Goal: Task Accomplishment & Management: Manage account settings

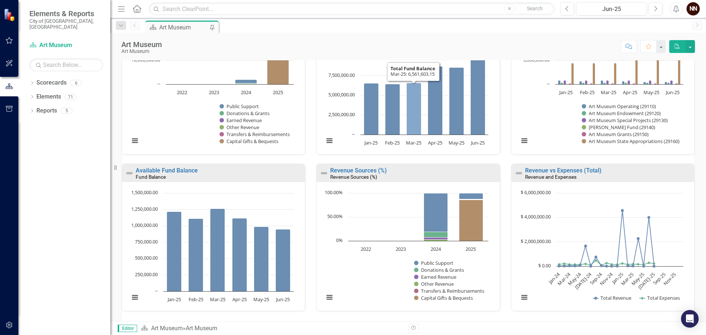
scroll to position [466, 0]
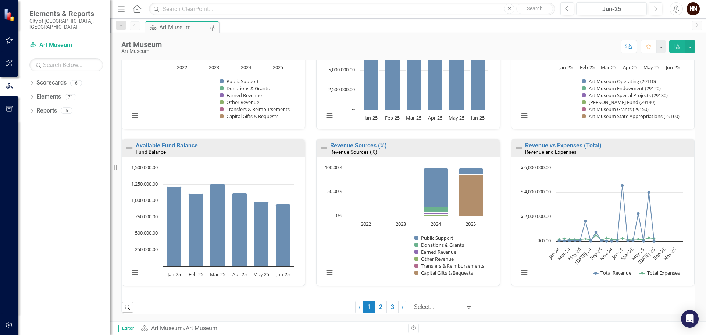
drag, startPoint x: 375, startPoint y: 306, endPoint x: 384, endPoint y: 295, distance: 14.3
click at [375, 306] on link "2" at bounding box center [381, 307] width 12 height 12
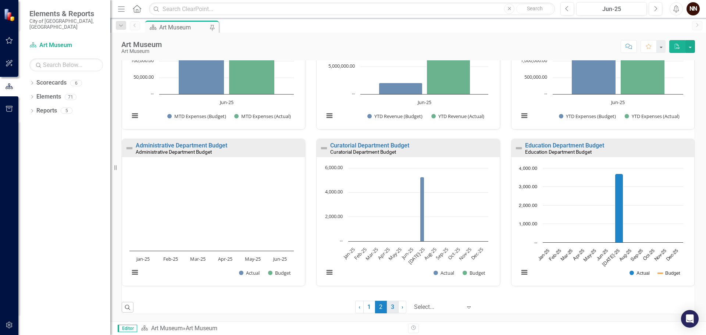
click at [390, 305] on link "3" at bounding box center [393, 307] width 12 height 12
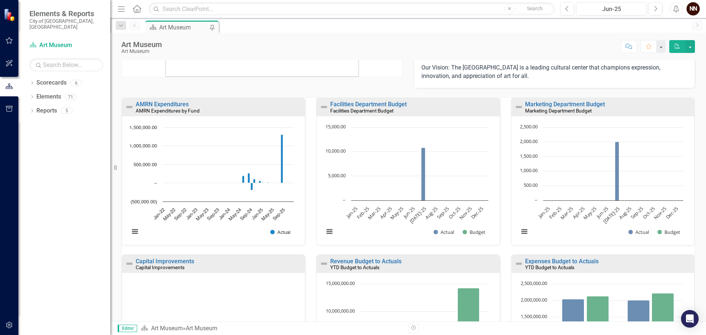
scroll to position [0, 0]
click at [573, 105] on link "Marketing Department Budget" at bounding box center [565, 104] width 80 height 7
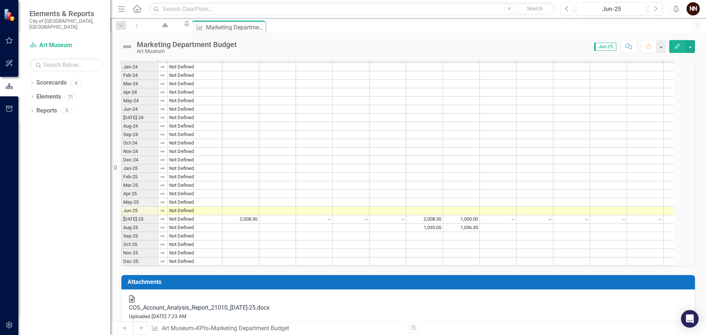
scroll to position [221, 0]
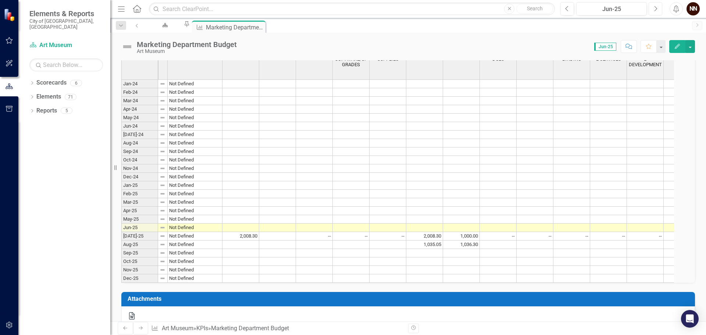
click at [652, 8] on button "Next" at bounding box center [655, 8] width 14 height 13
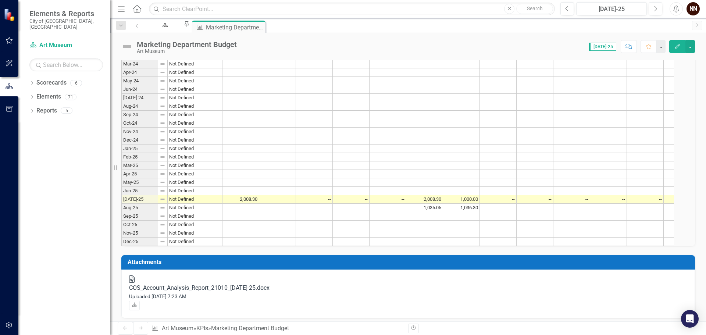
drag, startPoint x: 584, startPoint y: 295, endPoint x: 636, endPoint y: 292, distance: 51.5
click at [636, 246] on div "Period Status Actual Budget 501160 FOOD SUPPLIES 501230 NON-CAPITAL SOFTWARE/UP…" at bounding box center [407, 126] width 573 height 237
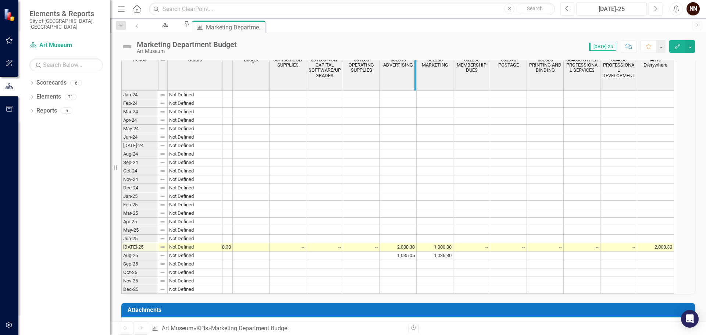
scroll to position [221, 0]
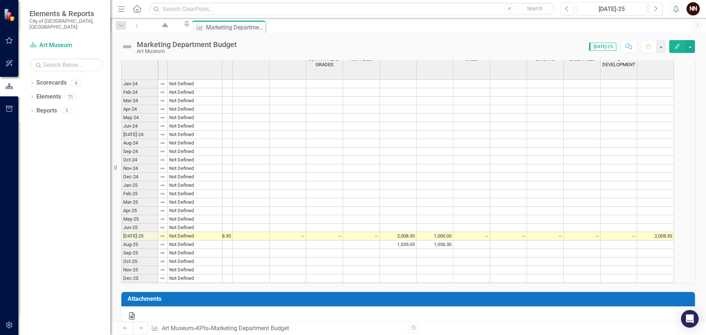
click at [661, 42] on h3 "KPI Data" at bounding box center [407, 38] width 573 height 7
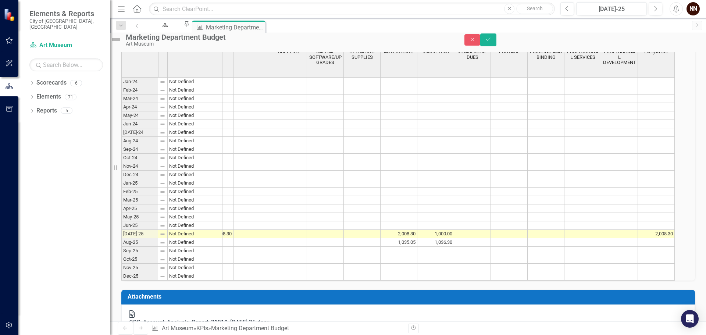
scroll to position [0, 26]
click at [664, 40] on button "Add Add Series" at bounding box center [673, 36] width 31 height 8
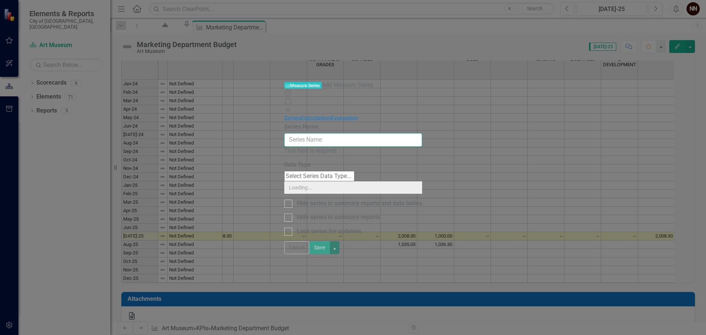
click at [422, 133] on input "Series Name" at bounding box center [353, 140] width 138 height 14
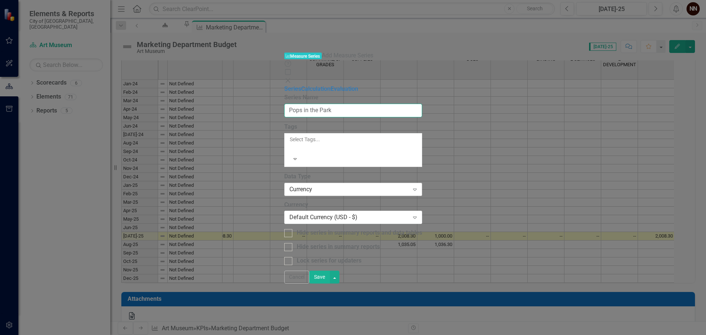
type input "Pops in the Park"
click at [409, 185] on div "Currency" at bounding box center [349, 189] width 120 height 8
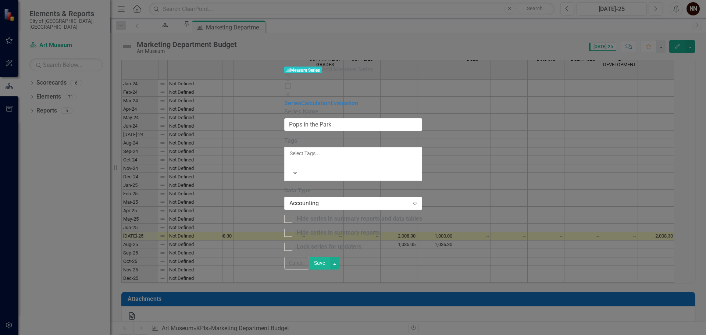
click at [330, 269] on button "Save" at bounding box center [319, 263] width 21 height 13
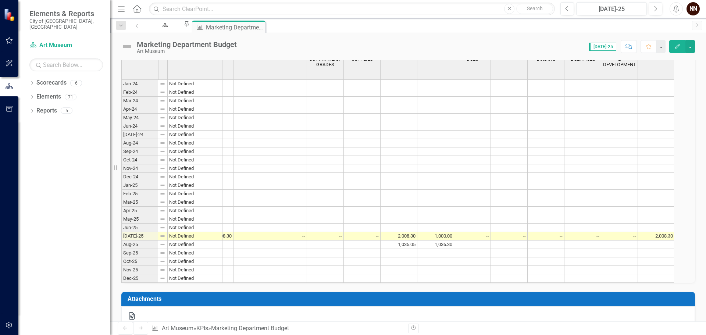
click at [652, 42] on h3 "KPI Data" at bounding box center [407, 38] width 573 height 7
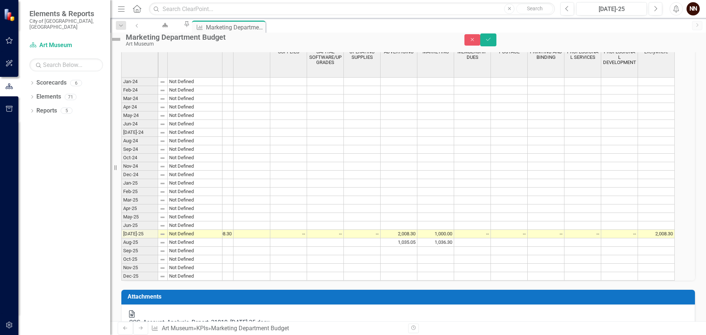
click at [660, 37] on icon "Add" at bounding box center [663, 35] width 6 height 4
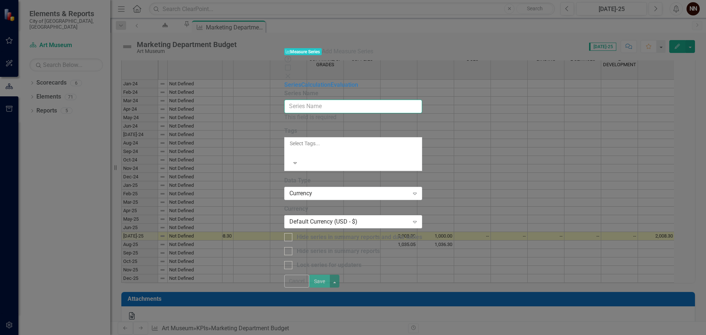
click at [422, 100] on input "Series Name" at bounding box center [353, 107] width 138 height 14
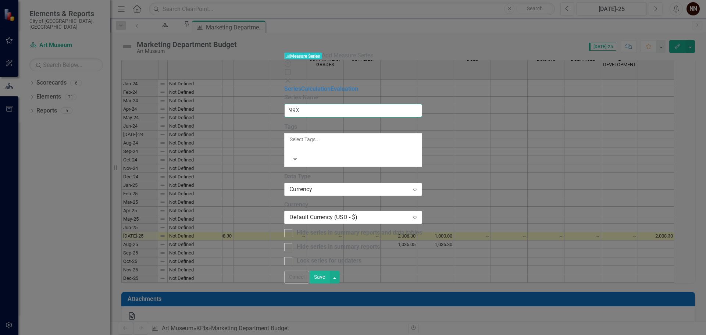
type input "99X"
click at [422, 183] on div "Currency Expand" at bounding box center [353, 189] width 138 height 13
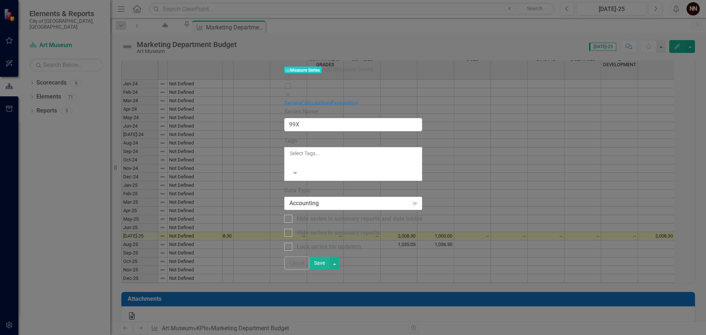
click at [330, 269] on button "Save" at bounding box center [319, 263] width 21 height 13
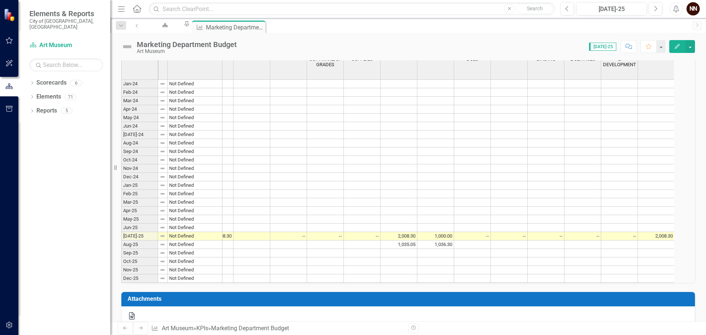
click at [406, 79] on th "502010 ADVERTISING" at bounding box center [398, 62] width 37 height 34
click at [416, 240] on td "2,008.30" at bounding box center [398, 236] width 37 height 8
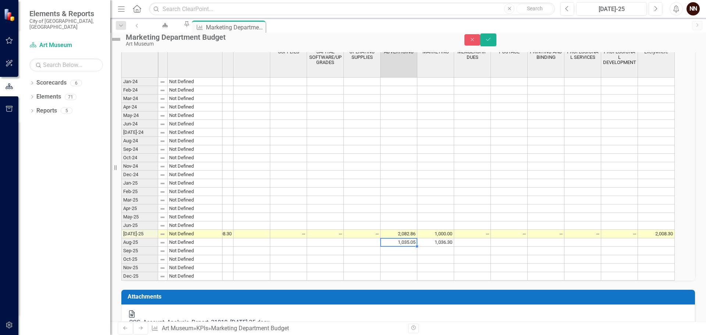
type textarea "1035.05"
click at [485, 213] on td at bounding box center [472, 208] width 37 height 8
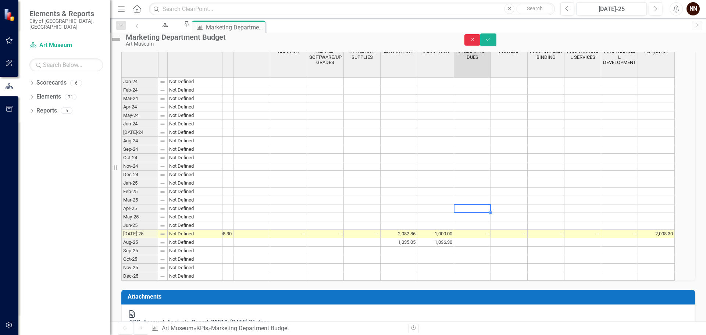
drag, startPoint x: 667, startPoint y: 44, endPoint x: 531, endPoint y: 81, distance: 141.0
click at [476, 42] on icon "Close" at bounding box center [472, 39] width 7 height 5
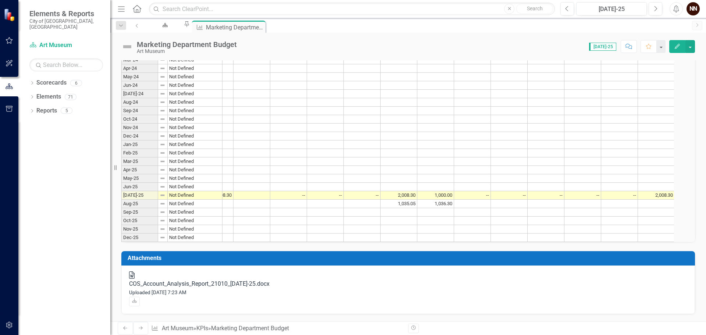
scroll to position [306, 0]
click at [137, 299] on icon "Download" at bounding box center [135, 301] width 6 height 4
drag, startPoint x: 424, startPoint y: 201, endPoint x: 466, endPoint y: 201, distance: 41.9
click at [466, 201] on tr "Aug-25 Not Defined 1,035.05 1,036.30" at bounding box center [447, 204] width 652 height 8
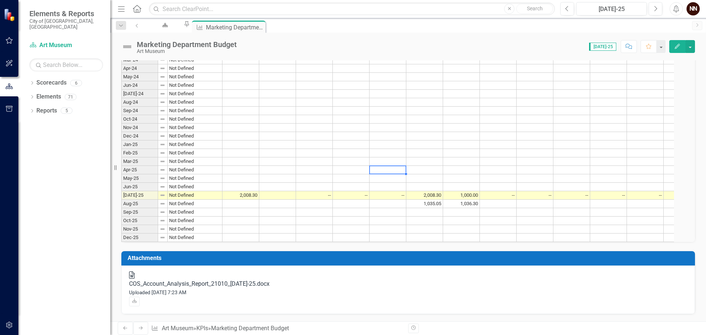
click at [402, 170] on td at bounding box center [387, 170] width 37 height 8
click at [165, 28] on div "Art Museum" at bounding box center [163, 32] width 25 height 9
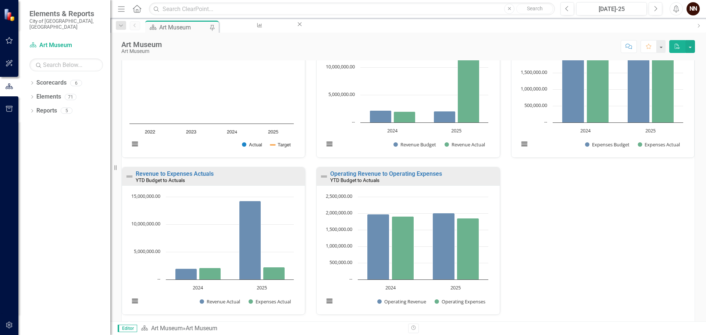
scroll to position [309, 0]
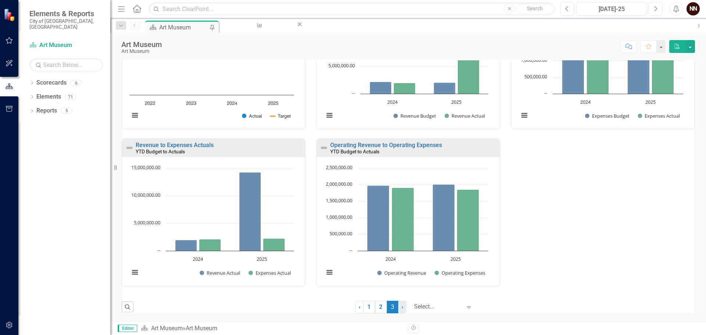
click at [398, 308] on link "› Next" at bounding box center [402, 307] width 8 height 12
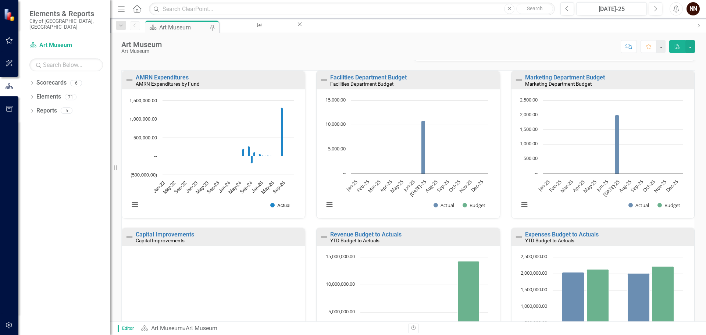
scroll to position [15, 0]
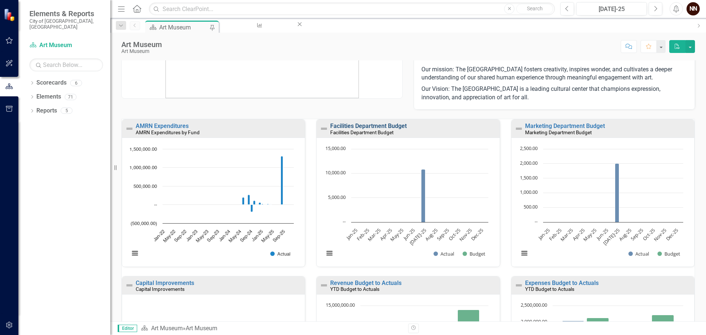
click at [345, 125] on link "Facilities Department Budget" at bounding box center [368, 125] width 76 height 7
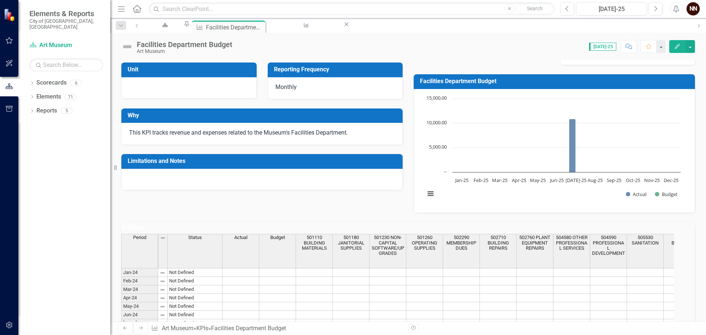
scroll to position [37, 0]
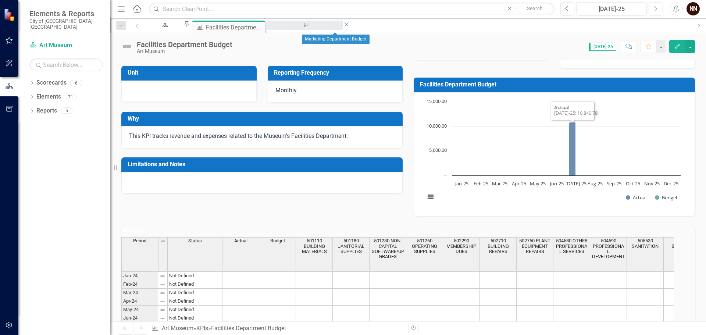
click at [336, 28] on div "Marketing Department Budget" at bounding box center [304, 32] width 62 height 9
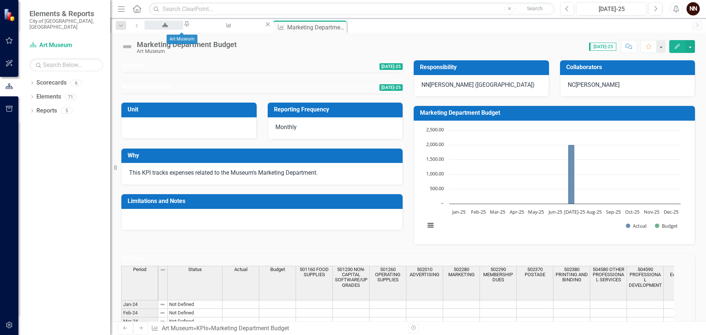
click at [172, 28] on div "Art Museum" at bounding box center [163, 32] width 25 height 9
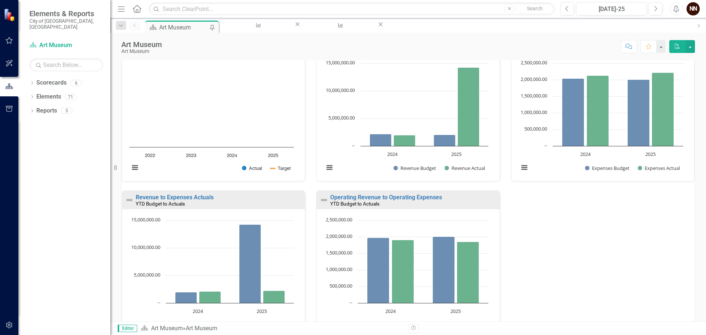
scroll to position [309, 0]
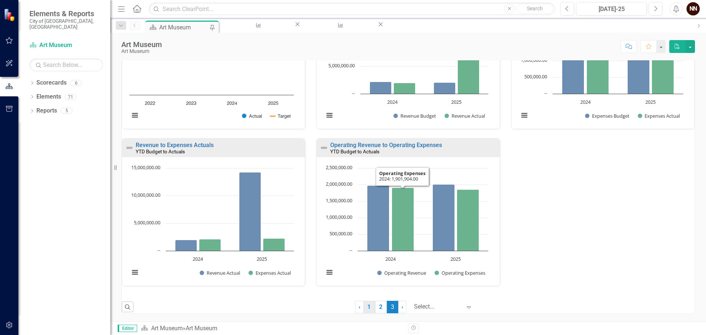
click at [366, 304] on link "1" at bounding box center [369, 307] width 12 height 12
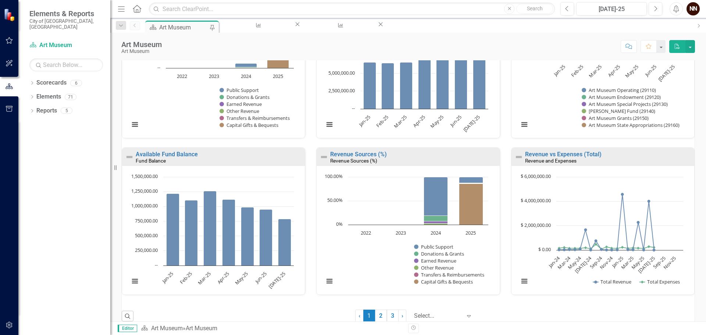
scroll to position [466, 0]
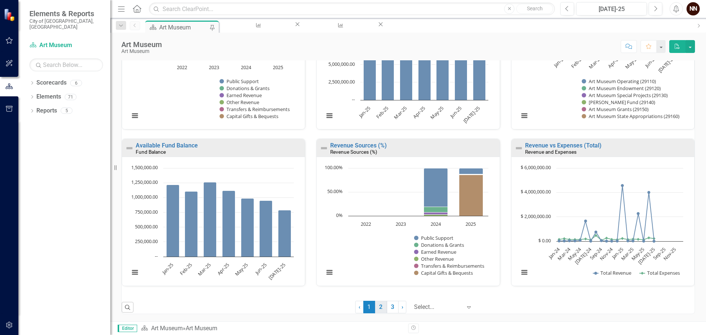
click at [377, 310] on link "2" at bounding box center [381, 307] width 12 height 12
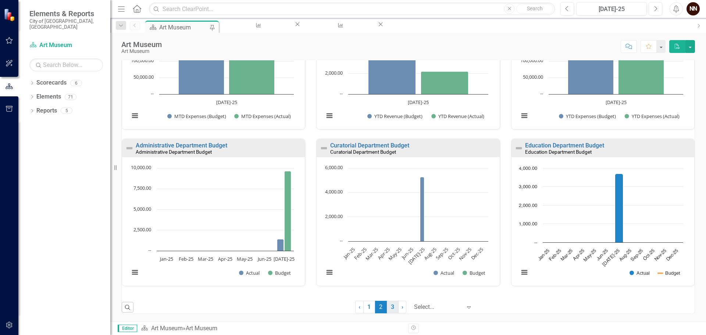
click at [391, 312] on link "3" at bounding box center [393, 307] width 12 height 12
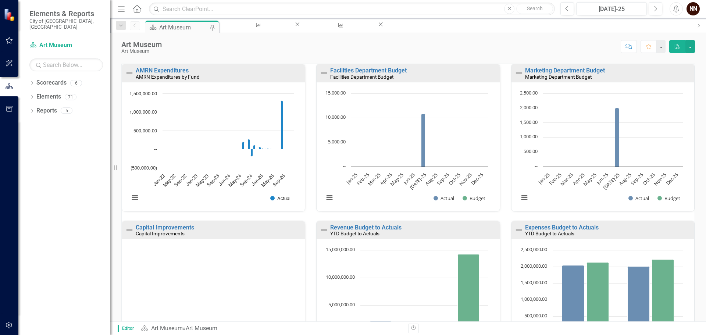
scroll to position [74, 0]
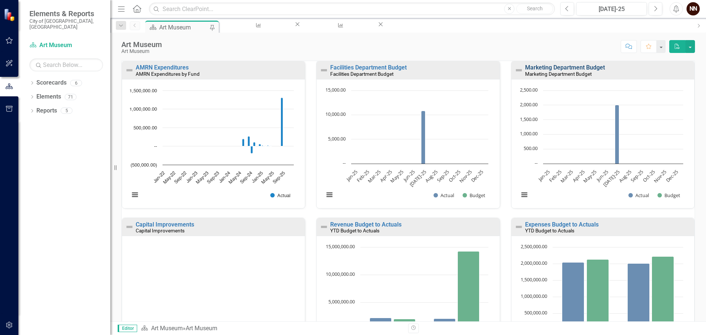
click at [559, 69] on link "Marketing Department Budget" at bounding box center [565, 67] width 80 height 7
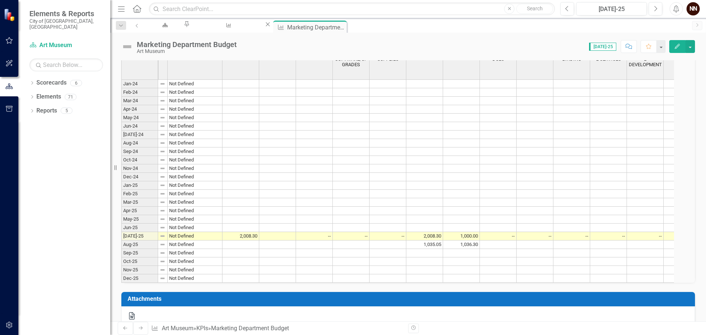
scroll to position [257, 0]
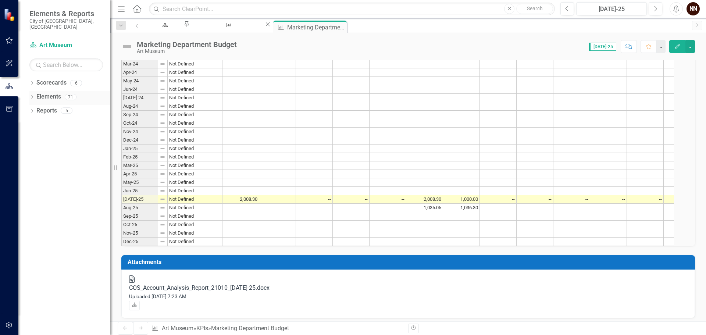
click at [44, 93] on link "Elements" at bounding box center [48, 97] width 25 height 8
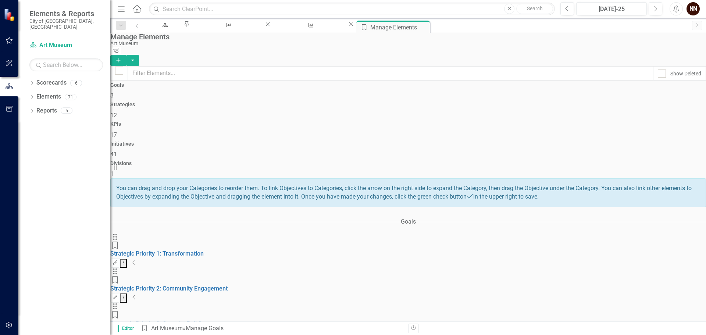
click at [136, 259] on icon "Collapse" at bounding box center [134, 262] width 4 height 6
click at [137, 294] on icon "Collapse" at bounding box center [136, 297] width 4 height 6
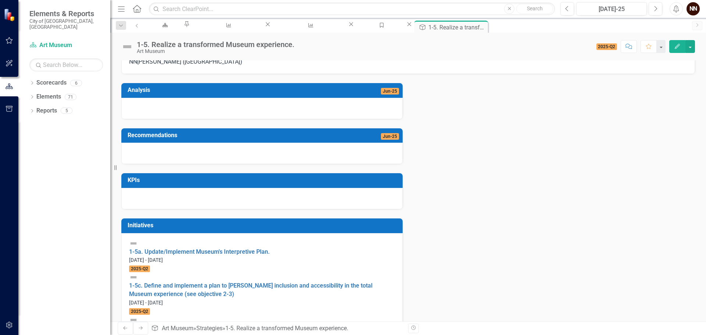
scroll to position [115, 0]
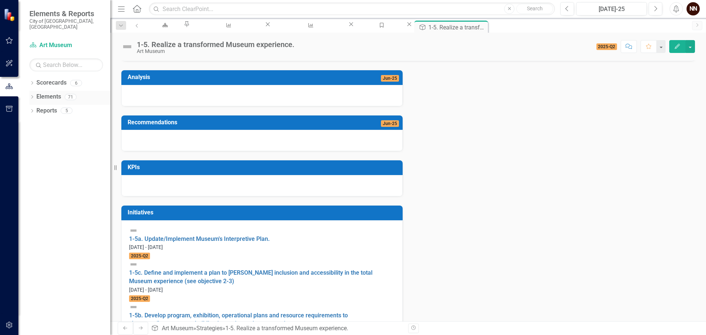
click at [33, 96] on icon "Dropdown" at bounding box center [31, 98] width 5 height 4
drag, startPoint x: 49, startPoint y: 129, endPoint x: 55, endPoint y: 129, distance: 5.9
click at [49, 135] on link "Initiative Initiatives" at bounding box center [47, 139] width 36 height 8
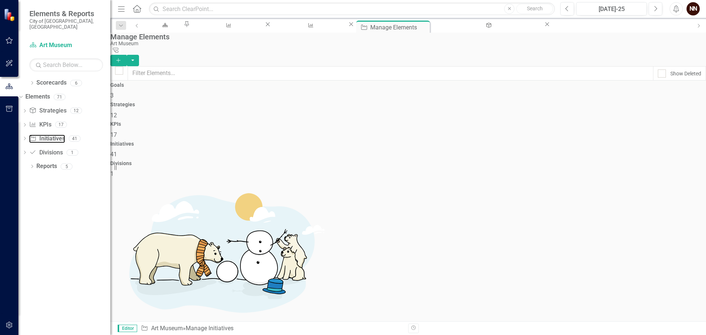
scroll to position [331, 0]
click at [120, 58] on icon "button" at bounding box center [118, 60] width 4 height 4
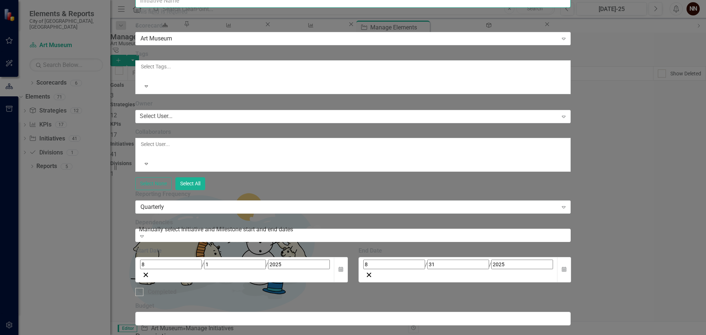
click at [420, 8] on input "Name" at bounding box center [352, 1] width 435 height 14
paste input "Complete a rebranding of the Museum."
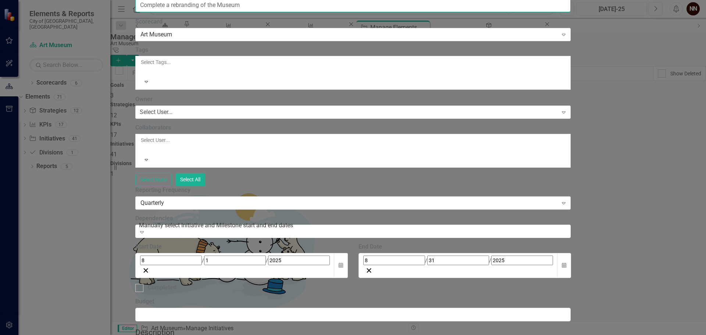
click at [209, 12] on input "Complete a rebranding of the Museum" at bounding box center [352, 6] width 435 height 14
type input "1-5f. Complete a rebranding of the Museum"
click at [172, 116] on div "Select User..." at bounding box center [156, 112] width 33 height 8
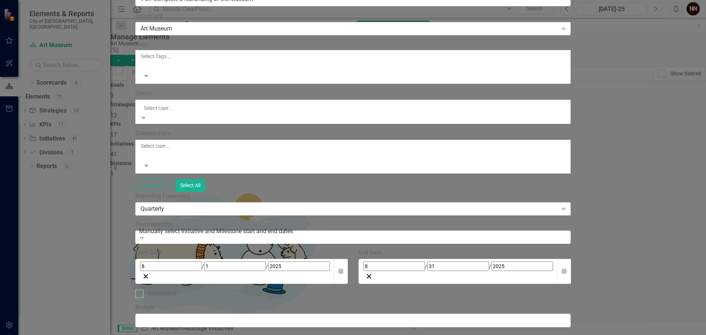
scroll to position [74, 0]
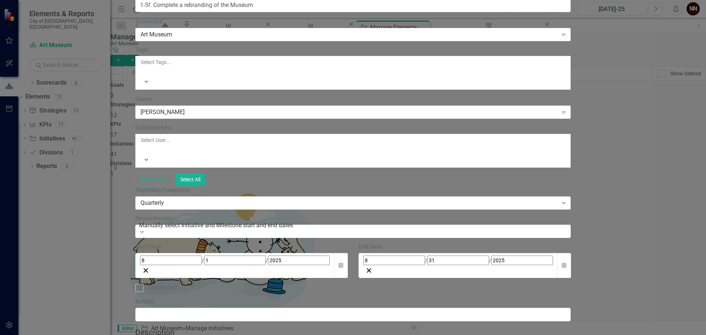
click at [142, 153] on div at bounding box center [141, 148] width 1 height 9
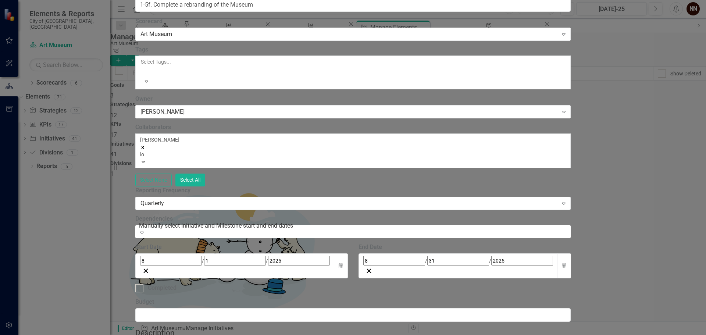
type input "lor"
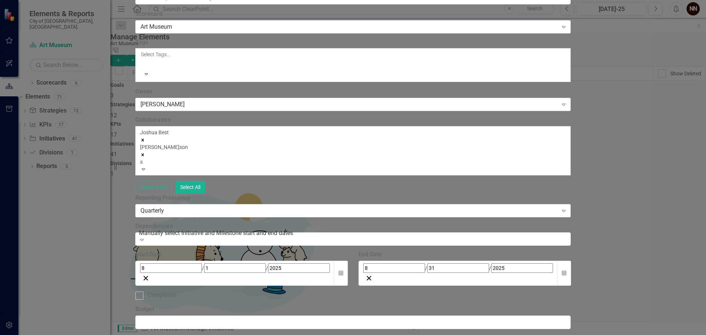
type input "sa"
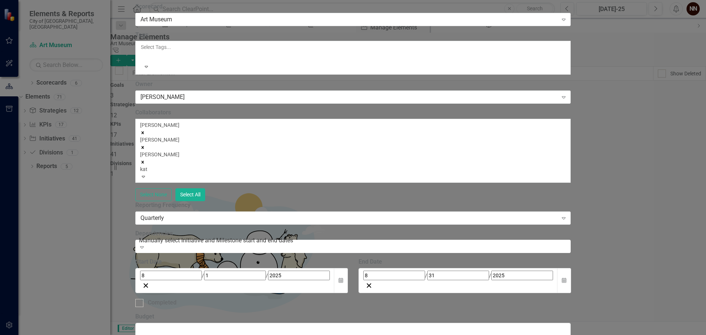
type input "kate"
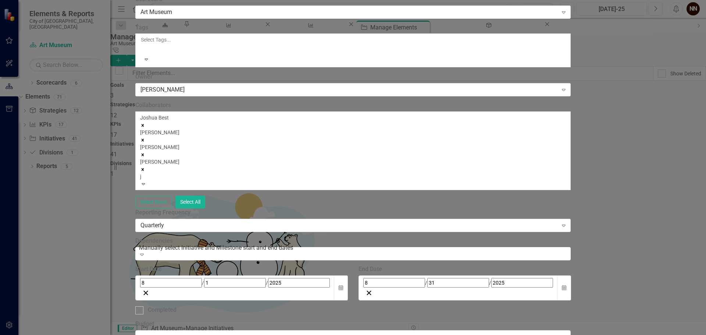
type input "jr"
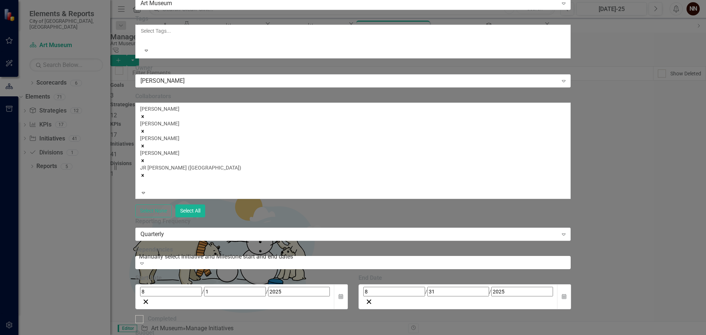
scroll to position [0, 0]
drag, startPoint x: 684, startPoint y: 327, endPoint x: 383, endPoint y: 74, distance: 393.5
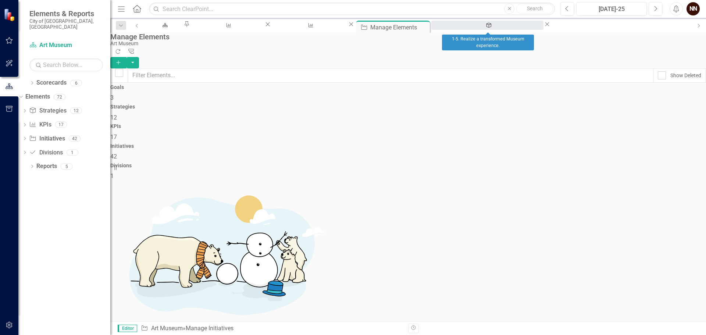
click at [490, 28] on div "1-5. Realize a transformed Museum experience." at bounding box center [487, 32] width 99 height 9
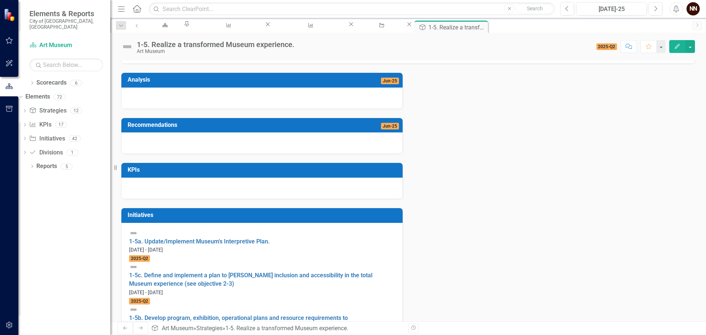
scroll to position [115, 0]
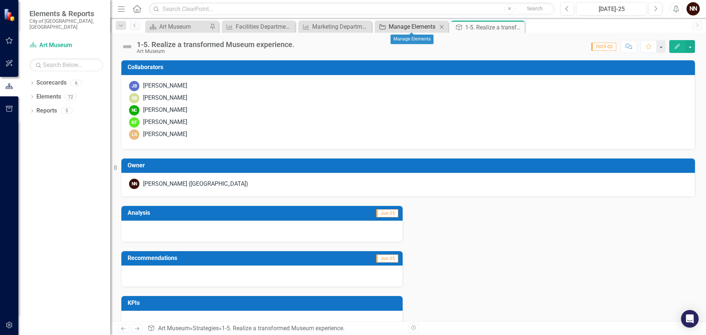
click at [398, 28] on div "Manage Elements" at bounding box center [412, 26] width 49 height 9
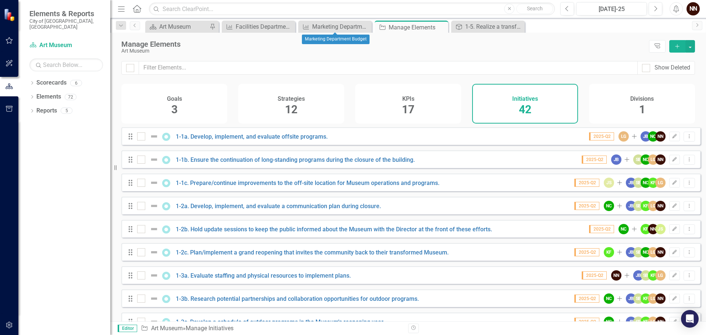
drag, startPoint x: 365, startPoint y: 28, endPoint x: 296, endPoint y: 29, distance: 69.1
click at [0, 0] on icon "Close" at bounding box center [0, 0] width 0 height 0
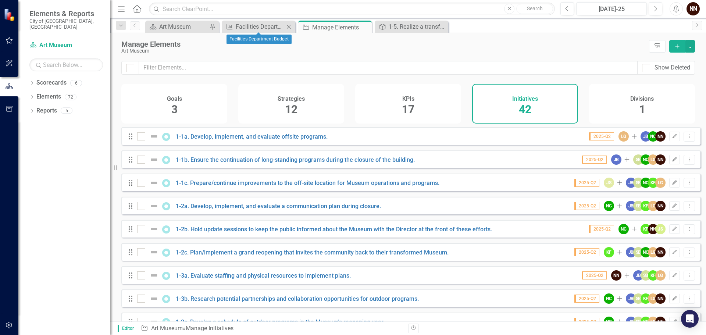
click at [288, 24] on icon "Close" at bounding box center [288, 27] width 7 height 6
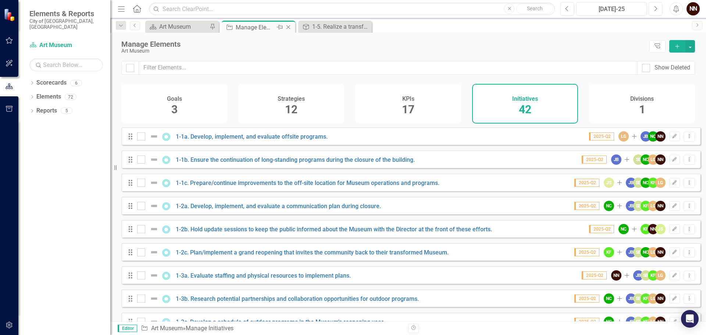
click at [286, 28] on icon "Close" at bounding box center [287, 27] width 7 height 6
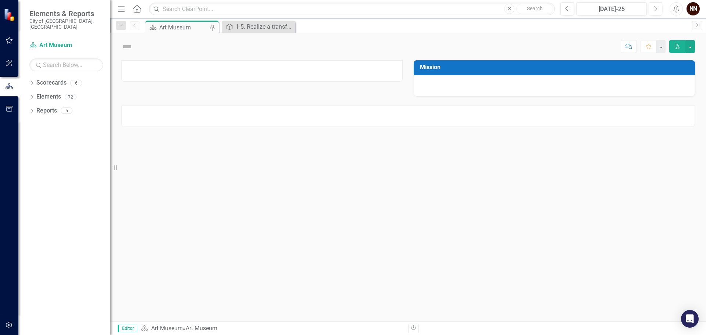
click at [286, 28] on div "Strategy 1-5. Realize a transformed Museum experience. Close" at bounding box center [258, 26] width 70 height 9
drag, startPoint x: 286, startPoint y: 28, endPoint x: 224, endPoint y: 27, distance: 62.5
click at [0, 0] on icon "Close" at bounding box center [0, 0] width 0 height 0
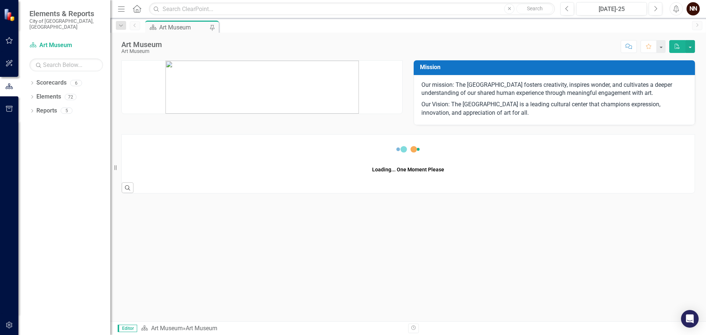
click at [196, 28] on div "Art Museum" at bounding box center [183, 27] width 49 height 9
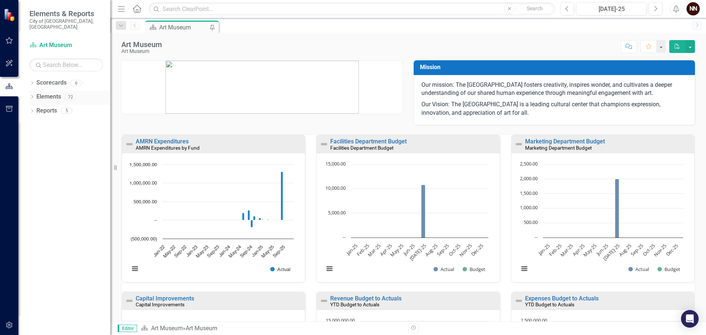
click at [49, 93] on link "Elements" at bounding box center [48, 97] width 25 height 8
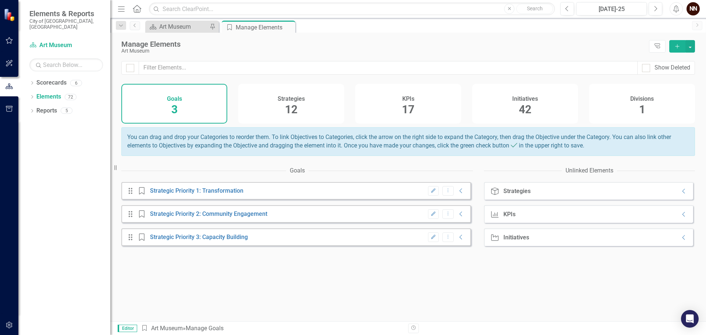
click at [294, 107] on span "12" at bounding box center [291, 109] width 12 height 13
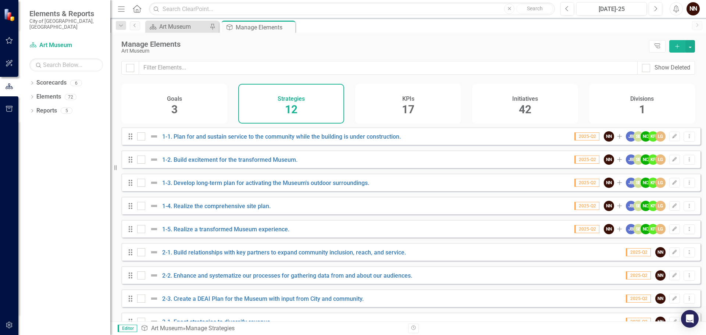
click at [183, 112] on div "Goals 3" at bounding box center [174, 104] width 106 height 40
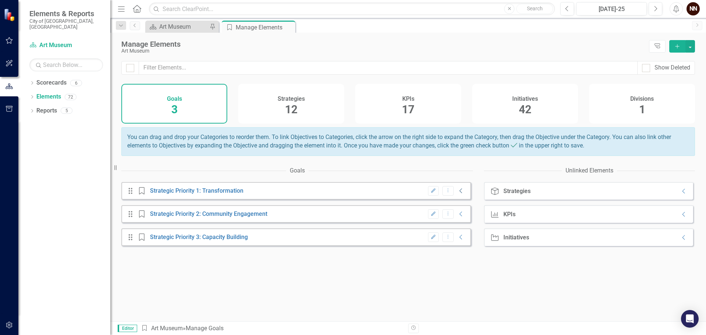
click at [458, 194] on icon "Collapse" at bounding box center [460, 191] width 7 height 6
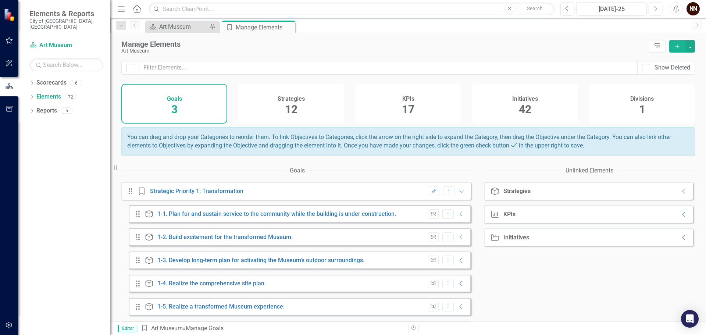
scroll to position [37, 0]
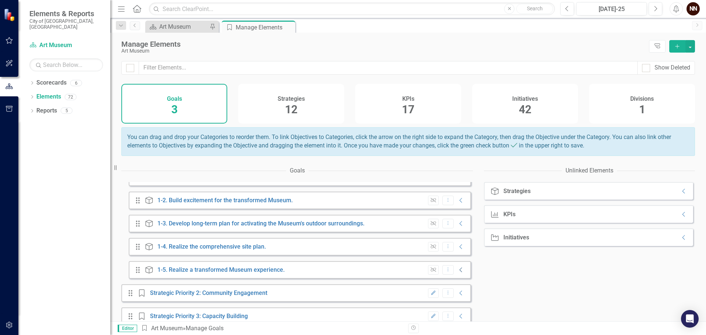
click at [457, 273] on icon "Collapse" at bounding box center [460, 270] width 7 height 6
click at [680, 240] on icon "Collapse" at bounding box center [683, 237] width 7 height 6
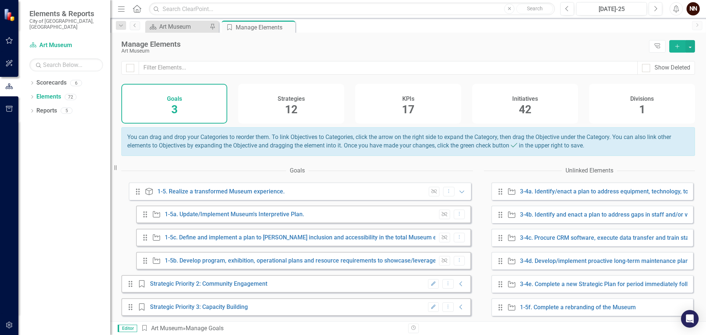
scroll to position [74, 0]
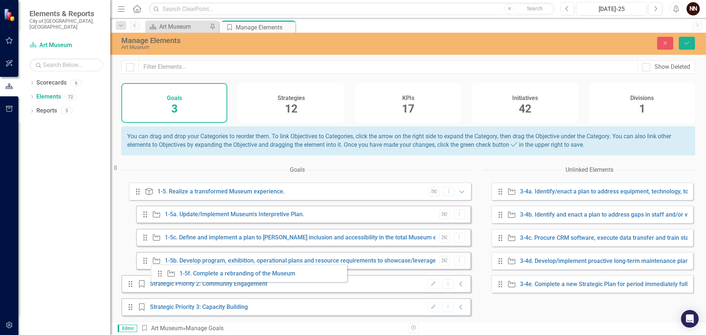
drag, startPoint x: 499, startPoint y: 308, endPoint x: 159, endPoint y: 274, distance: 342.0
click at [159, 274] on div "Goals Drag Goal Strategic Priority 1: Transformation Edit Dropdown Menu Expande…" at bounding box center [407, 241] width 573 height 159
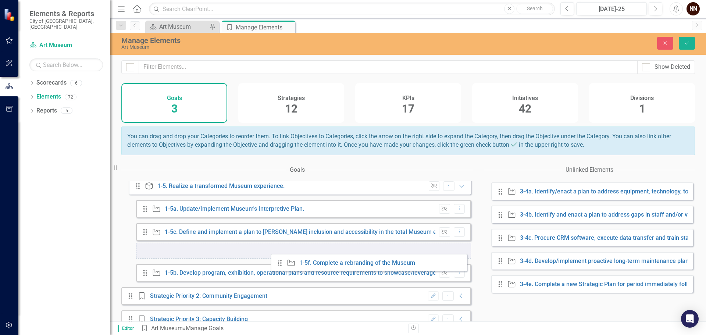
scroll to position [121, 0]
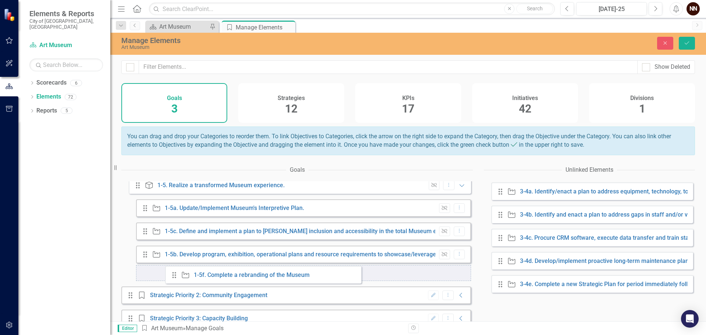
drag, startPoint x: 499, startPoint y: 308, endPoint x: 173, endPoint y: 276, distance: 327.6
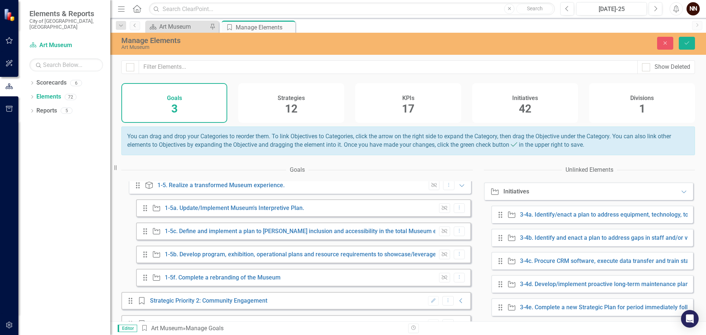
scroll to position [51, 0]
drag, startPoint x: 686, startPoint y: 44, endPoint x: 647, endPoint y: 65, distance: 44.4
click at [686, 44] on icon "submit" at bounding box center [686, 43] width 4 height 3
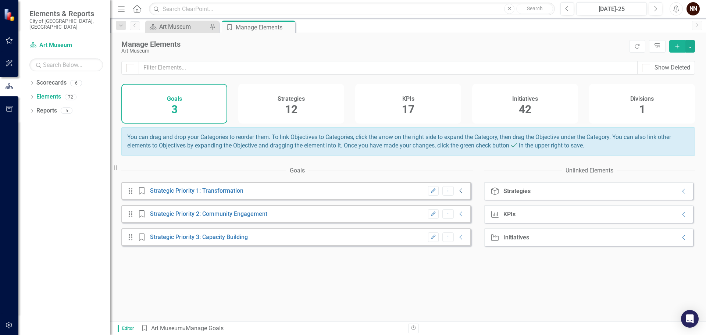
click at [458, 194] on icon "Collapse" at bounding box center [460, 191] width 7 height 6
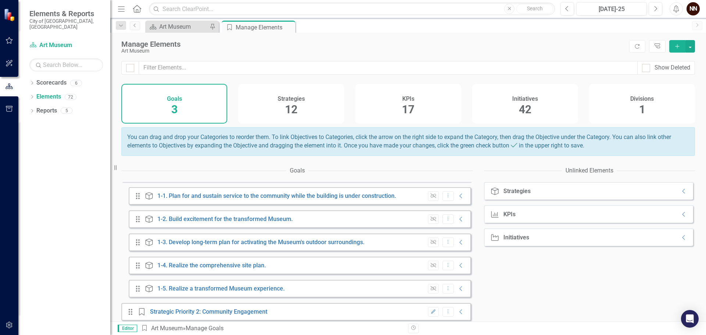
scroll to position [51, 0]
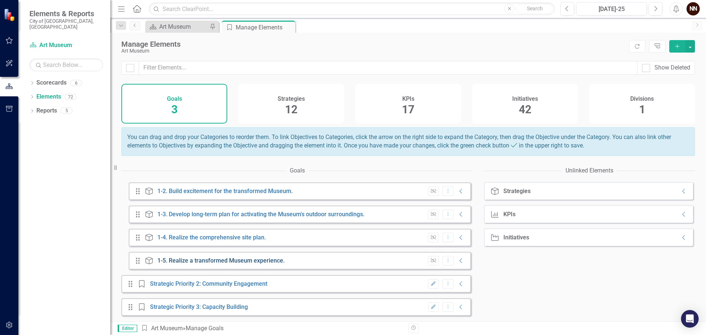
click at [247, 263] on link "1-5. Realize a transformed Museum experience." at bounding box center [220, 260] width 127 height 7
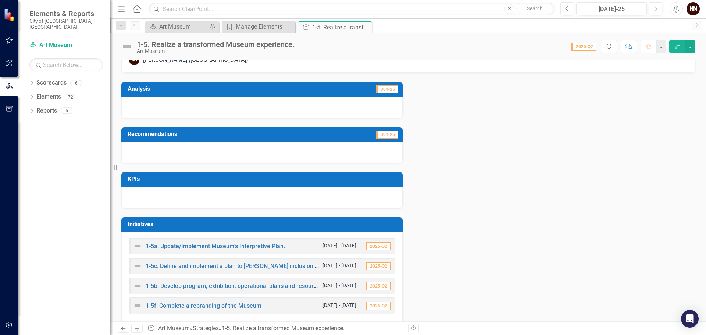
scroll to position [135, 0]
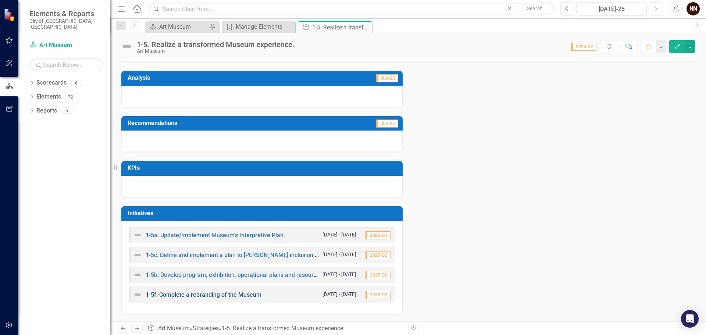
click at [213, 293] on link "1-5f. Complete a rebranding of the Museum" at bounding box center [204, 294] width 116 height 7
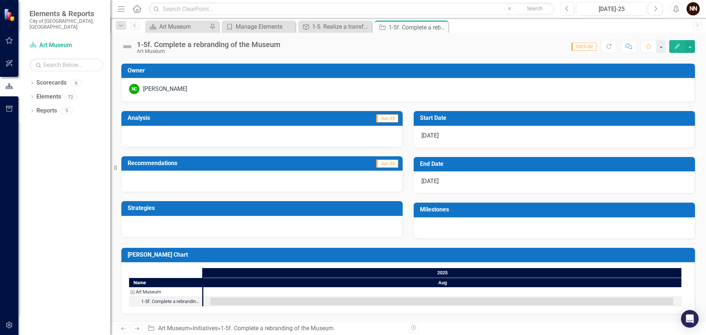
scroll to position [140, 0]
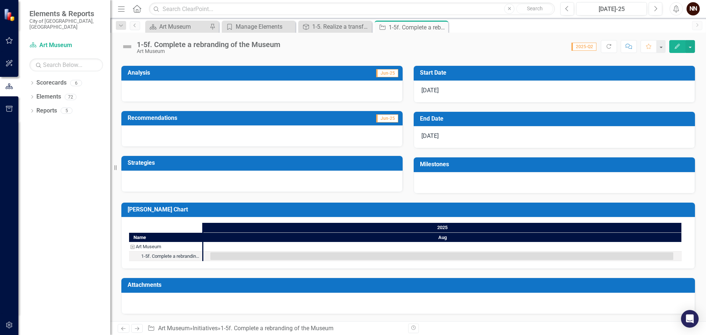
click at [482, 160] on td "Milestones" at bounding box center [555, 165] width 271 height 12
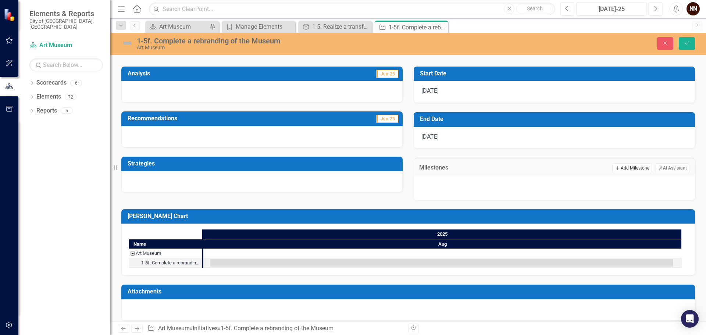
click at [620, 166] on button "Add Add Milestone" at bounding box center [631, 168] width 39 height 10
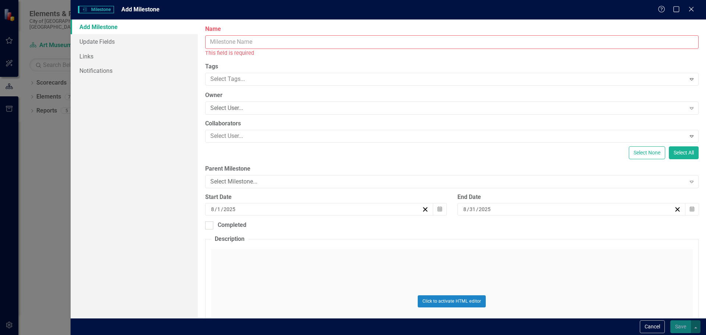
click at [259, 44] on input "Name" at bounding box center [451, 42] width 493 height 14
type input "O"
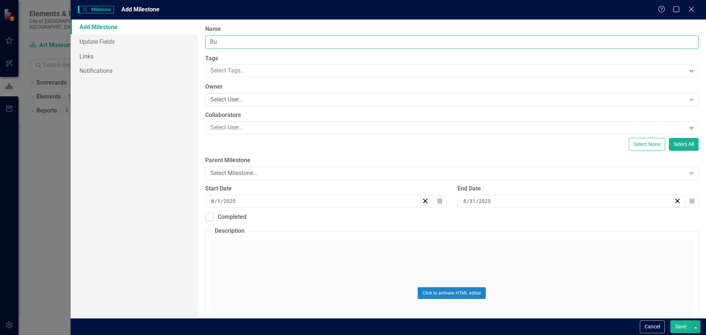
type input "B"
type input "Grand Opening/Ribbon Cutting Phase I"
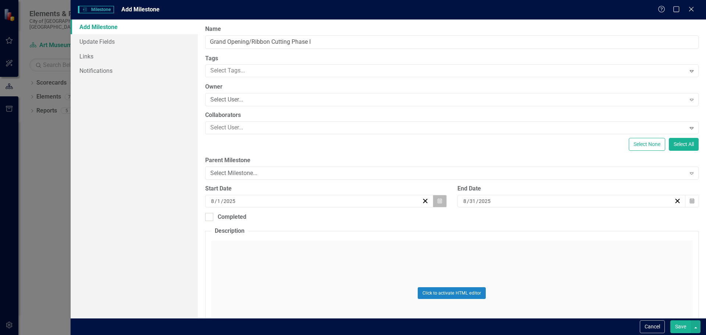
click at [441, 201] on button "Calendar" at bounding box center [440, 201] width 14 height 12
click at [533, 193] on div "End Date" at bounding box center [577, 188] width 241 height 8
click at [690, 197] on button "Calendar" at bounding box center [692, 201] width 14 height 12
click at [595, 216] on button "August 2025" at bounding box center [566, 219] width 63 height 16
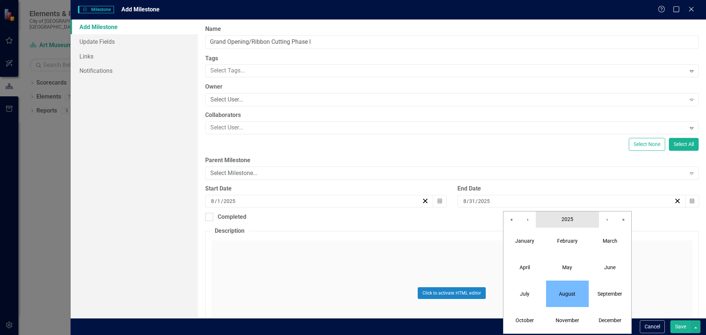
click at [571, 222] on span "2025" at bounding box center [567, 219] width 12 height 6
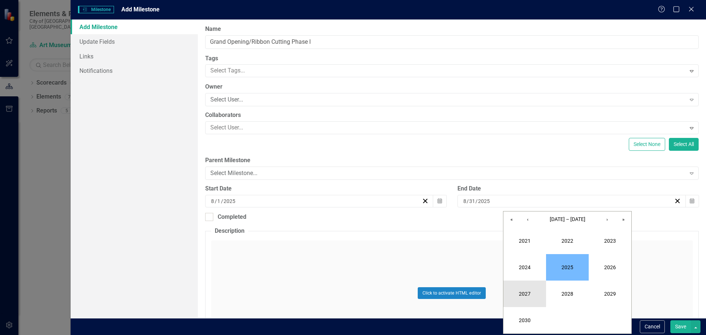
click at [528, 294] on button "2027" at bounding box center [524, 293] width 43 height 26
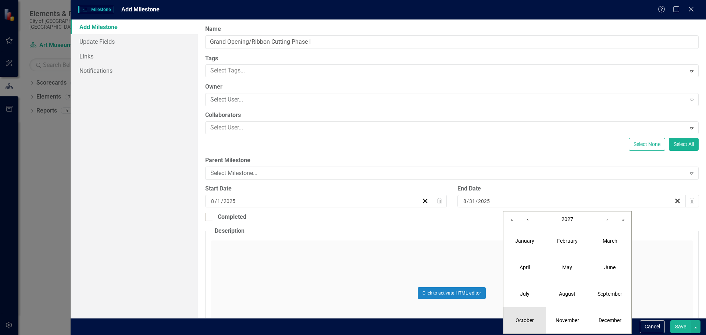
click at [528, 325] on button "October" at bounding box center [524, 320] width 43 height 26
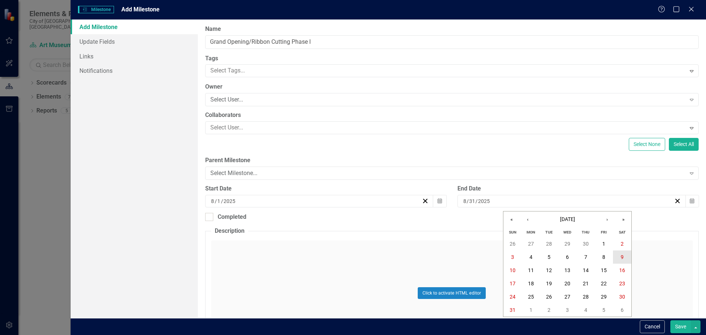
click at [621, 257] on abbr "9" at bounding box center [621, 257] width 3 height 6
click at [441, 201] on button "Calendar" at bounding box center [440, 201] width 14 height 12
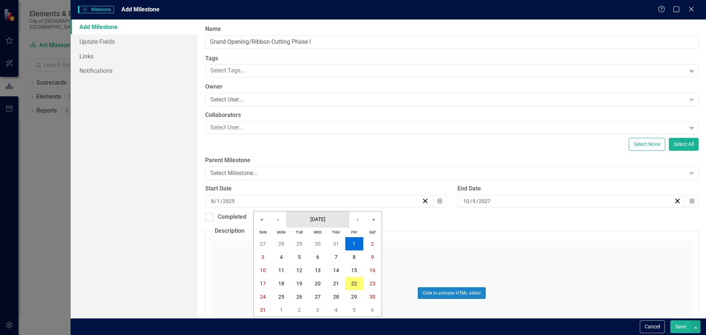
click at [325, 221] on span "August 2025" at bounding box center [317, 219] width 15 height 6
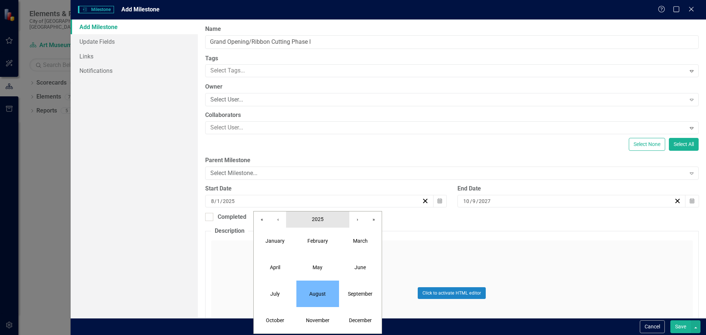
click at [324, 222] on button "2025" at bounding box center [317, 219] width 63 height 16
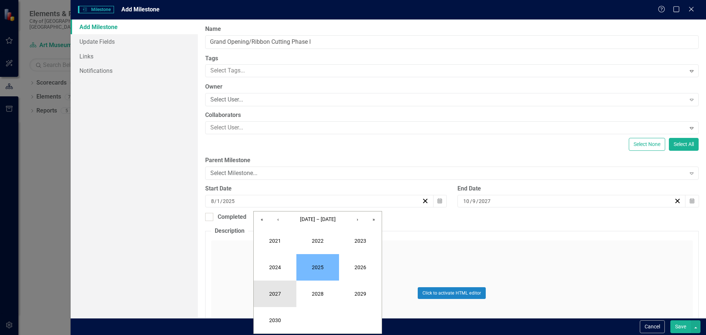
click at [286, 293] on button "2027" at bounding box center [275, 293] width 43 height 26
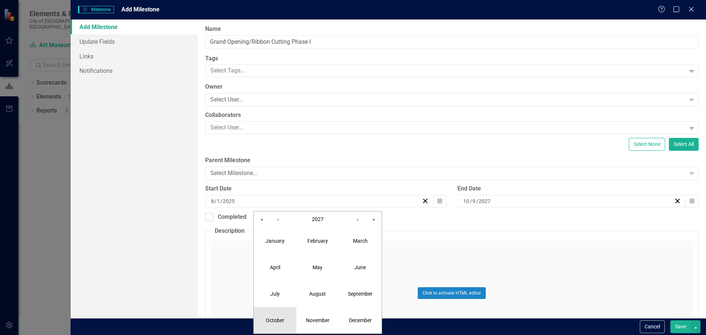
click at [278, 315] on button "October" at bounding box center [275, 320] width 43 height 26
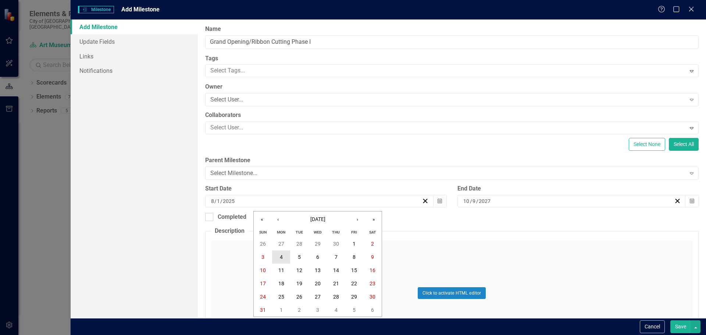
click at [278, 257] on button "4" at bounding box center [281, 256] width 18 height 13
click at [672, 323] on button "Save" at bounding box center [680, 326] width 21 height 13
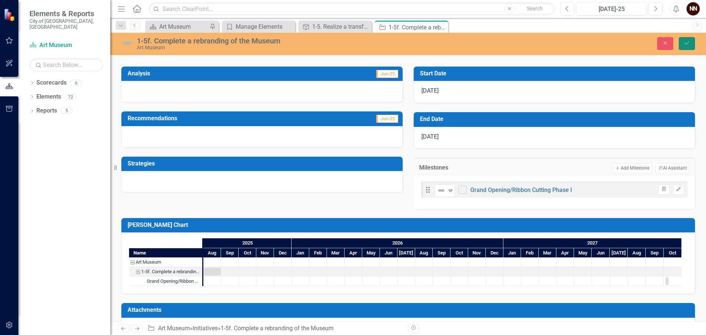
click at [683, 43] on icon "Save" at bounding box center [686, 42] width 7 height 5
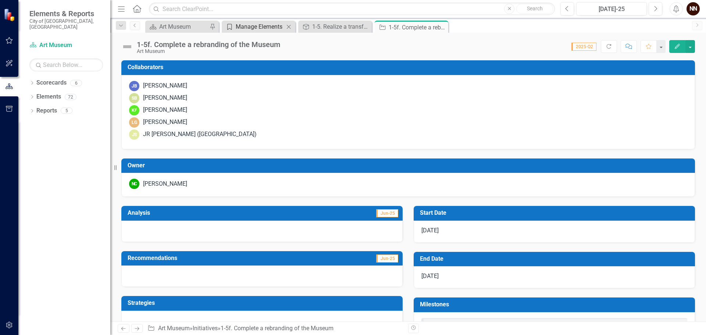
click at [270, 27] on div "Manage Elements" at bounding box center [260, 26] width 49 height 9
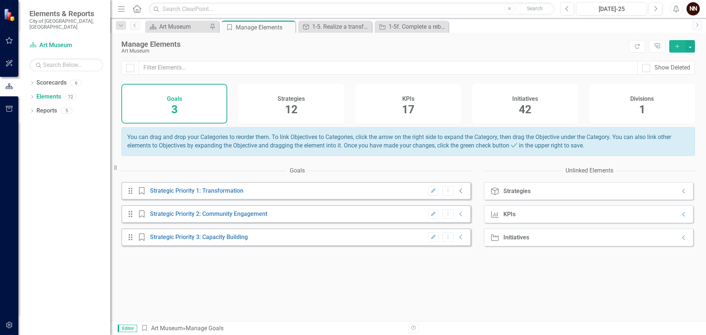
click at [457, 194] on icon "Collapse" at bounding box center [460, 191] width 7 height 6
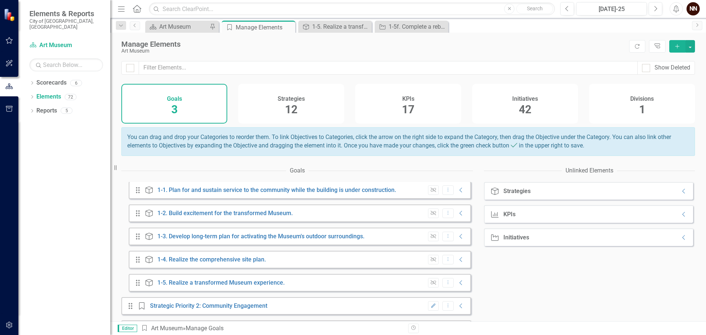
scroll to position [37, 0]
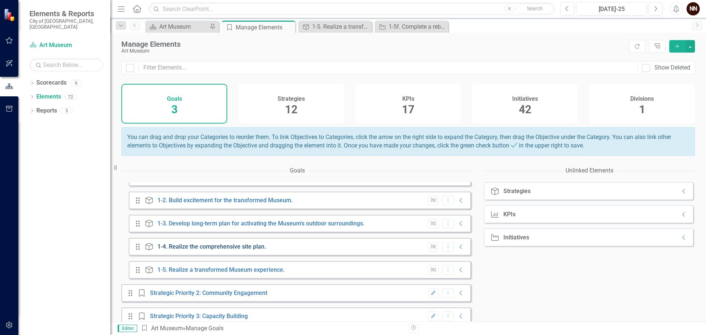
click at [236, 250] on link "1-4. Realize the comprehensive site plan." at bounding box center [211, 246] width 108 height 7
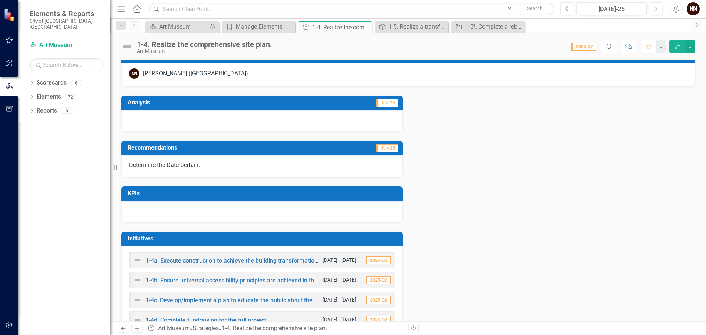
scroll to position [135, 0]
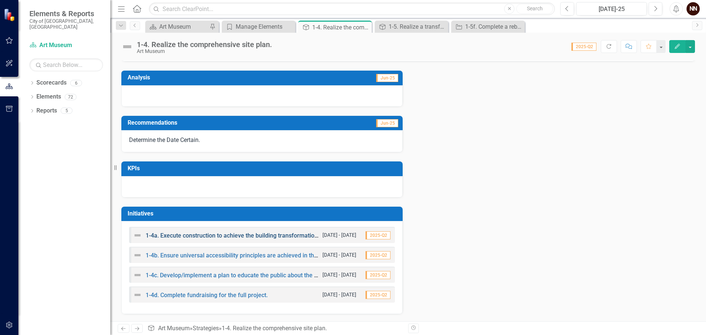
click at [261, 234] on link "1-4a. Execute construction to achieve the building transformation." at bounding box center [232, 235] width 173 height 7
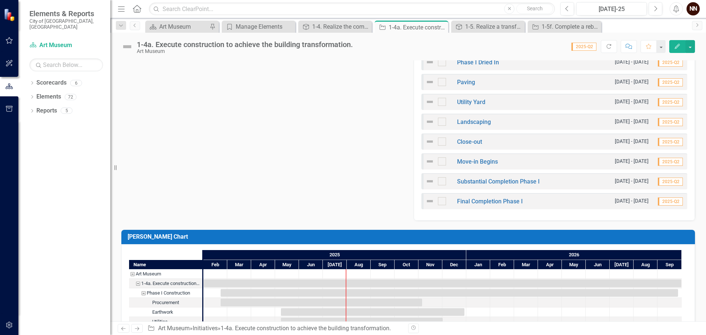
scroll to position [478, 0]
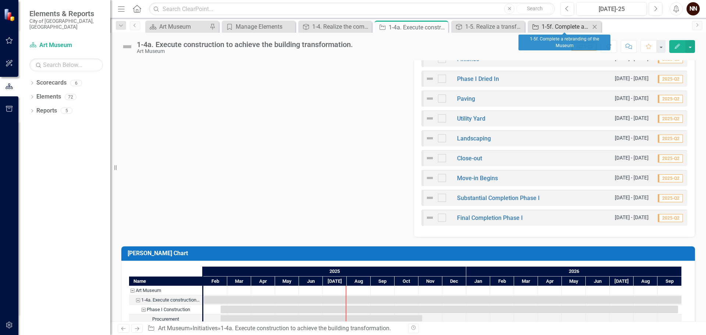
click at [558, 29] on div "1-5f. Complete a rebranding of the Museum" at bounding box center [565, 26] width 49 height 9
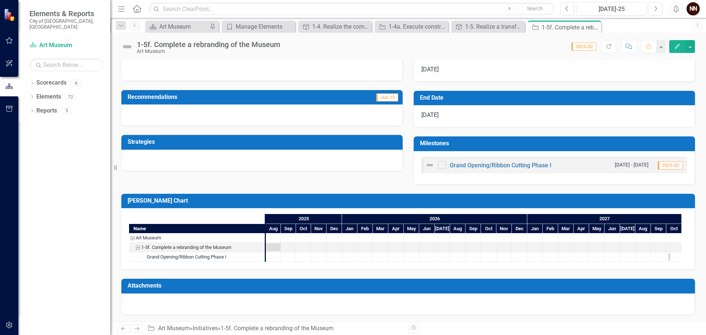
scroll to position [162, 0]
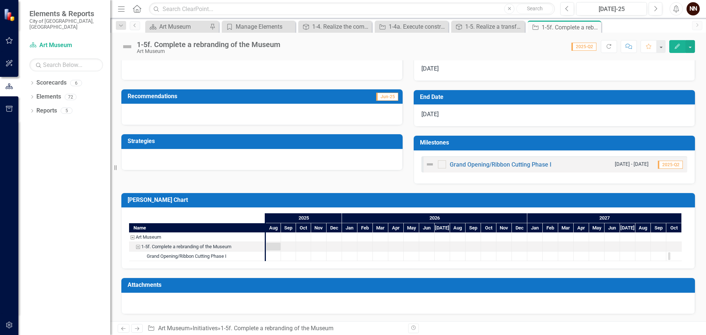
click at [518, 140] on h3 "Milestones" at bounding box center [555, 142] width 271 height 7
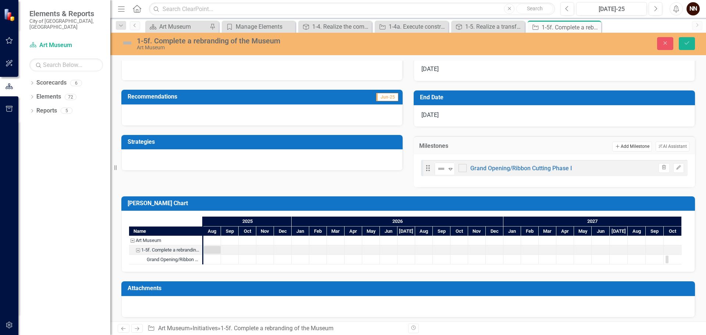
click at [624, 145] on button "Add Add Milestone" at bounding box center [631, 146] width 39 height 10
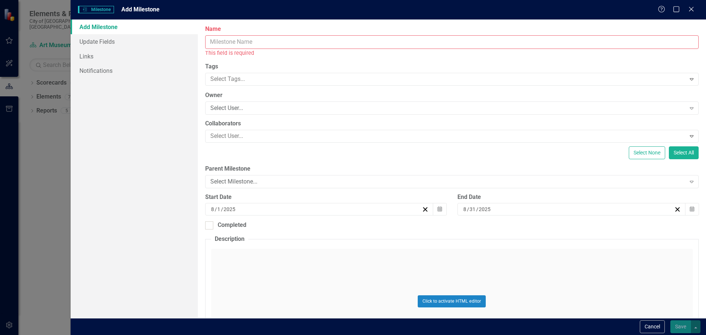
click at [392, 43] on input "Name" at bounding box center [451, 42] width 493 height 14
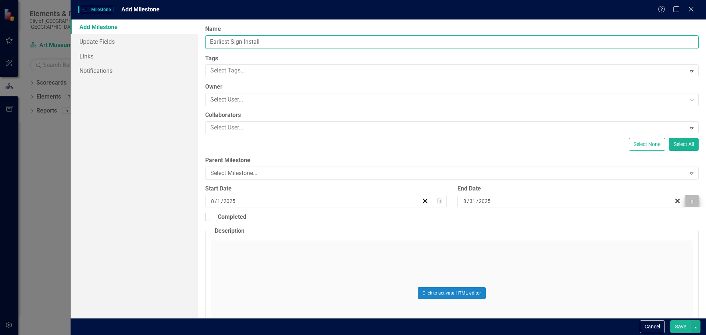
type input "Earliest Sign Install"
click at [685, 196] on button "Calendar" at bounding box center [692, 201] width 14 height 12
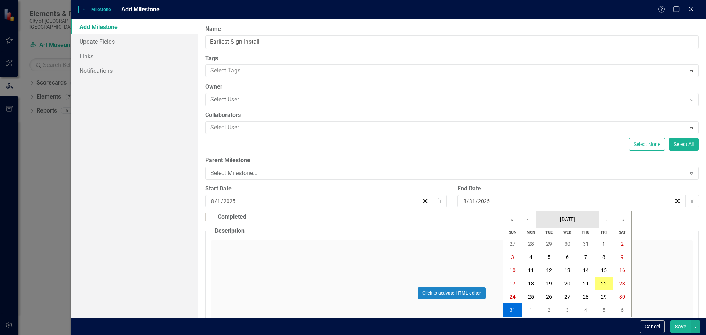
click at [575, 216] on span "August 2025" at bounding box center [567, 219] width 15 height 6
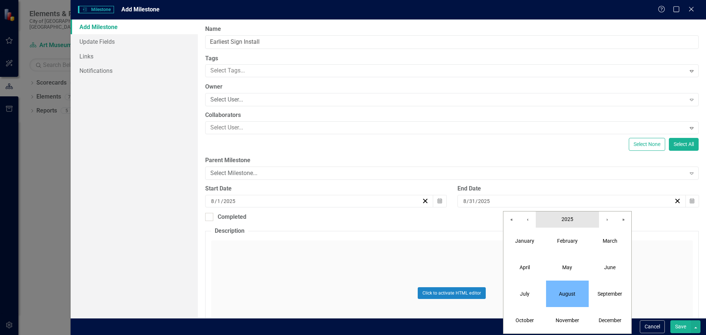
click at [571, 223] on button "2025" at bounding box center [566, 219] width 63 height 16
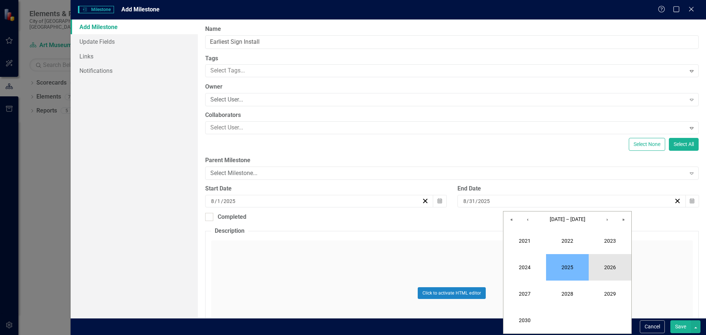
click at [609, 266] on button "2026" at bounding box center [609, 267] width 43 height 26
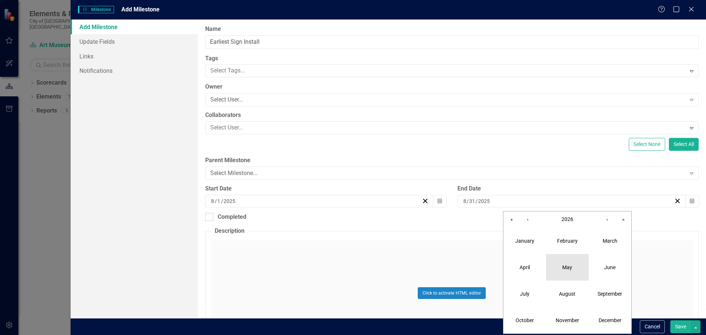
click at [567, 272] on button "May" at bounding box center [567, 267] width 43 height 26
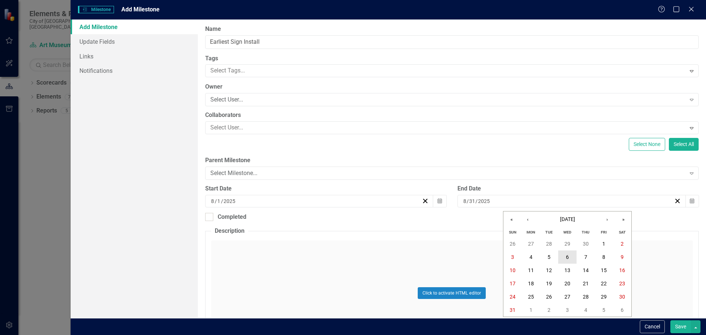
click at [567, 258] on abbr "6" at bounding box center [567, 257] width 3 height 6
click at [437, 200] on icon "Calendar" at bounding box center [439, 200] width 4 height 5
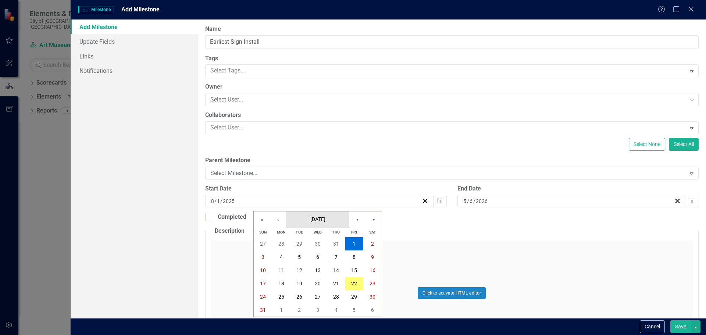
click at [324, 212] on button "August 2025" at bounding box center [317, 219] width 63 height 16
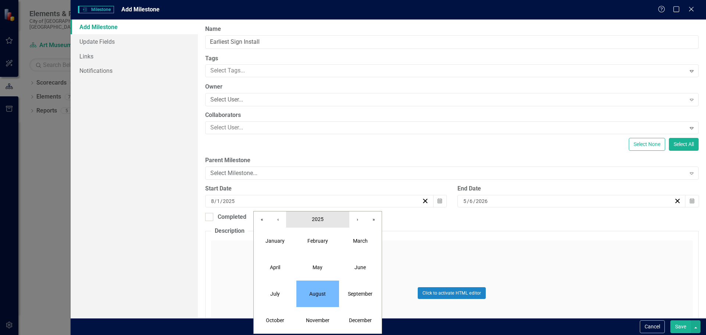
click at [321, 218] on span "2025" at bounding box center [318, 219] width 12 height 6
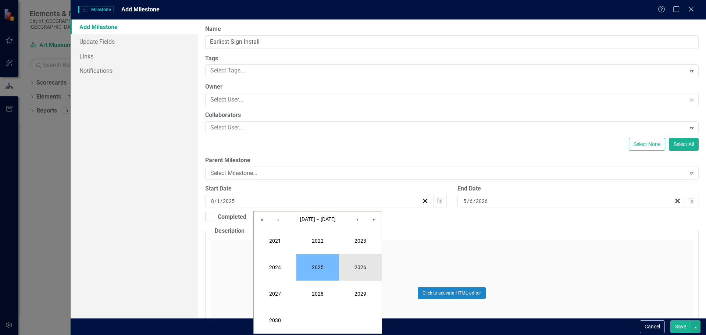
click at [353, 275] on button "2026" at bounding box center [360, 267] width 43 height 26
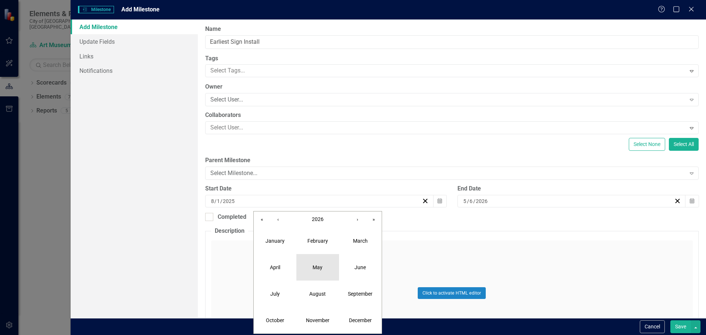
click at [316, 273] on button "May" at bounding box center [317, 267] width 43 height 26
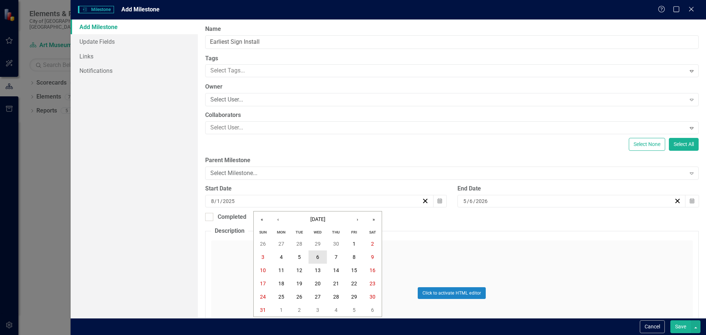
click at [321, 257] on button "6" at bounding box center [317, 256] width 18 height 13
click at [677, 326] on button "Save" at bounding box center [680, 326] width 21 height 13
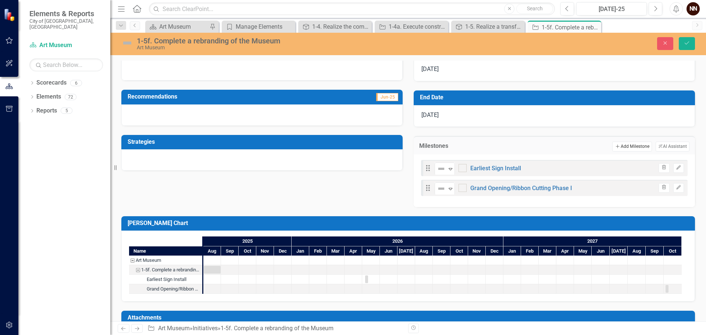
click at [614, 151] on button "Add Add Milestone" at bounding box center [631, 146] width 39 height 10
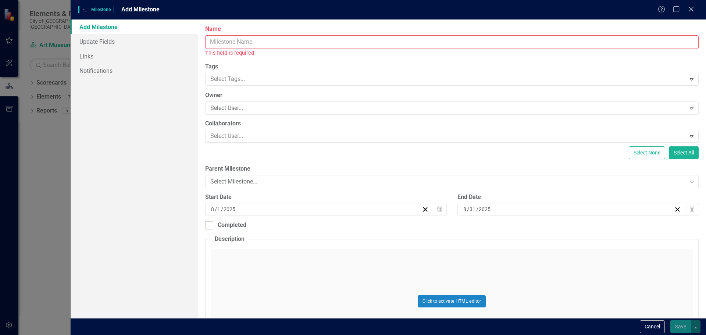
click at [478, 48] on input "Name" at bounding box center [451, 42] width 493 height 14
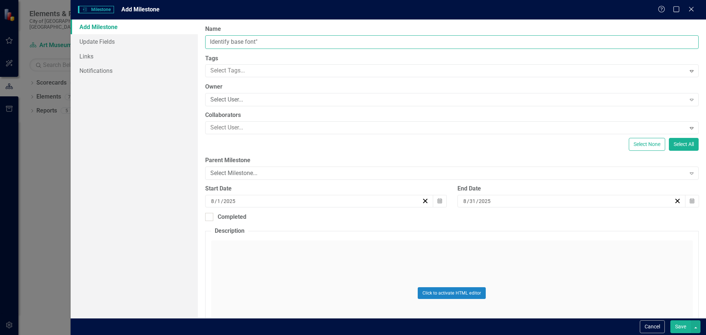
click at [230, 43] on input "Identify base font"" at bounding box center [451, 42] width 493 height 14
drag, startPoint x: 230, startPoint y: 42, endPoint x: 236, endPoint y: 38, distance: 6.3
click at [230, 42] on input "Identify base font"" at bounding box center [451, 42] width 493 height 14
type input "Identify "base font""
click at [686, 326] on button "Save" at bounding box center [680, 326] width 21 height 13
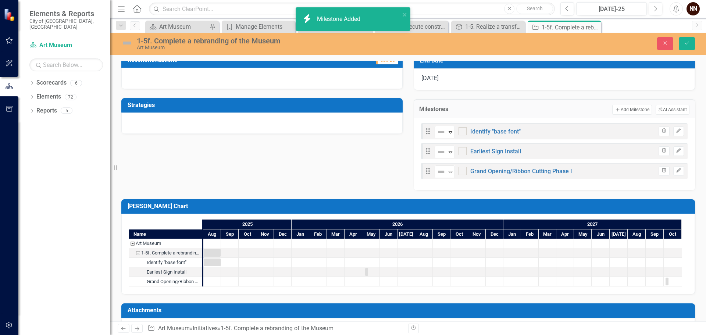
scroll to position [223, 0]
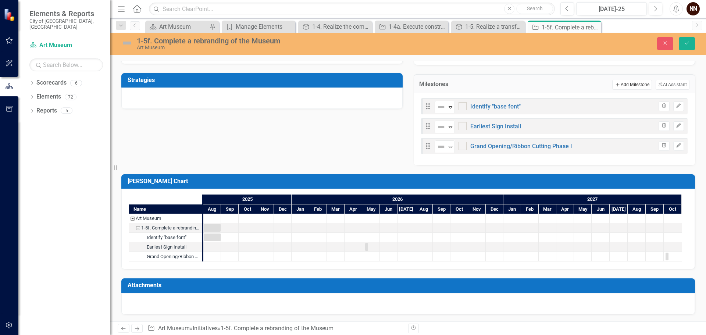
click at [625, 83] on button "Add Add Milestone" at bounding box center [631, 85] width 39 height 10
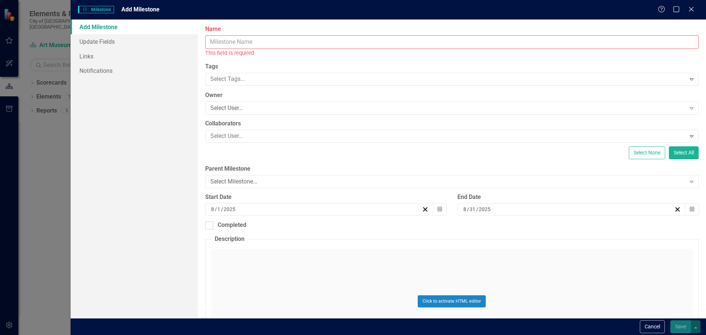
click at [462, 44] on input "Name" at bounding box center [451, 42] width 493 height 14
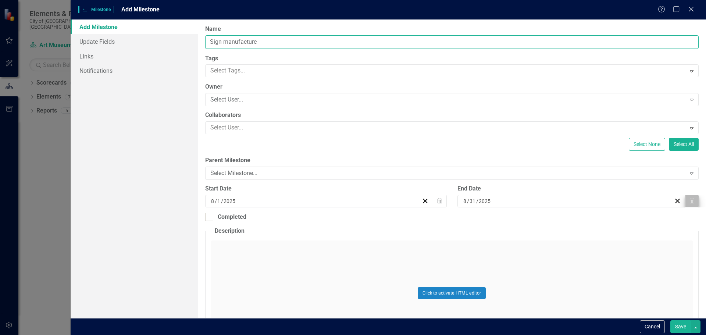
type input "Sign manufacture"
click at [689, 201] on icon "Calendar" at bounding box center [691, 200] width 4 height 5
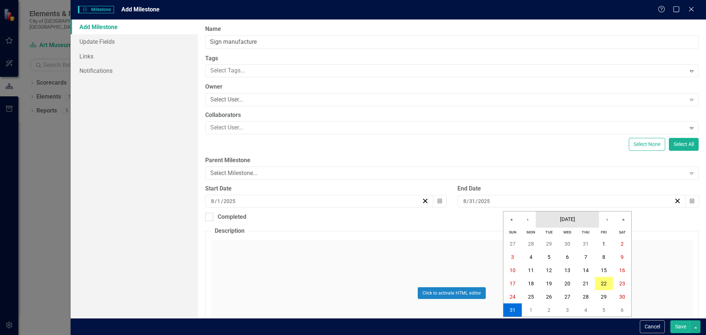
click at [573, 216] on button "August 2025" at bounding box center [566, 219] width 63 height 16
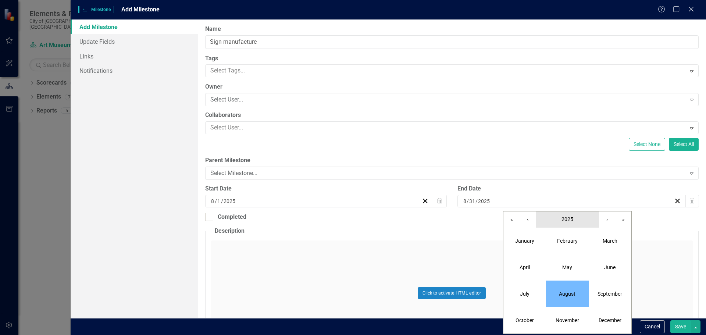
click at [572, 221] on span "2025" at bounding box center [567, 219] width 12 height 6
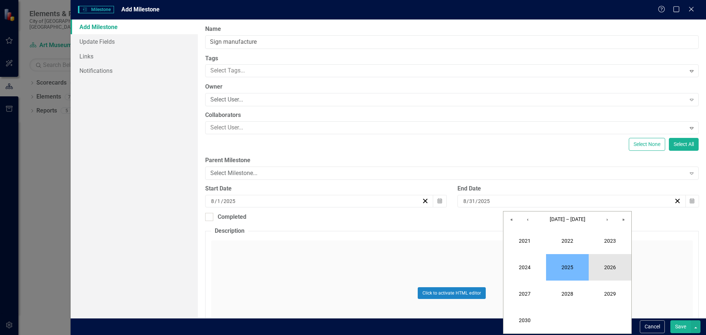
click at [612, 266] on button "2026" at bounding box center [609, 267] width 43 height 26
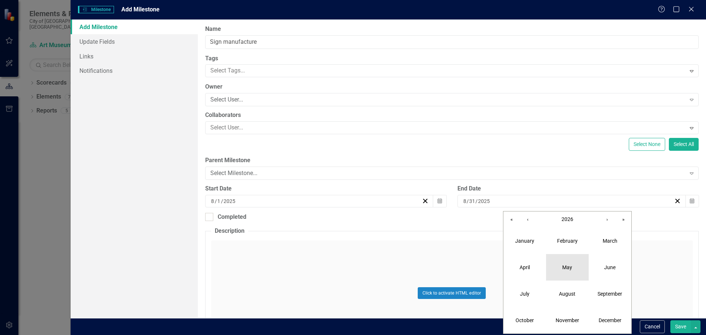
click at [568, 265] on abbr "May" at bounding box center [567, 267] width 10 height 6
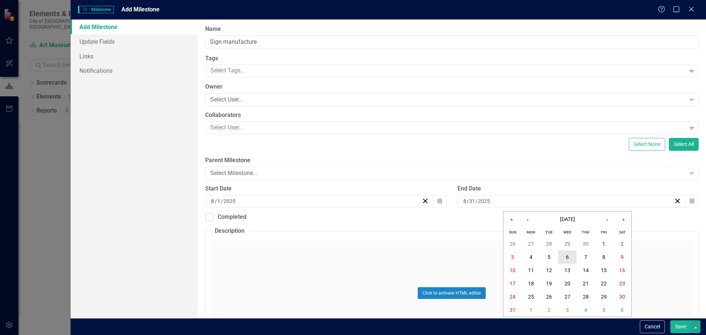
click at [567, 254] on abbr "6" at bounding box center [567, 257] width 3 height 6
click at [437, 202] on icon "Calendar" at bounding box center [439, 200] width 4 height 5
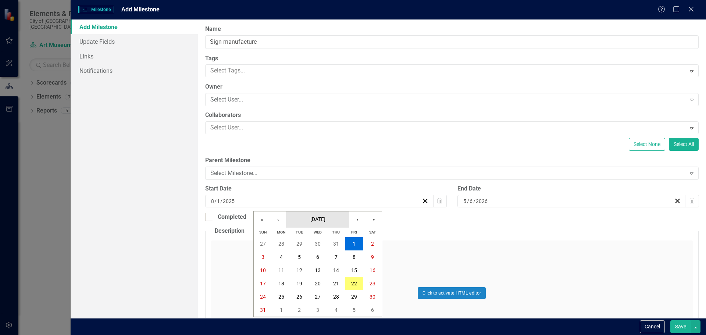
click at [324, 215] on button "August 2025" at bounding box center [317, 219] width 63 height 16
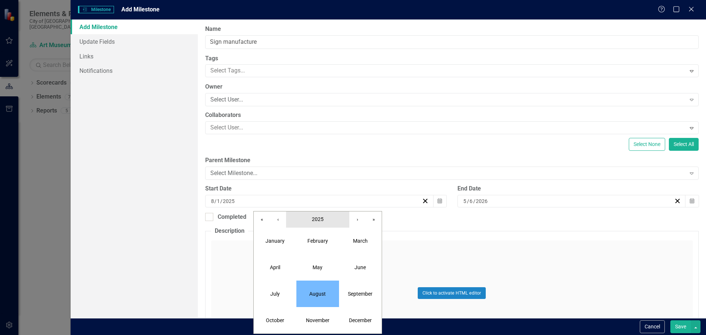
click at [317, 223] on button "2025" at bounding box center [317, 219] width 63 height 16
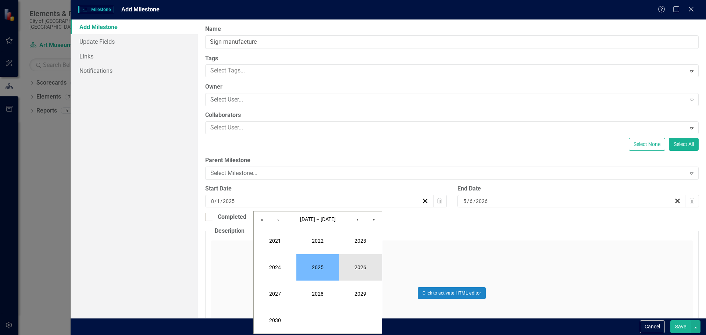
click at [358, 261] on button "2026" at bounding box center [360, 267] width 43 height 26
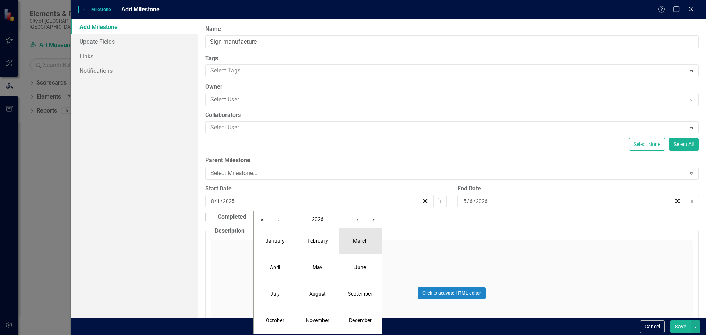
click at [353, 239] on abbr "March" at bounding box center [360, 241] width 15 height 6
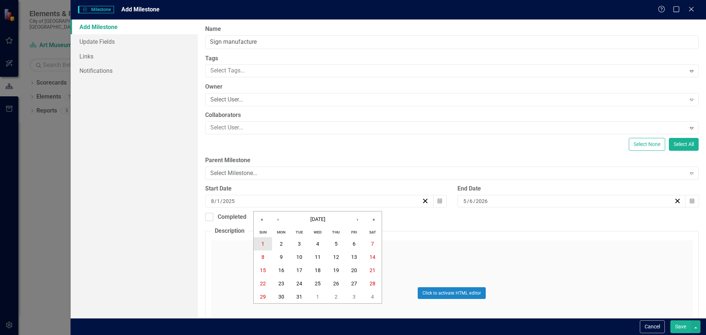
click at [268, 243] on button "1" at bounding box center [263, 243] width 18 height 13
click at [686, 328] on button "Save" at bounding box center [680, 326] width 21 height 13
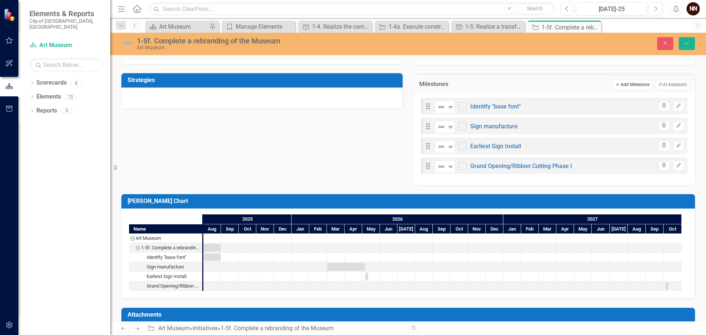
click at [630, 82] on button "Add Add Milestone" at bounding box center [631, 85] width 39 height 10
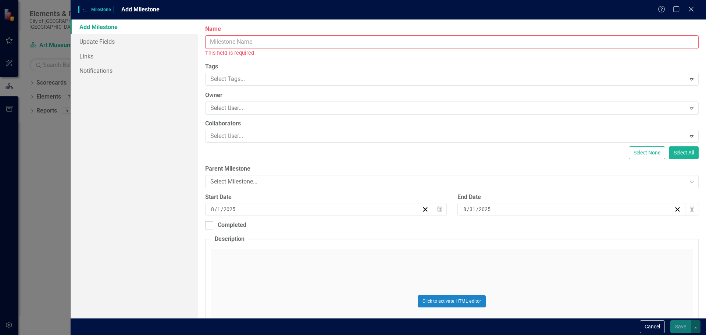
click at [473, 43] on input "Name" at bounding box center [451, 42] width 493 height 14
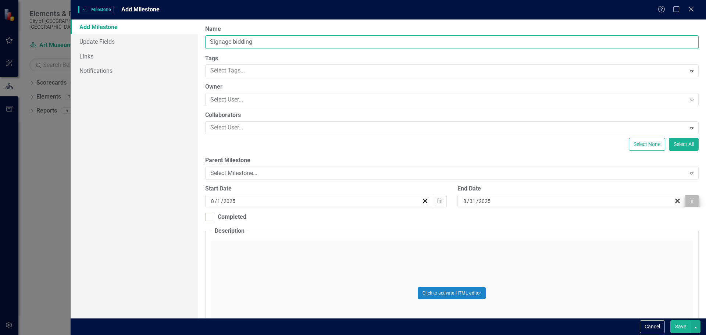
type input "Signage bidding"
click at [689, 201] on icon "Calendar" at bounding box center [691, 200] width 4 height 5
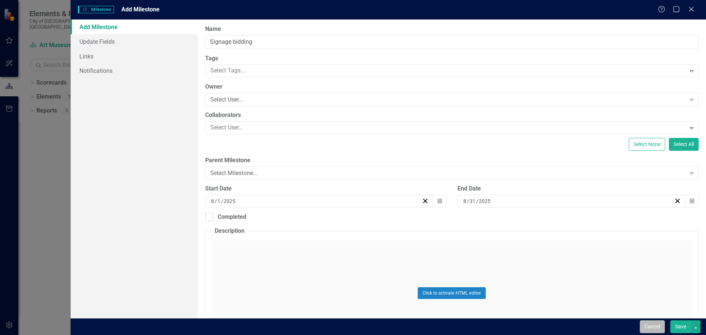
click at [650, 322] on button "Cancel" at bounding box center [651, 326] width 25 height 13
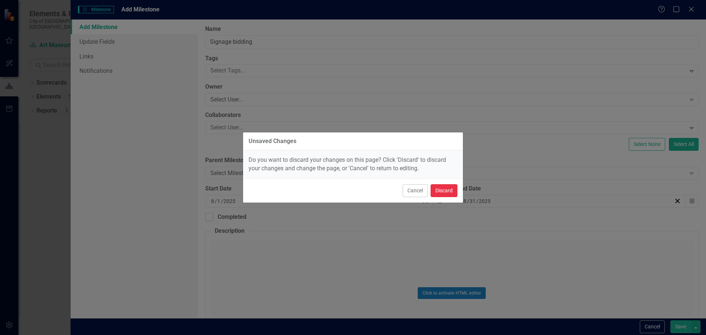
click at [433, 190] on button "Discard" at bounding box center [443, 190] width 27 height 13
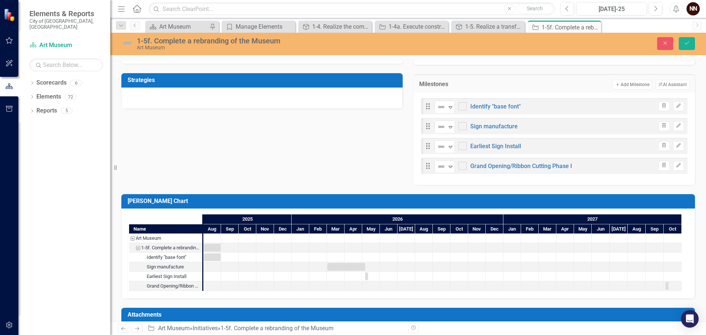
drag, startPoint x: 695, startPoint y: 36, endPoint x: 695, endPoint y: 41, distance: 4.8
click at [695, 40] on div "1-5f. Complete a rebranding of the Museum Art Museum Close Save" at bounding box center [407, 44] width 595 height 22
click at [692, 43] on button "Save" at bounding box center [686, 43] width 16 height 13
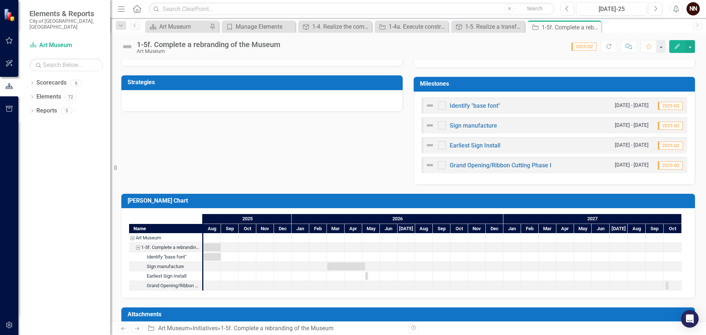
scroll to position [184, 0]
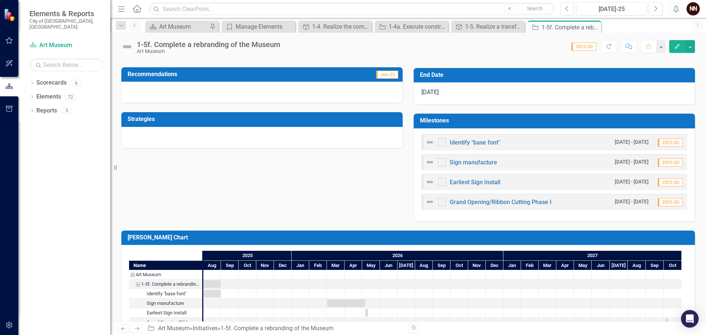
click at [606, 119] on h3 "Milestones" at bounding box center [555, 120] width 271 height 7
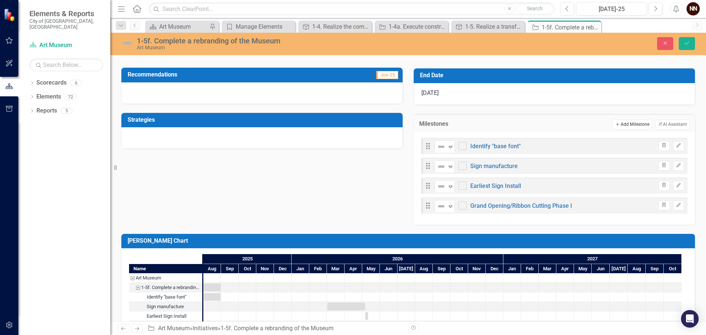
click at [614, 123] on icon "Add" at bounding box center [617, 124] width 6 height 4
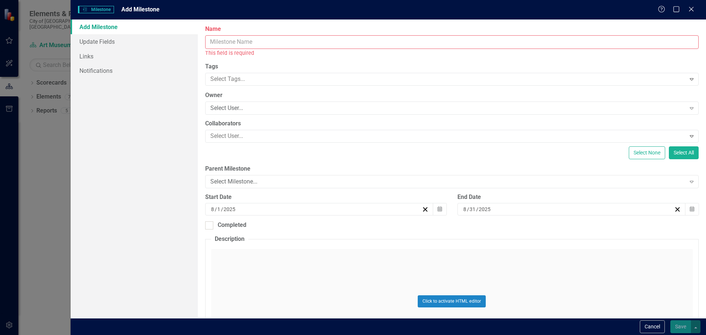
click at [440, 43] on input "Name" at bounding box center [451, 42] width 493 height 14
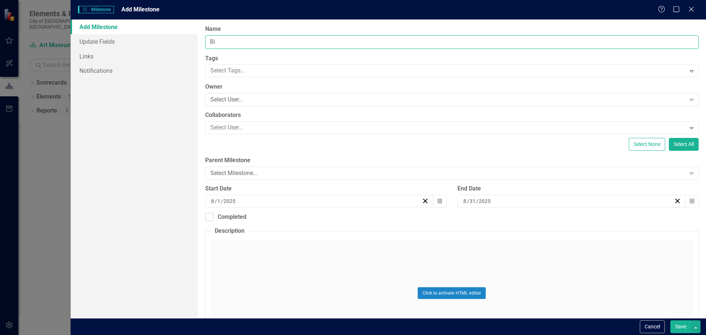
type input "B"
type input "s"
type input "Signage bidding"
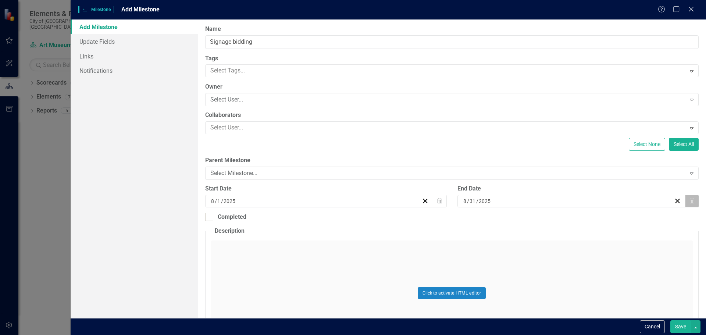
click at [689, 201] on icon "Calendar" at bounding box center [691, 200] width 4 height 5
click at [565, 220] on span "August 2025" at bounding box center [567, 219] width 15 height 6
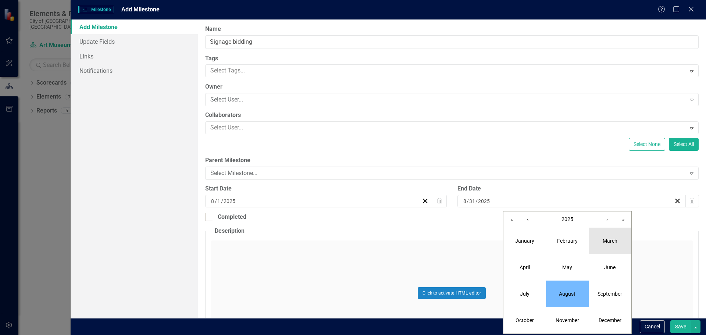
click at [604, 243] on abbr "March" at bounding box center [609, 241] width 15 height 6
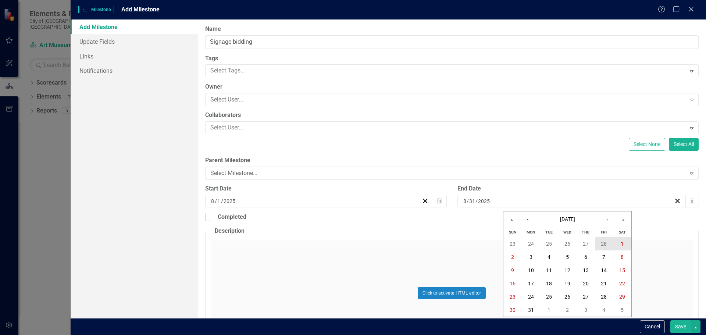
drag, startPoint x: 624, startPoint y: 245, endPoint x: 605, endPoint y: 243, distance: 19.6
click at [605, 243] on div "23 24 25 26 27 28 1 2 3 4 5 6 7 8 9 10 11 12 13 14 15 16 17 18 19 20 21 22 23 2…" at bounding box center [567, 276] width 128 height 79
click at [605, 243] on abbr "28" at bounding box center [603, 244] width 6 height 6
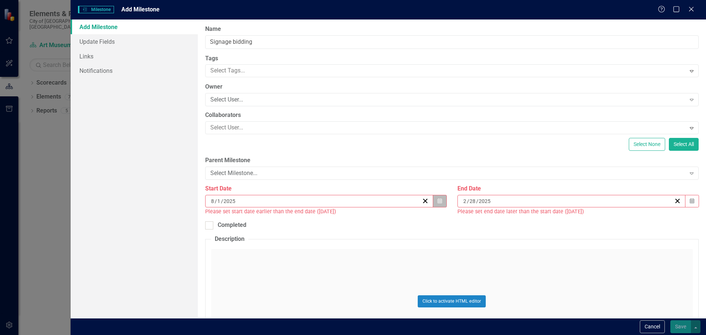
click at [433, 197] on button "Calendar" at bounding box center [440, 201] width 14 height 12
click at [685, 199] on button "Calendar" at bounding box center [692, 201] width 14 height 12
click at [561, 219] on span "February 2025" at bounding box center [567, 219] width 15 height 6
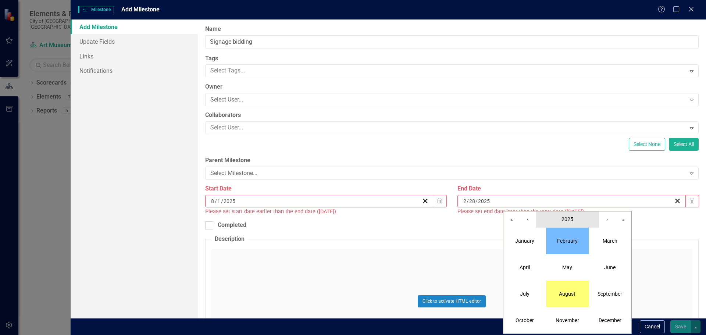
click at [569, 220] on span "2025" at bounding box center [567, 219] width 12 height 6
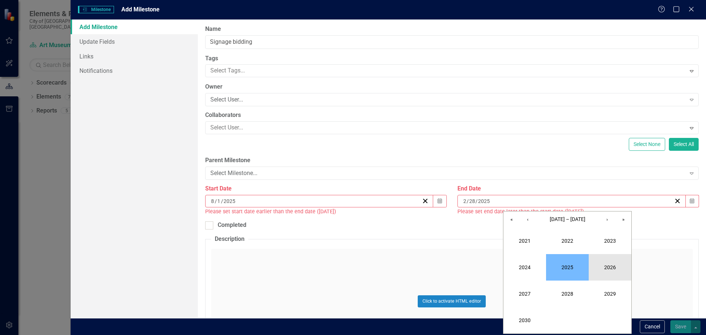
click at [607, 262] on button "2026" at bounding box center [609, 267] width 43 height 26
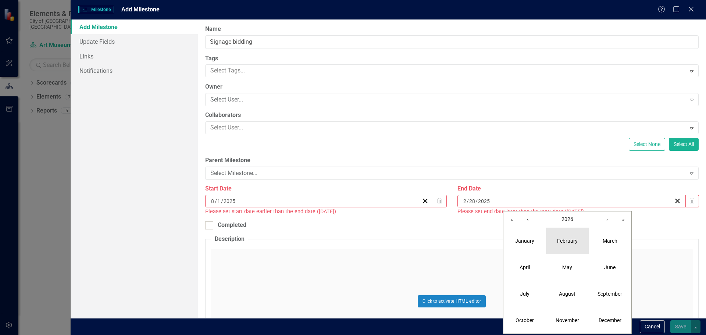
click at [571, 243] on abbr "February" at bounding box center [567, 241] width 21 height 6
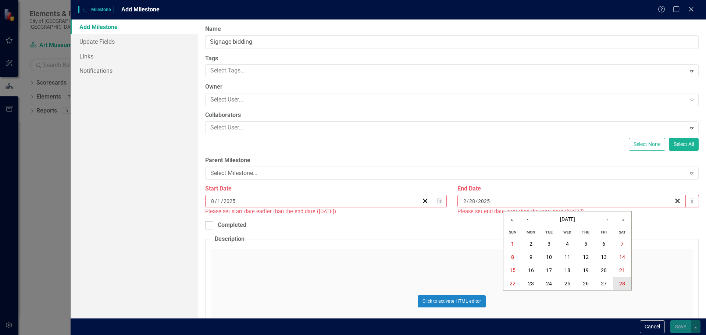
click at [622, 283] on abbr "28" at bounding box center [622, 283] width 6 height 6
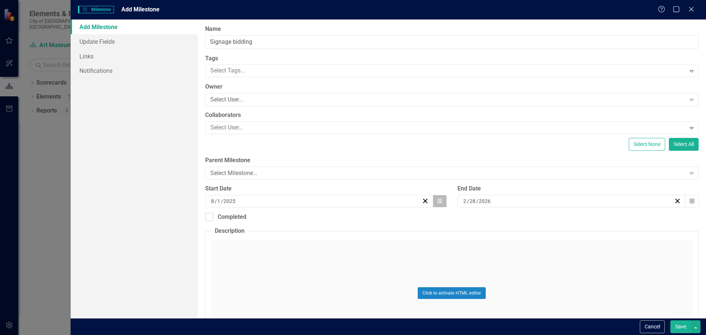
click at [438, 201] on icon "Calendar" at bounding box center [439, 200] width 4 height 5
click at [689, 200] on icon "button" at bounding box center [691, 200] width 4 height 5
click at [605, 279] on button "27" at bounding box center [604, 283] width 18 height 13
click at [437, 201] on icon "Calendar" at bounding box center [439, 200] width 4 height 5
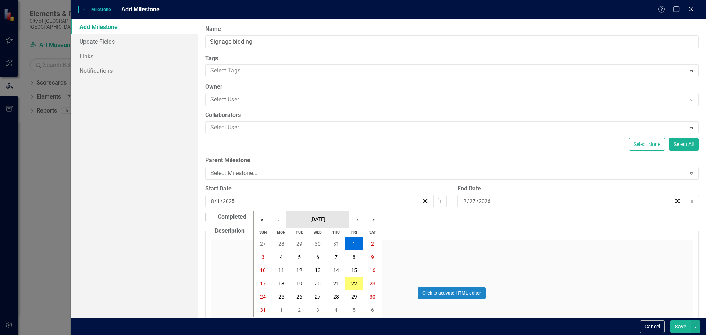
click at [325, 217] on span "August 2025" at bounding box center [317, 219] width 15 height 6
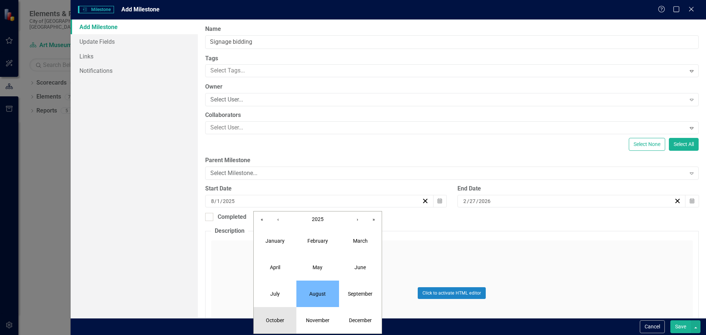
click at [277, 324] on button "October" at bounding box center [275, 320] width 43 height 26
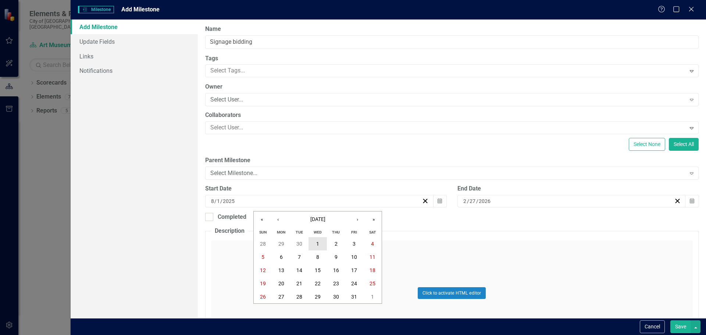
click at [315, 242] on button "1" at bounding box center [317, 243] width 18 height 13
click at [680, 327] on button "Save" at bounding box center [680, 326] width 21 height 13
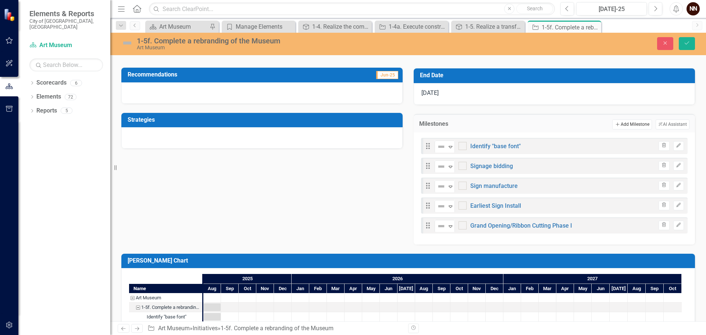
click at [625, 121] on button "Add Add Milestone" at bounding box center [631, 124] width 39 height 10
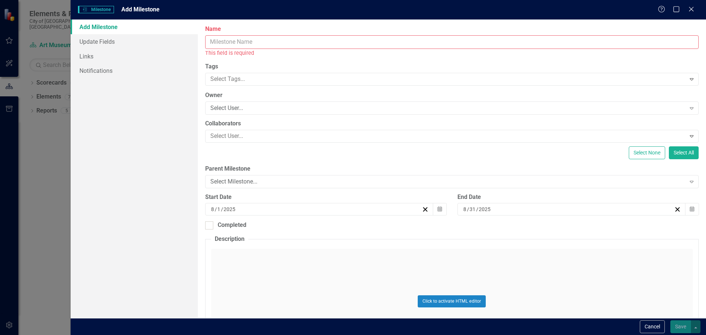
click at [316, 38] on input "Name" at bounding box center [451, 42] width 493 height 14
drag, startPoint x: 653, startPoint y: 322, endPoint x: 366, endPoint y: 24, distance: 413.8
click at [371, 18] on form "Milestones Milestone Add Milestone Help Maximize Close Add Milestone Update Fie…" at bounding box center [388, 167] width 635 height 335
click at [361, 38] on input "Name" at bounding box center [451, 42] width 493 height 14
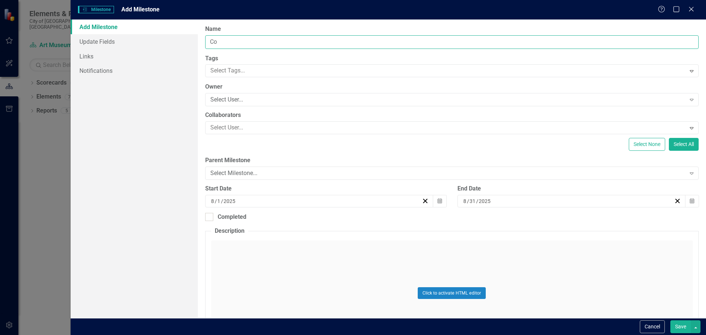
type input "C"
type input "Font Concepts Presented to Staff"
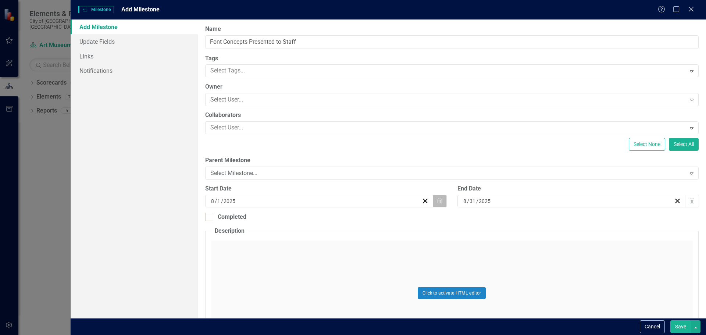
click at [437, 201] on icon "Calendar" at bounding box center [439, 200] width 4 height 5
click at [687, 197] on button "Calendar" at bounding box center [692, 201] width 14 height 12
click at [606, 218] on button "›" at bounding box center [607, 219] width 16 height 16
click at [601, 245] on button "5" at bounding box center [604, 243] width 18 height 13
click at [437, 201] on icon "Calendar" at bounding box center [439, 200] width 4 height 5
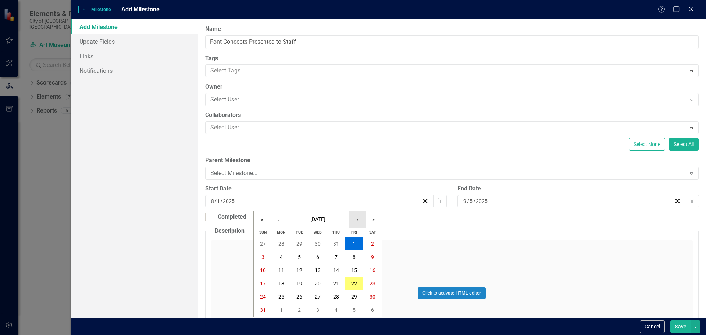
click at [362, 219] on button "›" at bounding box center [357, 219] width 16 height 16
click at [360, 243] on button "5" at bounding box center [354, 243] width 18 height 13
click at [681, 323] on button "Save" at bounding box center [680, 326] width 21 height 13
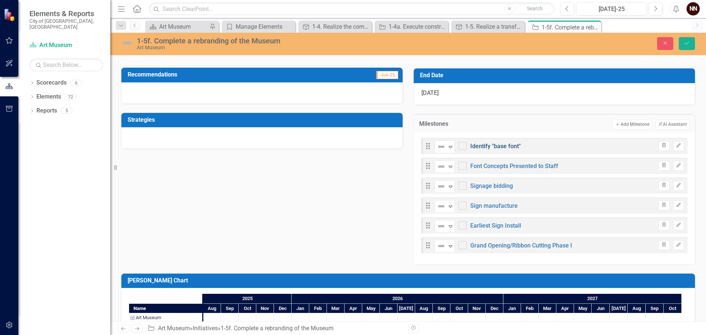
click at [503, 143] on link "Identify "base font"" at bounding box center [495, 146] width 50 height 7
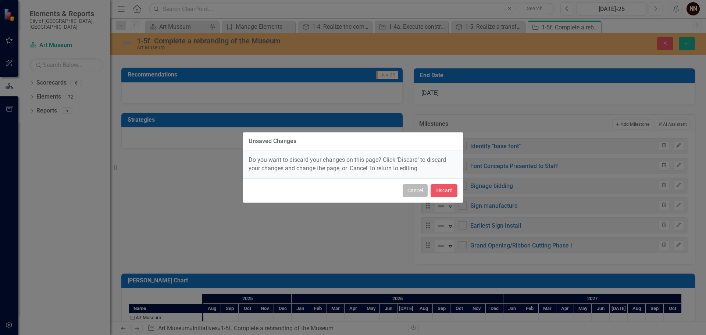
click at [423, 191] on button "Cancel" at bounding box center [414, 190] width 25 height 13
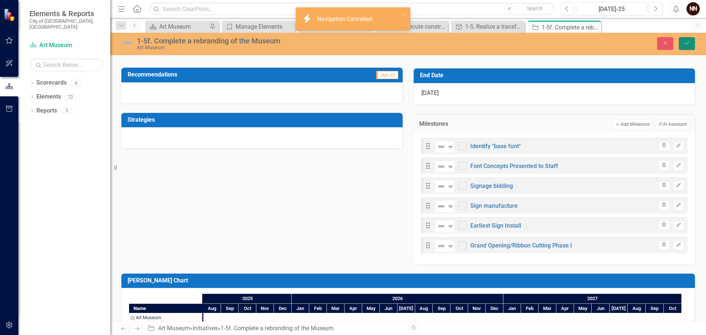
click at [693, 48] on button "Save" at bounding box center [686, 43] width 16 height 13
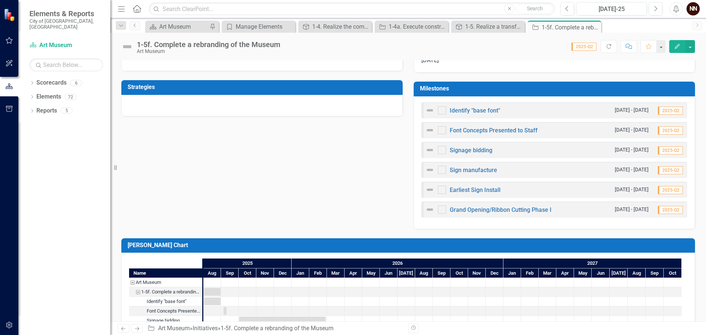
scroll to position [221, 0]
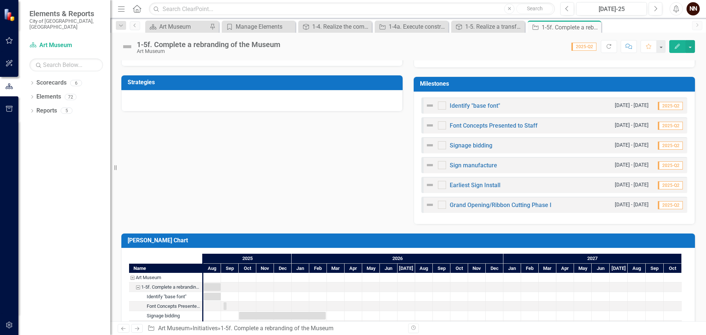
click at [495, 81] on h3 "Milestones" at bounding box center [555, 83] width 271 height 7
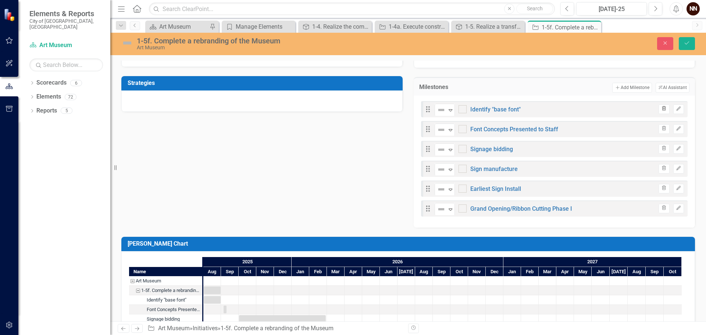
click at [661, 108] on icon "Trash" at bounding box center [664, 109] width 6 height 4
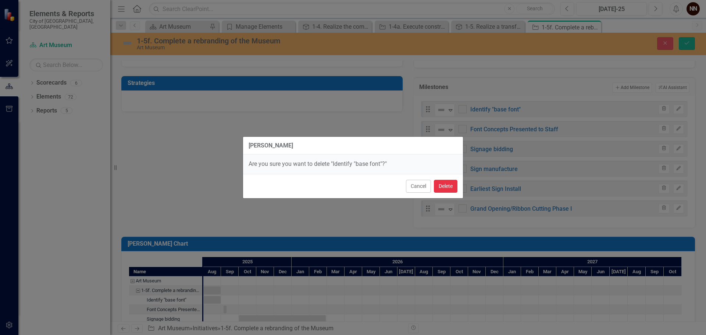
click at [444, 189] on button "Delete" at bounding box center [446, 186] width 24 height 13
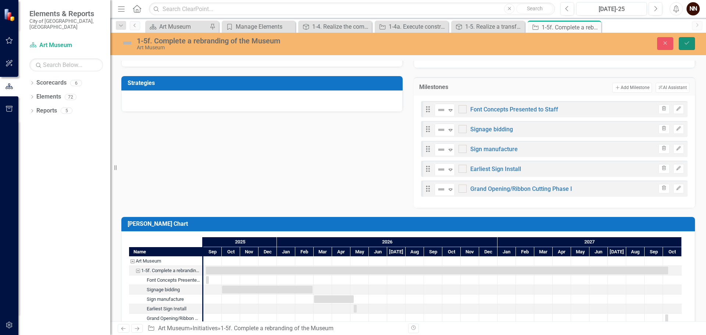
click at [686, 42] on icon "Save" at bounding box center [686, 42] width 7 height 5
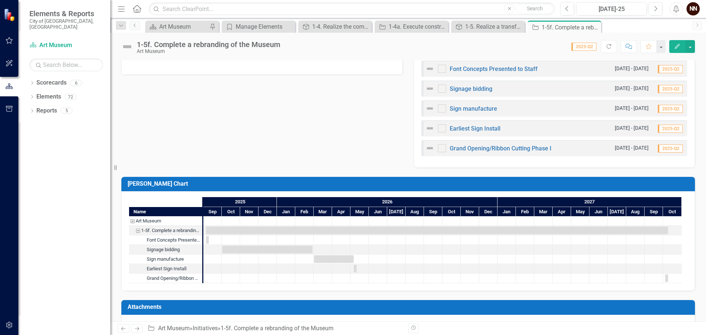
scroll to position [279, 0]
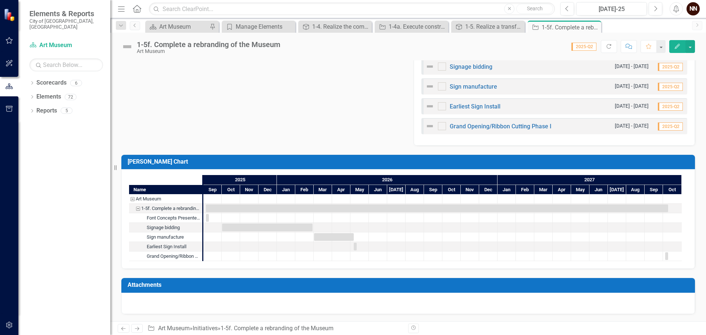
click at [383, 133] on div "Analysis Jun-25 Recommendations Jun-25 Strategies Start Date 9/5/25 End Date 10…" at bounding box center [408, 31] width 584 height 228
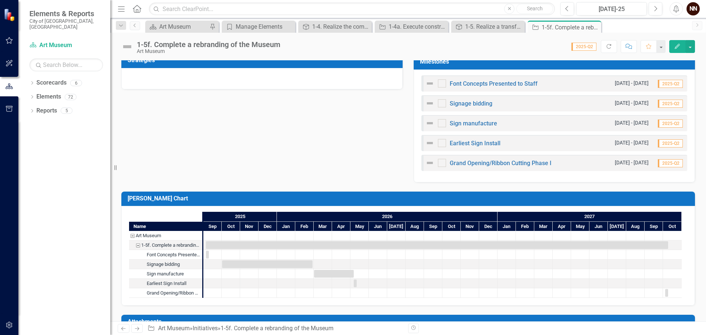
scroll to position [206, 0]
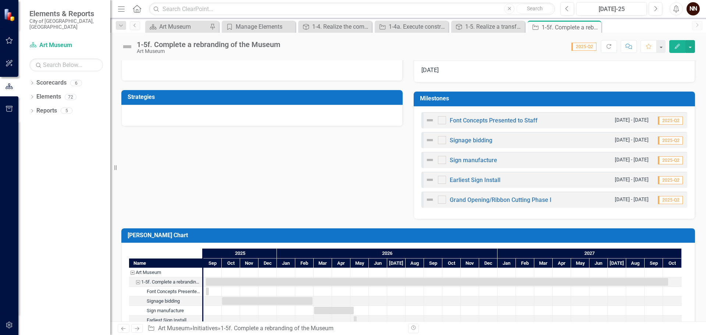
click at [579, 101] on h3 "Milestones" at bounding box center [555, 98] width 271 height 7
drag, startPoint x: 579, startPoint y: 101, endPoint x: 587, endPoint y: 103, distance: 8.0
click at [579, 101] on h3 "Milestones" at bounding box center [555, 98] width 271 height 7
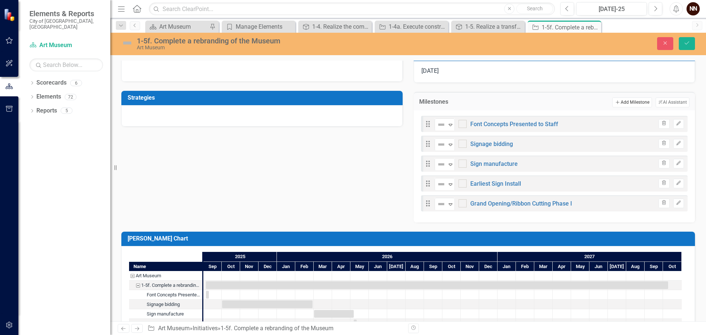
click at [614, 103] on icon "Add" at bounding box center [617, 102] width 6 height 4
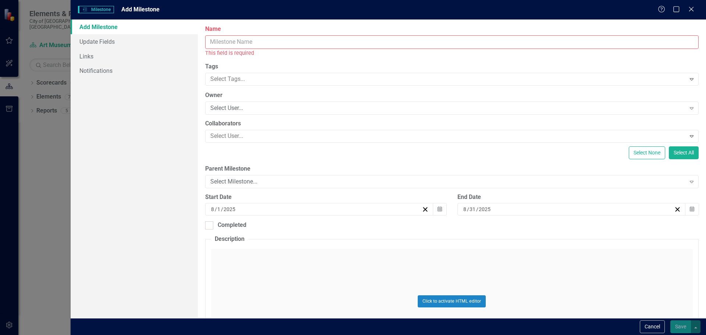
click at [458, 46] on input "Name" at bounding box center [451, 42] width 493 height 14
type input "S"
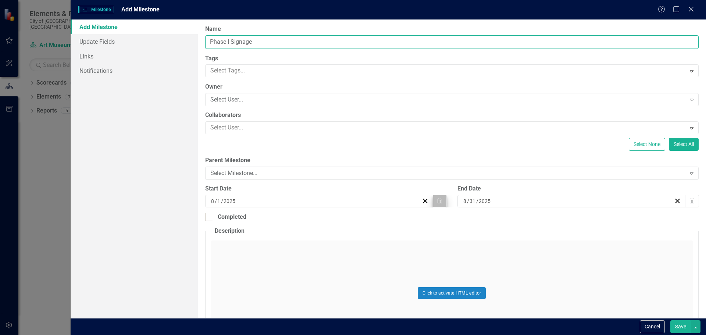
type input "Phase I Signage"
click at [435, 197] on button "Calendar" at bounding box center [440, 201] width 14 height 12
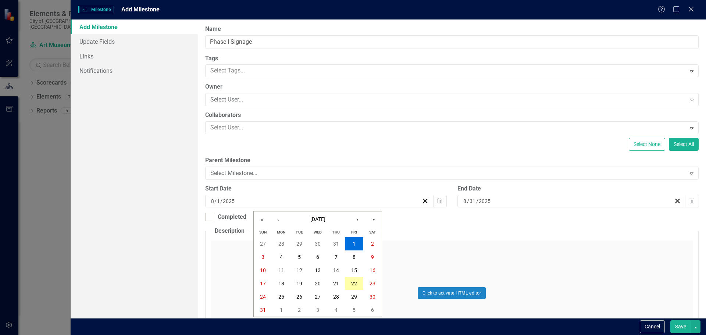
click at [352, 280] on abbr "22" at bounding box center [354, 283] width 6 height 6
click at [689, 202] on icon "Calendar" at bounding box center [691, 200] width 4 height 5
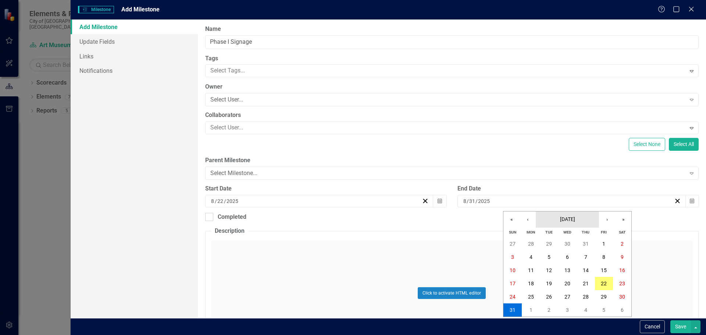
click at [575, 219] on span "August 2025" at bounding box center [567, 219] width 15 height 6
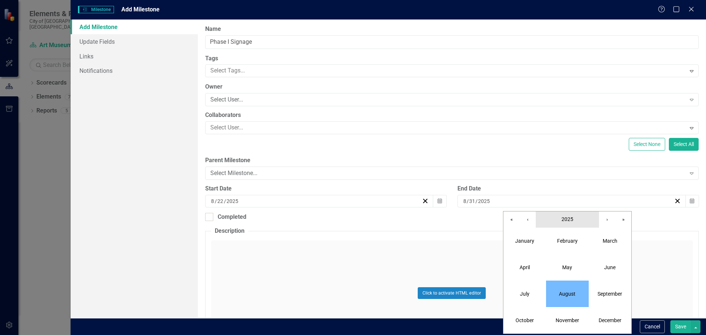
click at [572, 219] on span "2025" at bounding box center [567, 219] width 12 height 6
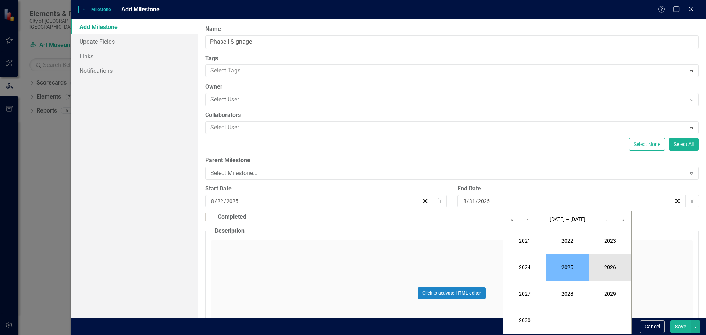
click at [610, 266] on button "2026" at bounding box center [609, 267] width 43 height 26
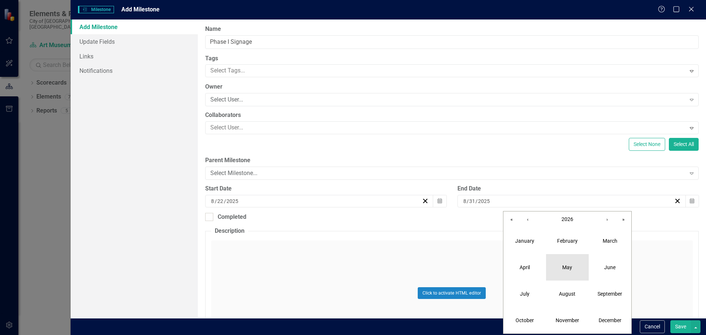
click at [570, 275] on button "May" at bounding box center [567, 267] width 43 height 26
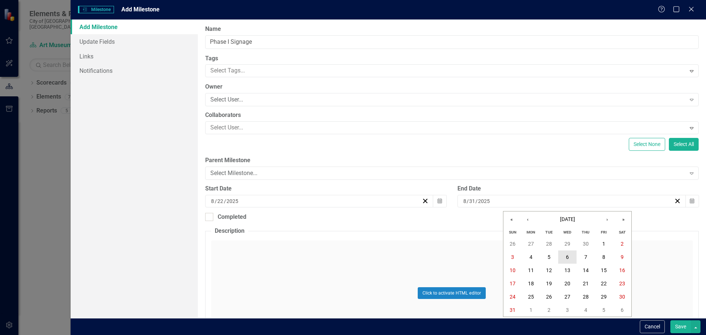
click at [566, 257] on abbr "6" at bounding box center [567, 257] width 3 height 6
click at [682, 329] on button "Save" at bounding box center [680, 326] width 21 height 13
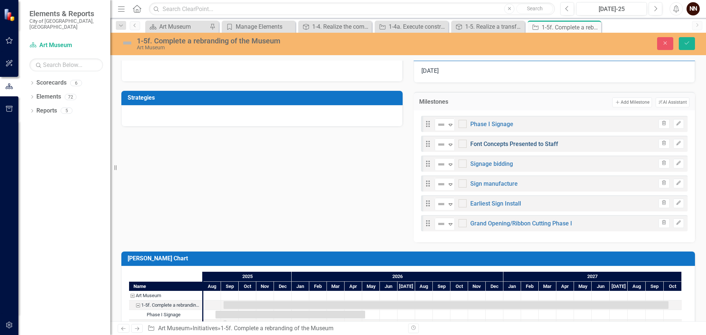
click at [505, 142] on link "Font Concepts Presented to Staff" at bounding box center [514, 143] width 88 height 7
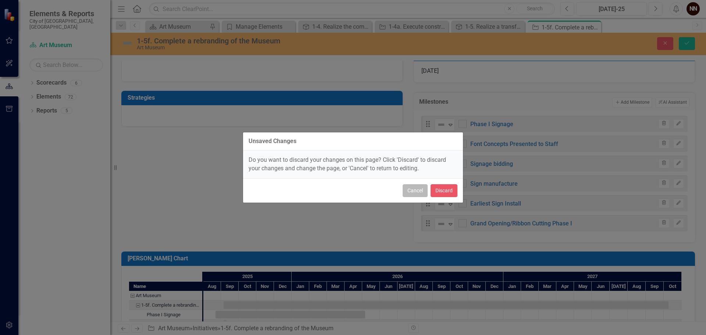
click at [425, 190] on button "Cancel" at bounding box center [414, 190] width 25 height 13
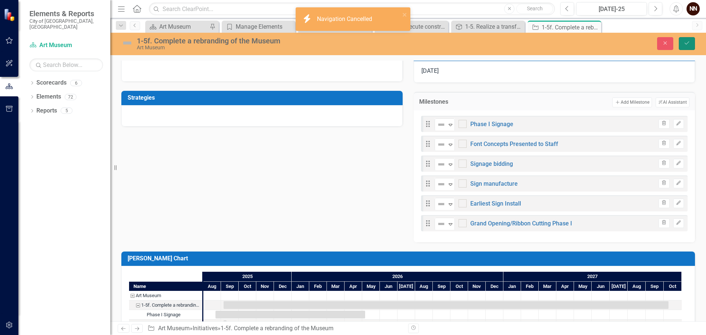
click at [689, 38] on button "Save" at bounding box center [686, 43] width 16 height 13
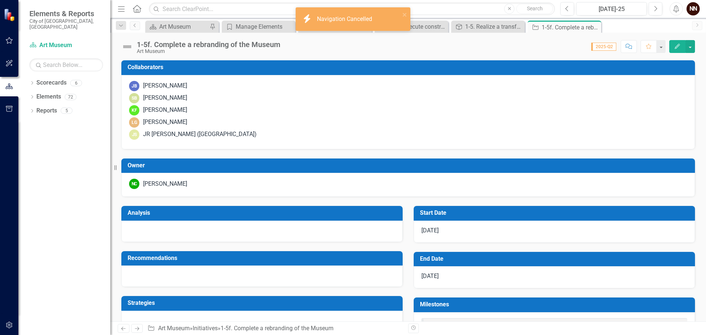
click at [495, 141] on div "JB Joshua Best SB Sarah Buhr KF Kate Francis LG Lori Gipson JS JR Sowers (Art M…" at bounding box center [407, 112] width 573 height 74
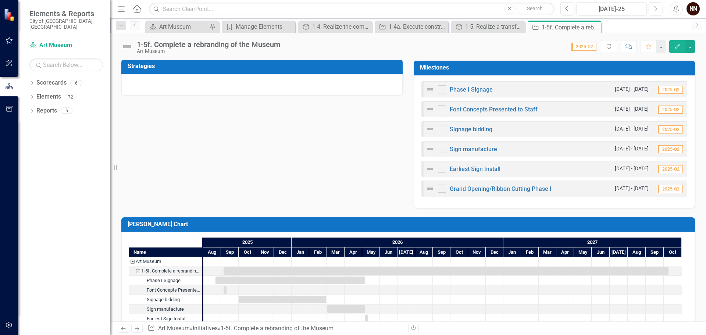
scroll to position [221, 0]
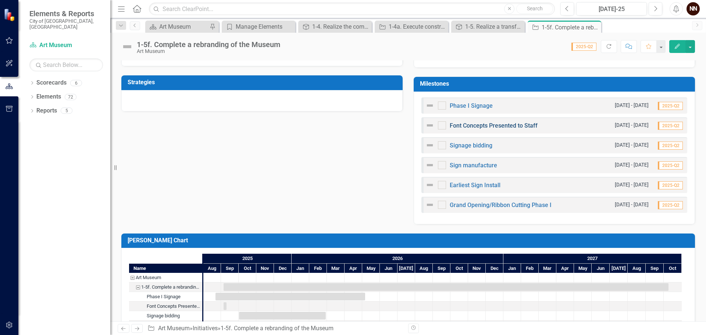
click at [478, 128] on link "Font Concepts Presented to Staff" at bounding box center [493, 125] width 88 height 7
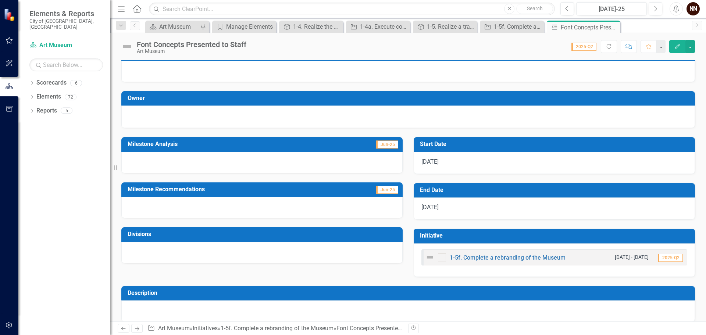
scroll to position [22, 0]
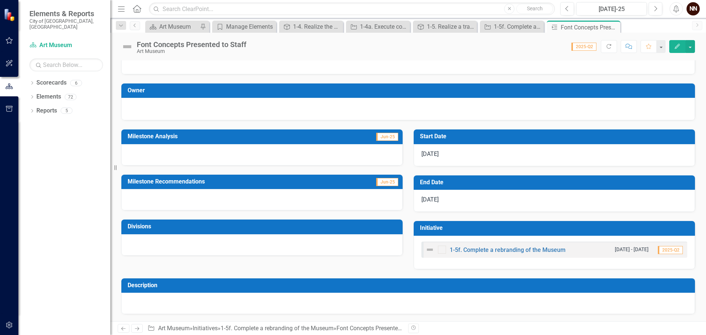
click at [675, 50] on button "Edit" at bounding box center [677, 46] width 16 height 13
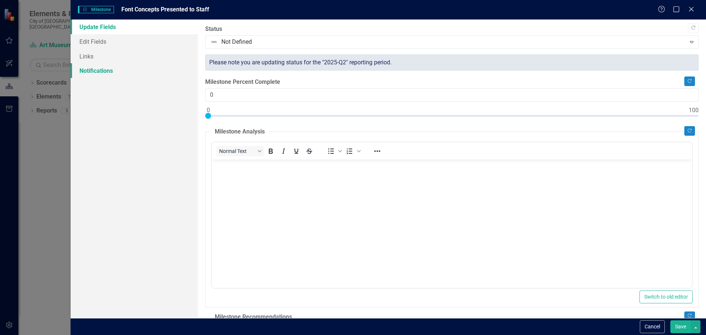
scroll to position [0, 0]
click at [96, 40] on link "Edit Fields" at bounding box center [134, 41] width 127 height 15
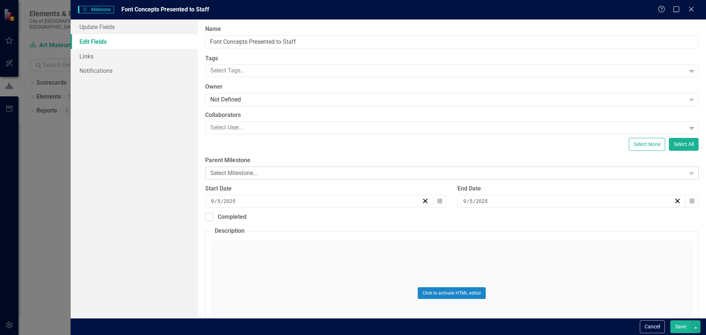
click at [253, 169] on div "Select Milestone..." at bounding box center [447, 173] width 475 height 8
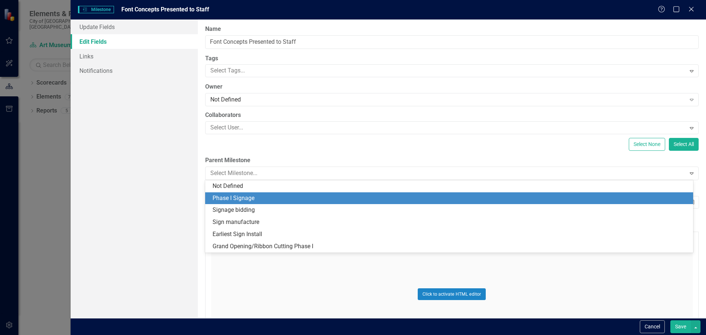
click at [244, 198] on div "Phase I Signage" at bounding box center [450, 198] width 476 height 8
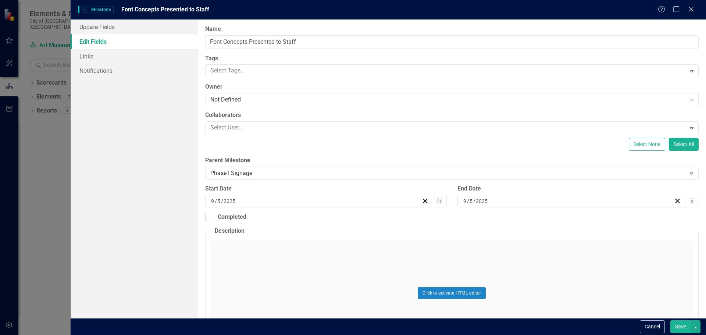
click at [678, 323] on button "Save" at bounding box center [680, 326] width 21 height 13
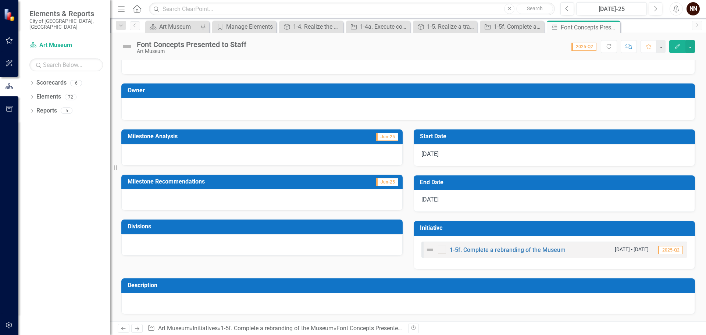
click at [0, 0] on icon "Close" at bounding box center [0, 0] width 0 height 0
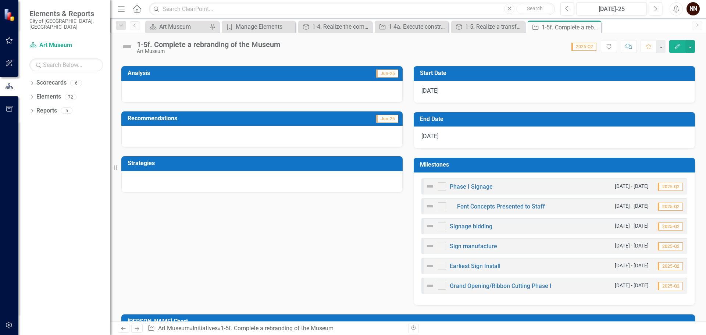
scroll to position [147, 0]
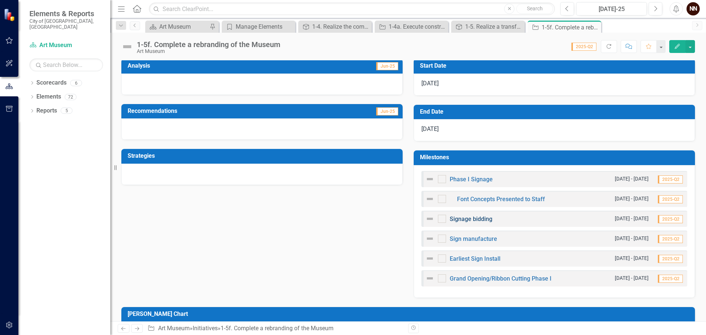
click at [470, 221] on link "Signage bidding" at bounding box center [470, 218] width 43 height 7
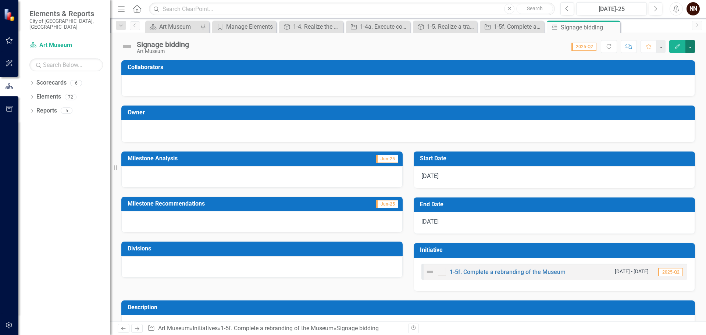
click at [689, 47] on button "button" at bounding box center [690, 46] width 10 height 13
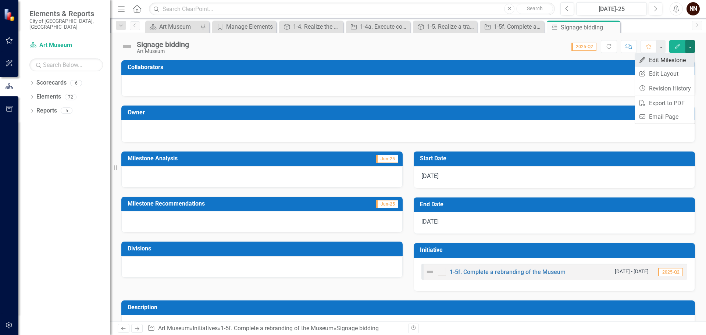
click at [659, 60] on link "Edit Edit Milestone" at bounding box center [665, 60] width 60 height 14
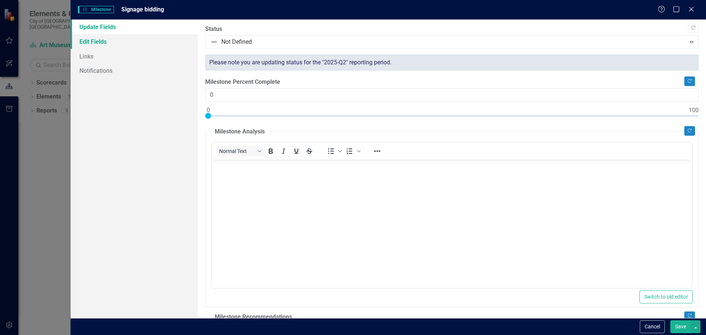
click at [90, 43] on link "Edit Fields" at bounding box center [134, 41] width 127 height 15
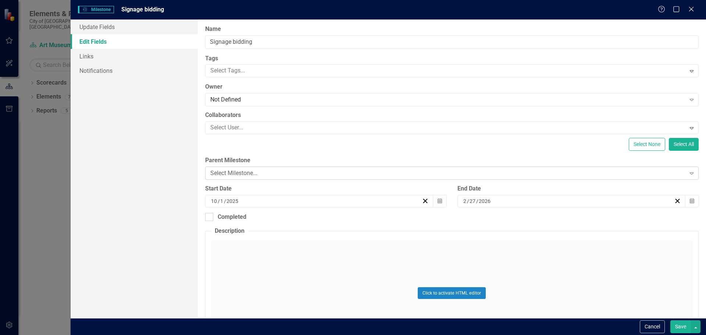
click at [232, 173] on div "Select Milestone..." at bounding box center [447, 173] width 475 height 8
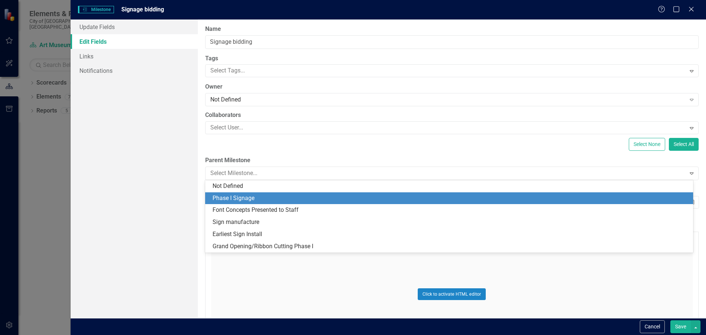
click at [236, 201] on div "Phase I Signage" at bounding box center [450, 198] width 476 height 8
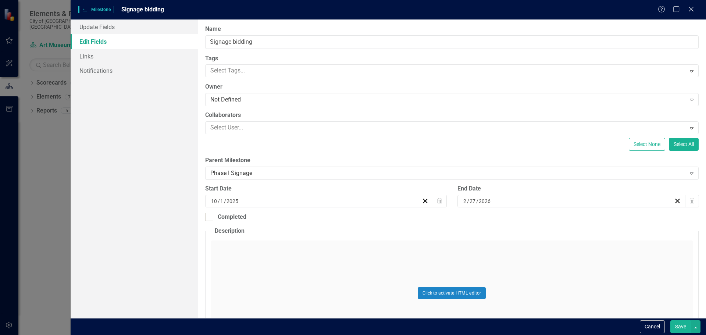
drag, startPoint x: 678, startPoint y: 325, endPoint x: 682, endPoint y: 313, distance: 12.9
click at [678, 325] on button "Save" at bounding box center [680, 326] width 21 height 13
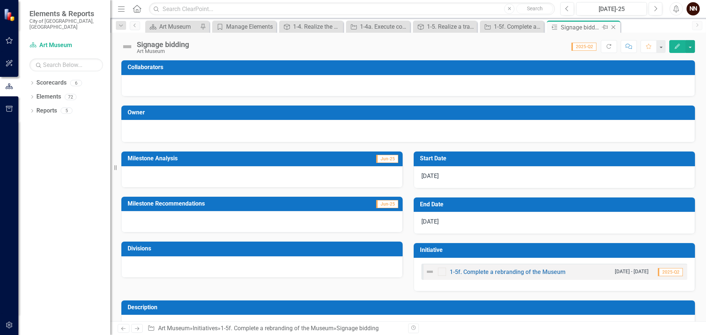
click at [613, 28] on icon "Close" at bounding box center [612, 27] width 7 height 6
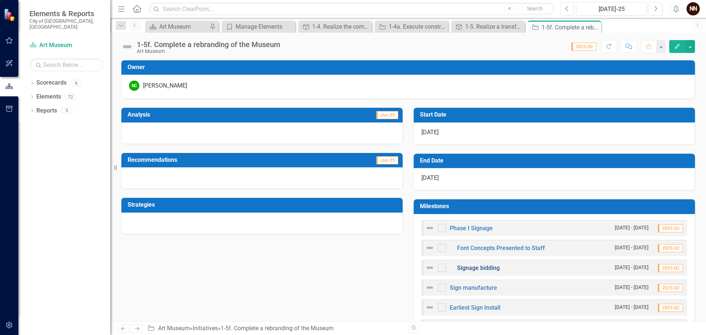
scroll to position [110, 0]
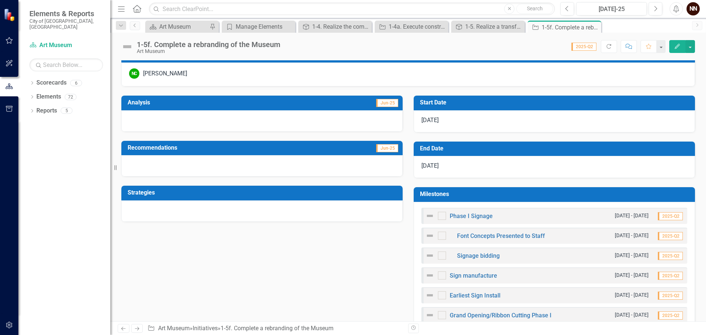
click at [516, 194] on h3 "Milestones" at bounding box center [555, 194] width 271 height 7
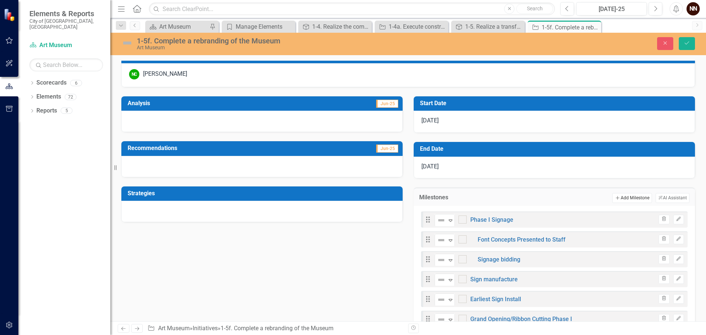
click at [620, 196] on button "Add Add Milestone" at bounding box center [631, 198] width 39 height 10
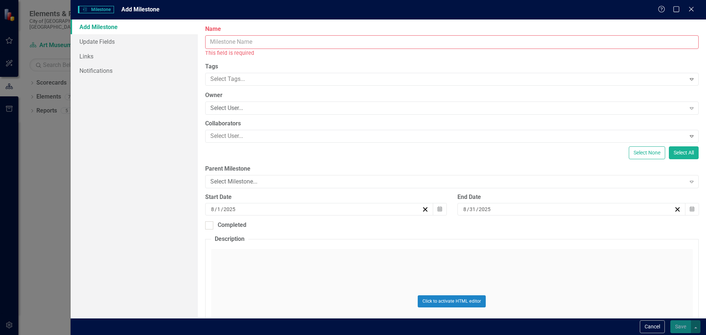
click at [287, 36] on input "Name" at bounding box center [451, 42] width 493 height 14
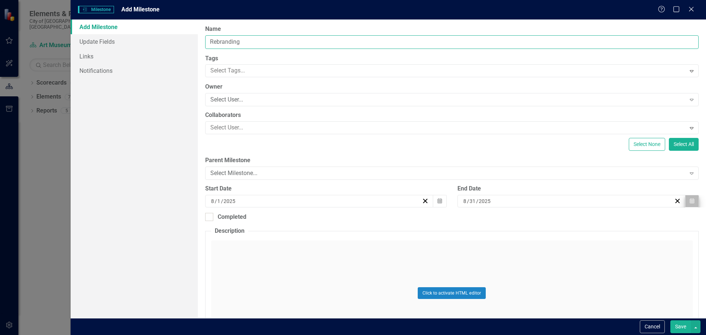
type input "Rebranding"
click at [689, 202] on button "Calendar" at bounding box center [692, 201] width 14 height 12
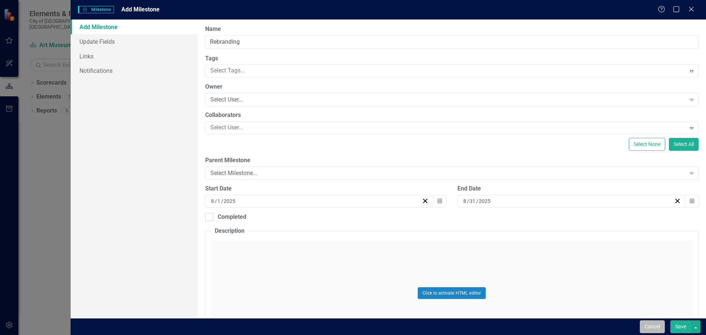
click at [653, 325] on button "Cancel" at bounding box center [651, 326] width 25 height 13
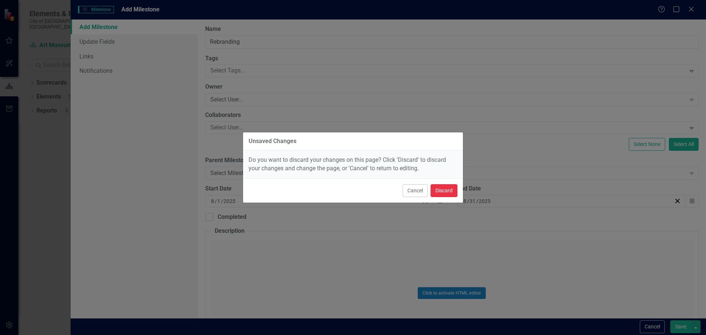
click at [445, 192] on button "Discard" at bounding box center [443, 190] width 27 height 13
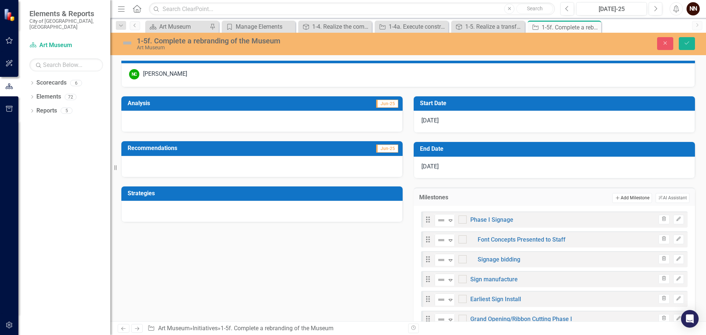
click at [617, 198] on button "Add Add Milestone" at bounding box center [631, 198] width 39 height 10
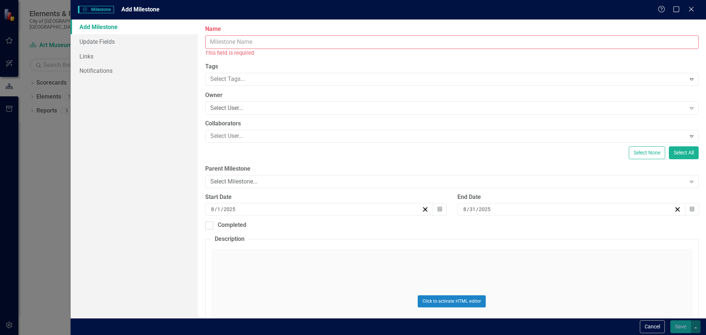
click at [472, 43] on input "Name" at bounding box center [451, 42] width 493 height 14
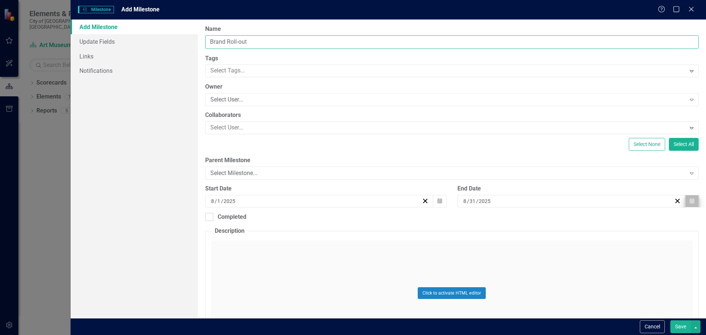
type input "Brand Roll-out"
click at [689, 202] on icon "button" at bounding box center [691, 200] width 4 height 5
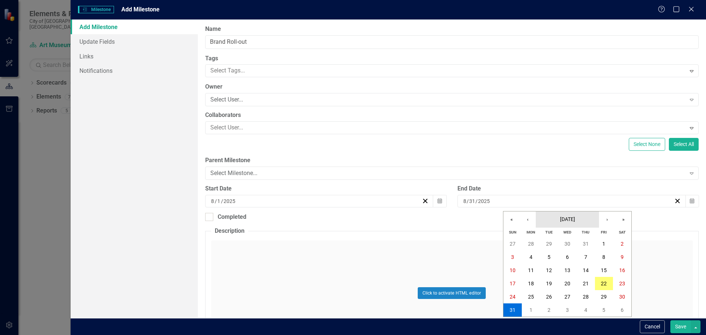
click at [575, 222] on span "August 2025" at bounding box center [567, 219] width 15 height 6
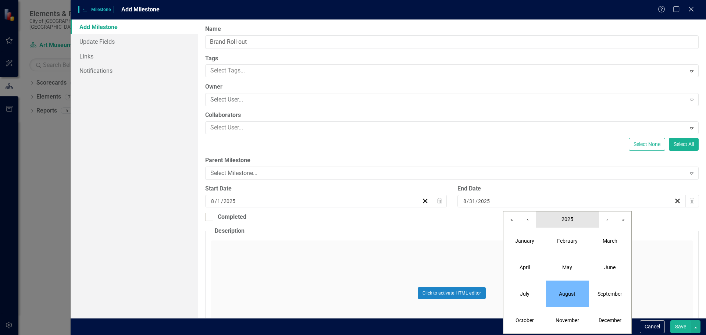
click at [560, 217] on button "2025" at bounding box center [566, 219] width 63 height 16
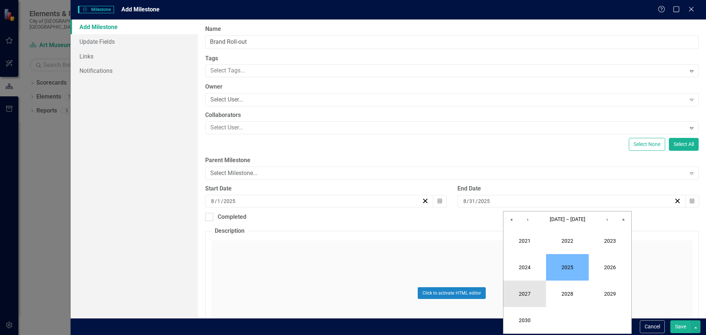
click at [535, 296] on button "2027" at bounding box center [524, 293] width 43 height 26
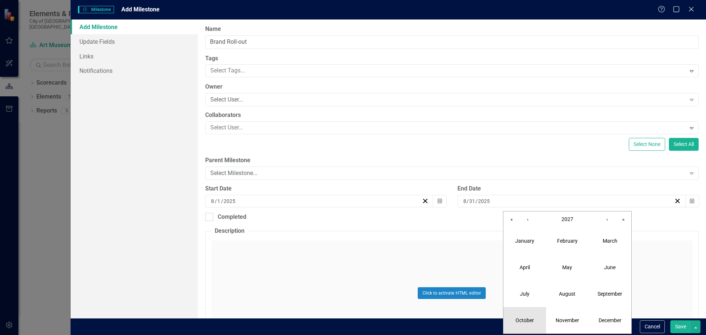
click at [529, 320] on abbr "October" at bounding box center [524, 320] width 18 height 6
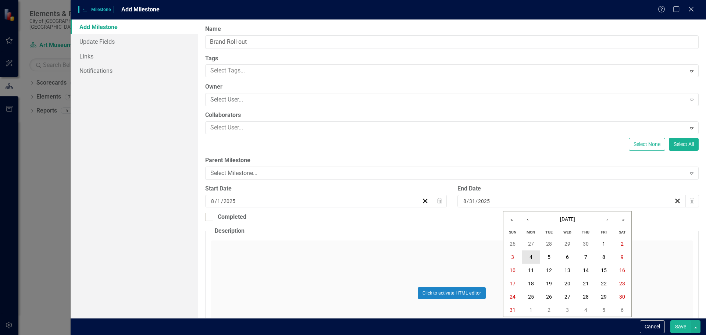
click at [531, 258] on abbr "4" at bounding box center [530, 257] width 3 height 6
click at [689, 199] on icon "Calendar" at bounding box center [691, 200] width 4 height 5
click at [603, 244] on abbr "1" at bounding box center [603, 244] width 3 height 6
click at [689, 203] on icon "Calendar" at bounding box center [691, 200] width 4 height 5
click at [530, 219] on button "‹" at bounding box center [527, 219] width 16 height 16
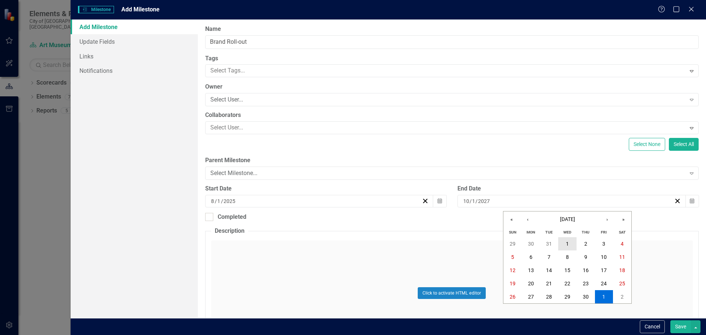
click at [565, 243] on button "1" at bounding box center [567, 243] width 18 height 13
click at [437, 202] on icon "Calendar" at bounding box center [439, 200] width 4 height 5
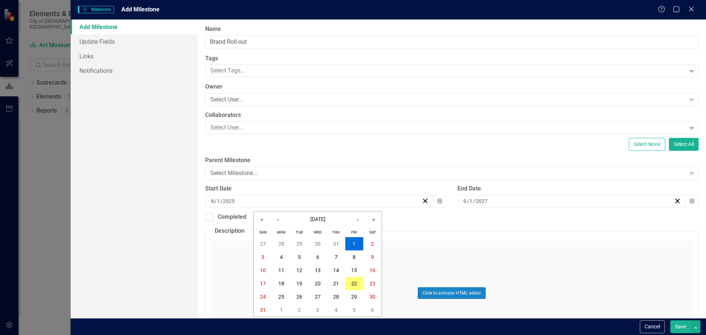
click at [526, 189] on div "End Date" at bounding box center [577, 188] width 241 height 8
click at [690, 203] on button "Calendar" at bounding box center [692, 201] width 14 height 12
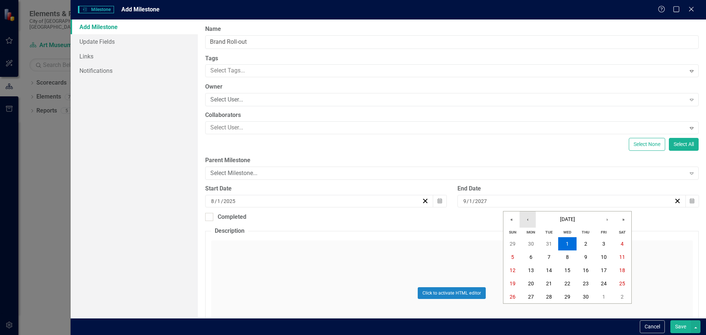
click at [525, 222] on button "‹" at bounding box center [527, 219] width 16 height 16
click at [511, 241] on abbr "1" at bounding box center [512, 244] width 3 height 6
click at [437, 199] on icon "Calendar" at bounding box center [439, 200] width 4 height 5
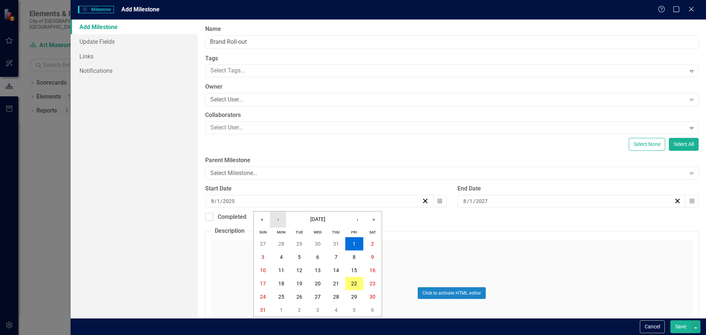
click at [272, 217] on button "‹" at bounding box center [278, 219] width 16 height 16
click at [277, 242] on button "2" at bounding box center [281, 243] width 18 height 13
click at [437, 201] on icon "Calendar" at bounding box center [439, 200] width 4 height 5
click at [315, 215] on button "June 2025" at bounding box center [317, 219] width 63 height 16
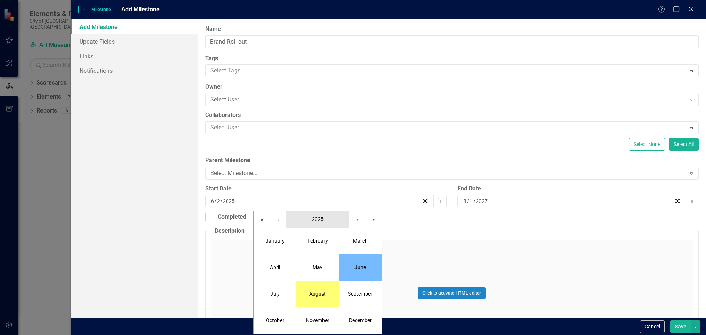
click at [313, 218] on span "2025" at bounding box center [318, 219] width 12 height 6
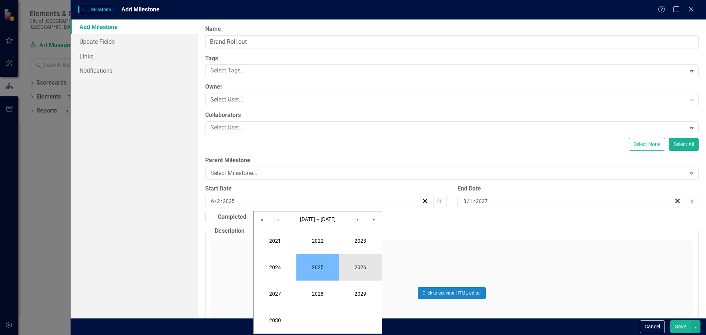
click at [358, 260] on button "2026" at bounding box center [360, 267] width 43 height 26
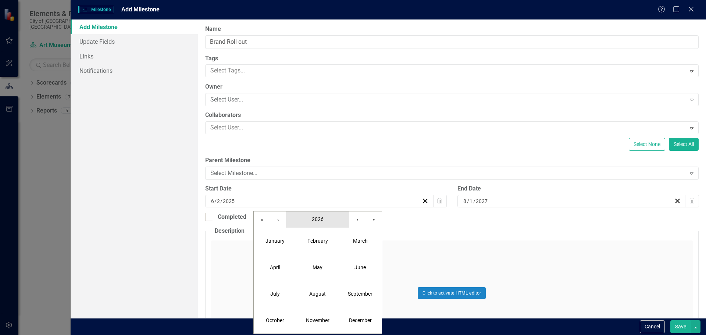
click at [322, 219] on span "2026" at bounding box center [318, 219] width 12 height 6
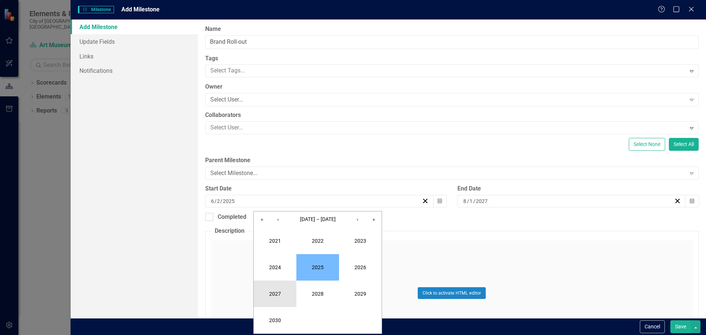
click at [282, 296] on button "2027" at bounding box center [275, 293] width 43 height 26
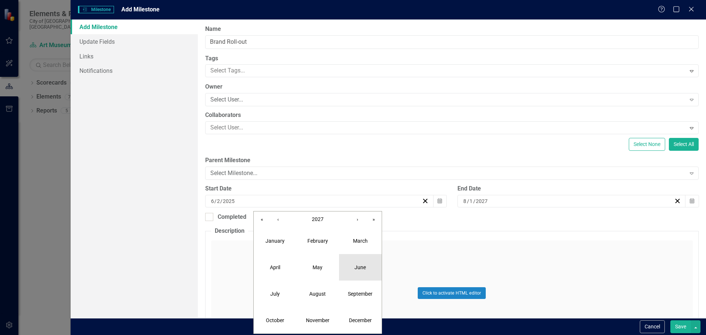
click at [356, 265] on abbr "June" at bounding box center [359, 267] width 11 height 6
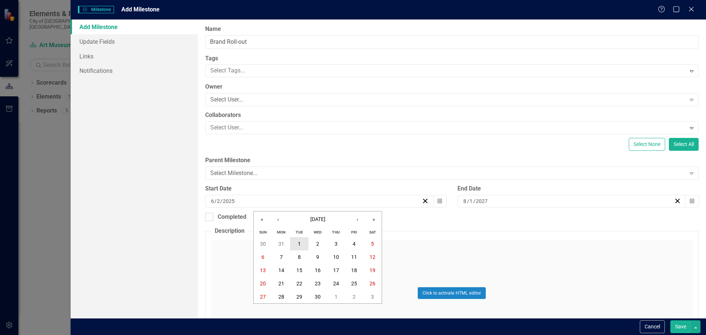
click at [297, 240] on button "1" at bounding box center [299, 243] width 18 height 13
click at [685, 204] on button "Calendar" at bounding box center [692, 201] width 14 height 12
click at [526, 241] on button "2" at bounding box center [530, 243] width 18 height 13
click at [517, 223] on div "ClearPoint Can Do More! How ClearPoint Can Help Close Enterprise plans can auto…" at bounding box center [452, 168] width 508 height 298
click at [677, 328] on button "Save" at bounding box center [680, 326] width 21 height 13
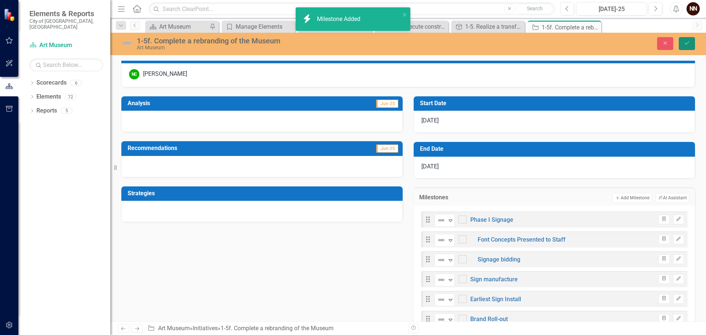
click at [691, 43] on button "Save" at bounding box center [686, 43] width 16 height 13
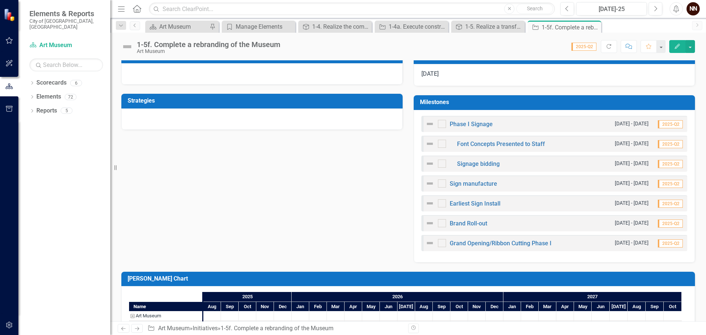
scroll to position [191, 0]
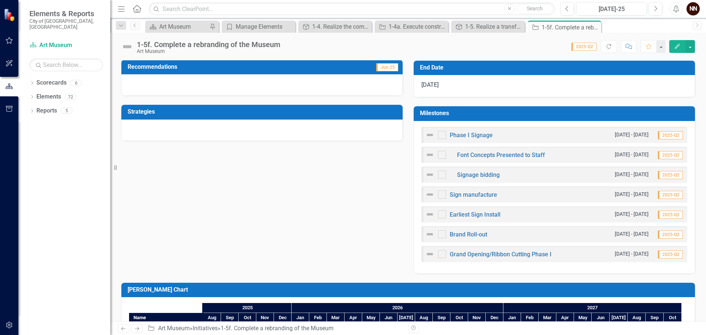
click at [625, 76] on div "10/9/27" at bounding box center [553, 86] width 281 height 22
click at [614, 109] on td "Milestones" at bounding box center [555, 114] width 271 height 12
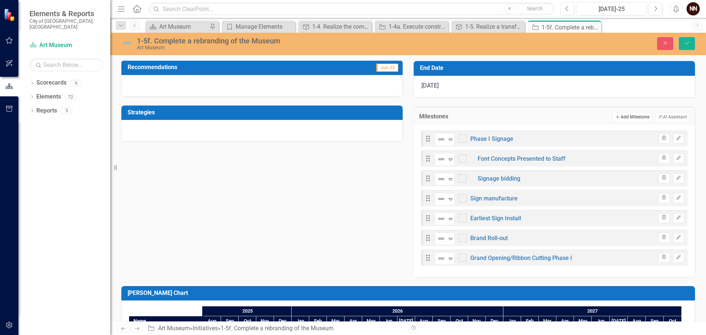
click at [617, 114] on button "Add Add Milestone" at bounding box center [631, 117] width 39 height 10
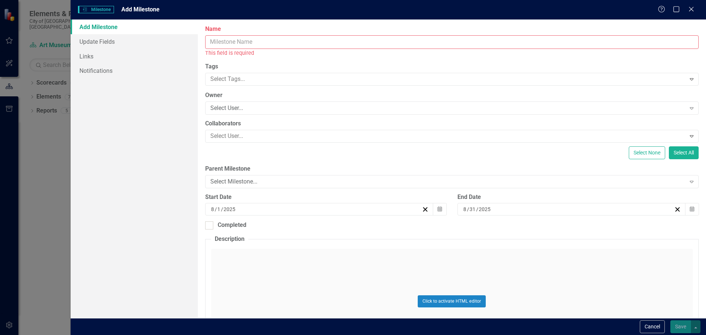
click at [437, 41] on input "Name" at bounding box center [451, 42] width 493 height 14
type input "r"
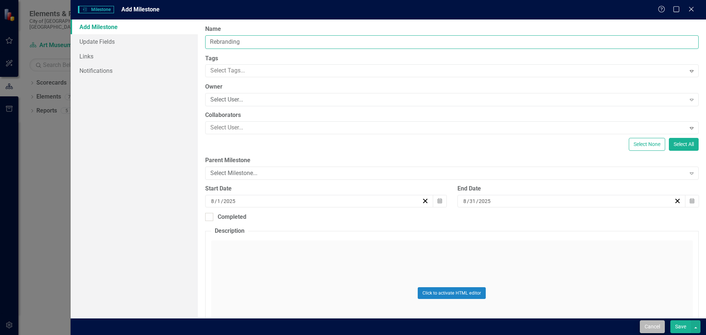
type input "Rebranding"
click at [646, 325] on button "Cancel" at bounding box center [651, 326] width 25 height 13
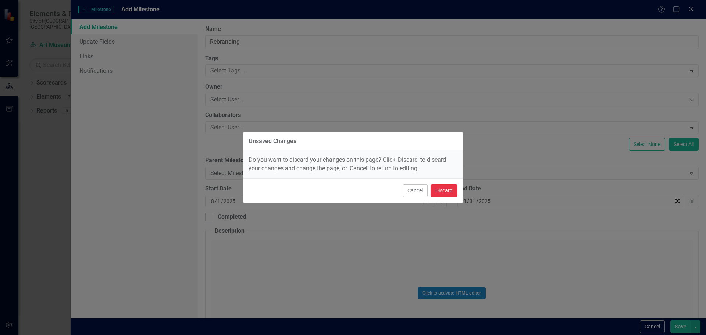
click at [452, 189] on button "Discard" at bounding box center [443, 190] width 27 height 13
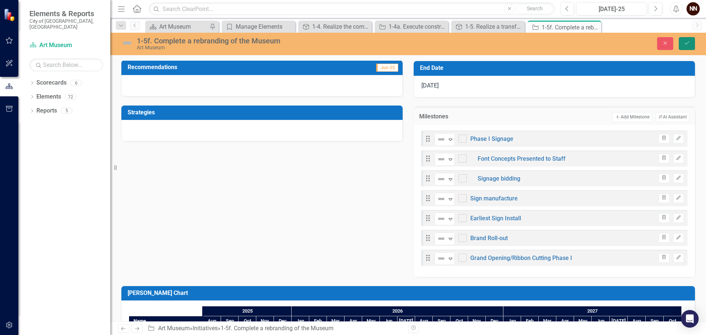
drag, startPoint x: 692, startPoint y: 41, endPoint x: 663, endPoint y: 93, distance: 59.5
click at [692, 41] on button "Save" at bounding box center [686, 43] width 16 height 13
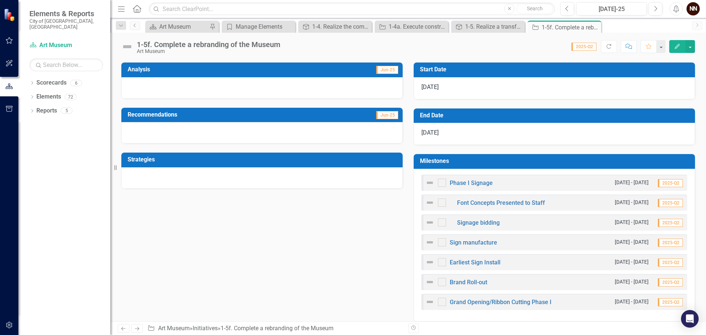
scroll to position [221, 0]
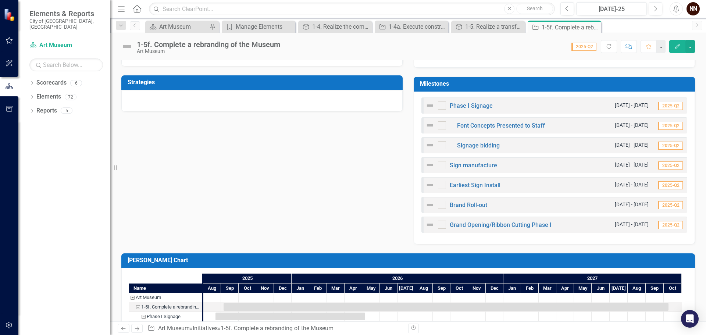
click at [641, 83] on h3 "Milestones" at bounding box center [555, 83] width 271 height 7
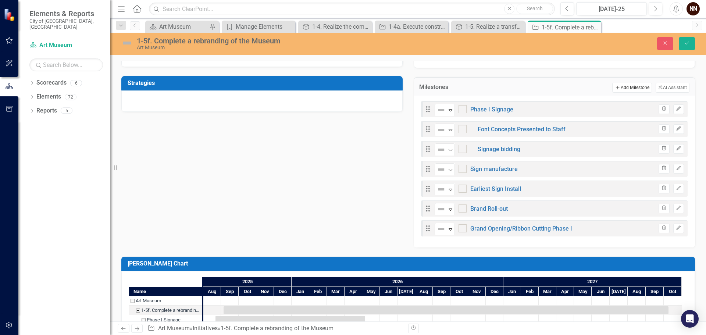
click at [638, 85] on button "Add Add Milestone" at bounding box center [631, 88] width 39 height 10
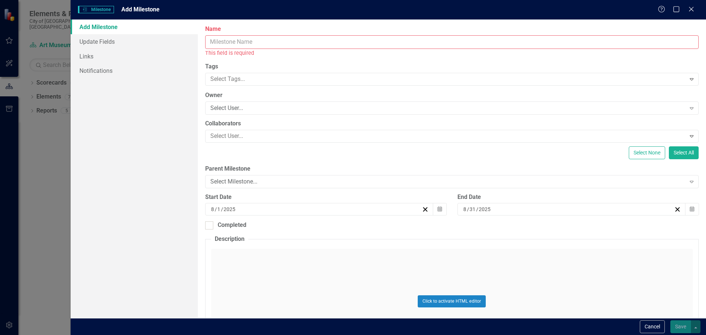
click at [413, 39] on input "Name" at bounding box center [451, 42] width 493 height 14
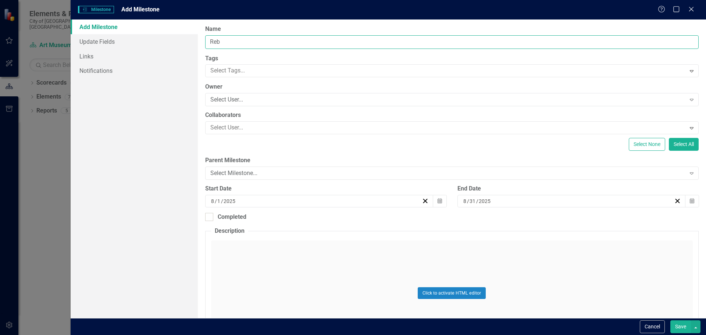
type input "Rebranding"
click at [436, 176] on div "Select Milestone..." at bounding box center [447, 173] width 475 height 8
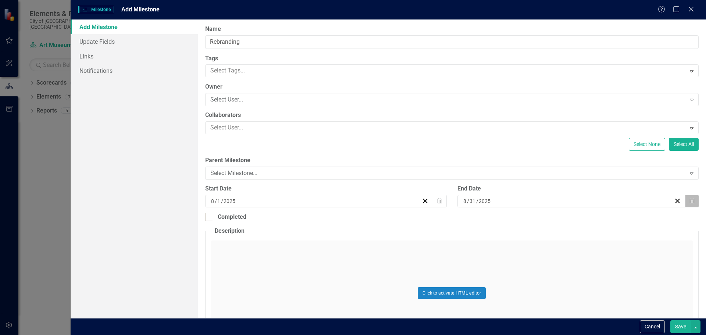
click at [685, 197] on button "Calendar" at bounding box center [692, 201] width 14 height 12
click at [587, 220] on button "August 2025" at bounding box center [566, 219] width 63 height 16
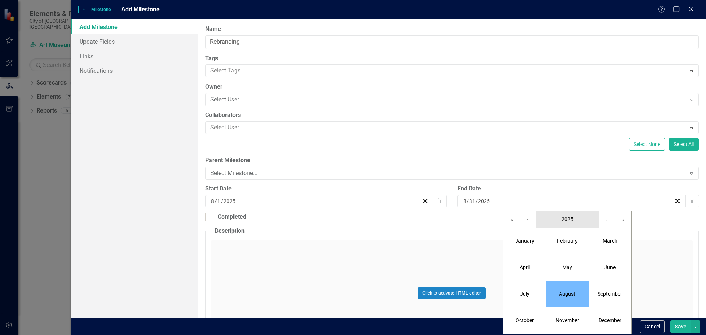
click at [579, 221] on button "2025" at bounding box center [566, 219] width 63 height 16
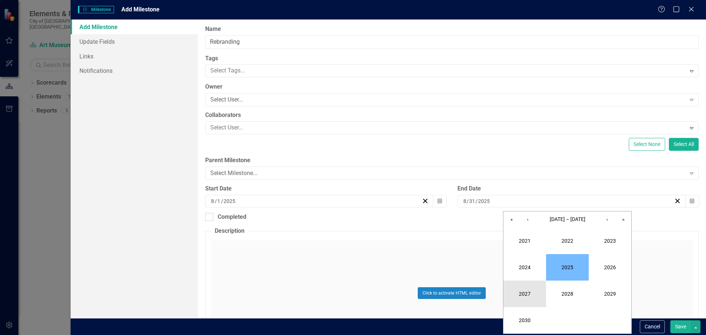
click at [518, 291] on button "2027" at bounding box center [524, 293] width 43 height 26
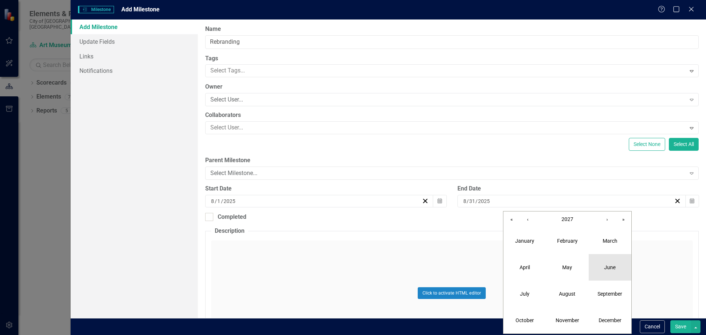
click at [596, 266] on button "June" at bounding box center [609, 267] width 43 height 26
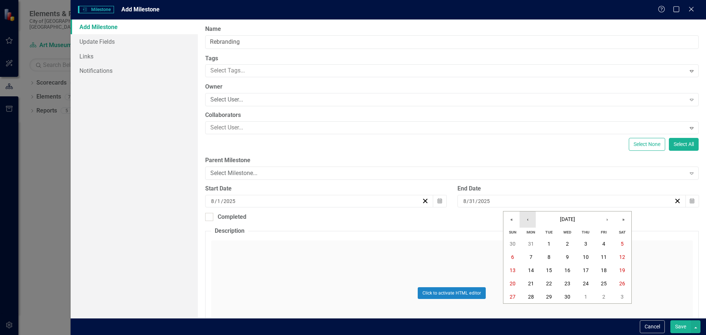
click at [528, 220] on button "‹" at bounding box center [527, 219] width 16 height 16
click at [600, 295] on button "28" at bounding box center [604, 296] width 18 height 13
click at [437, 200] on icon "Calendar" at bounding box center [439, 200] width 4 height 5
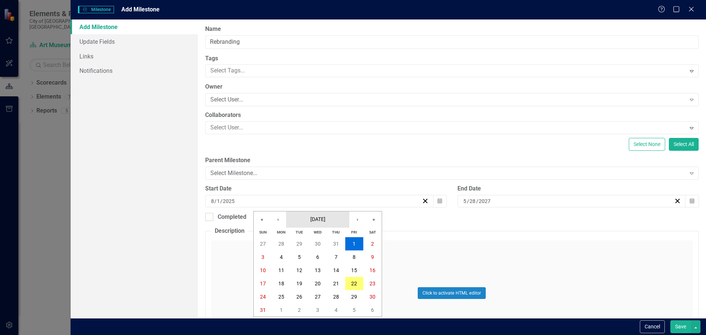
click at [323, 218] on span "August 2025" at bounding box center [317, 219] width 15 height 6
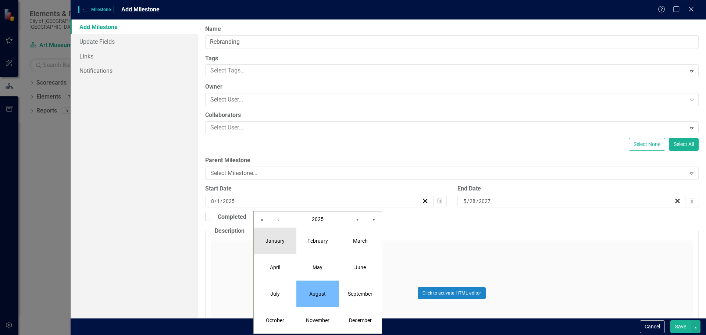
click at [285, 244] on button "January" at bounding box center [275, 240] width 43 height 26
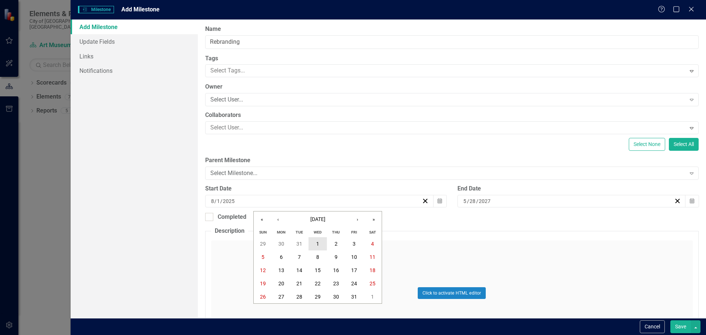
click at [316, 241] on abbr "1" at bounding box center [317, 244] width 3 height 6
click at [676, 330] on button "Save" at bounding box center [680, 326] width 21 height 13
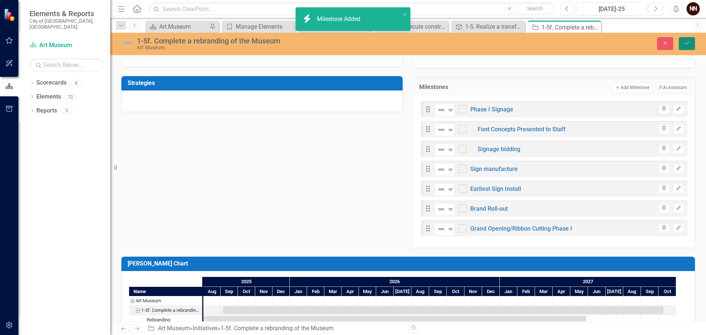
click at [684, 42] on icon "Save" at bounding box center [686, 42] width 7 height 5
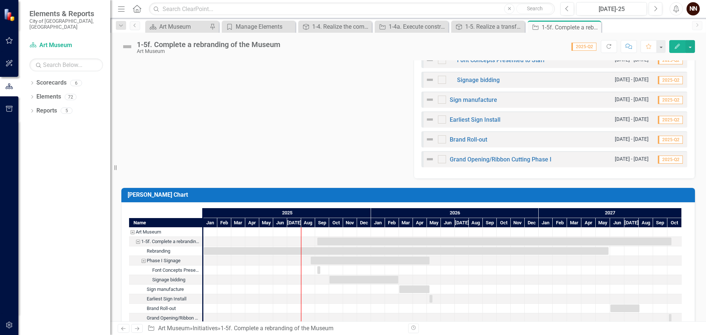
scroll to position [294, 0]
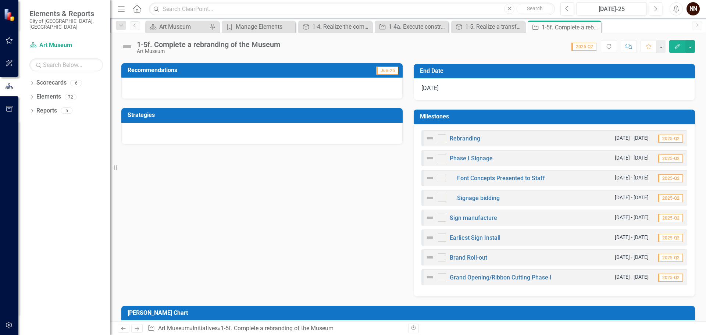
scroll to position [184, 0]
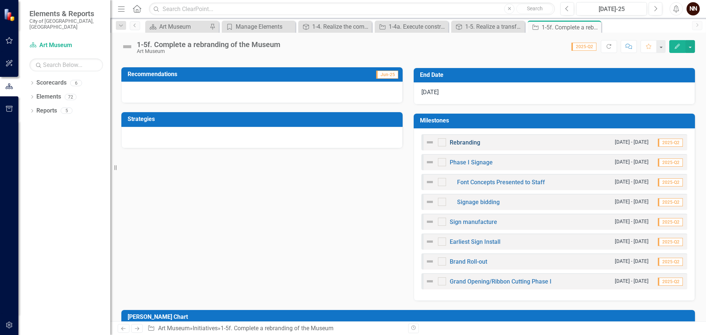
click at [472, 141] on link "Rebranding" at bounding box center [464, 142] width 31 height 7
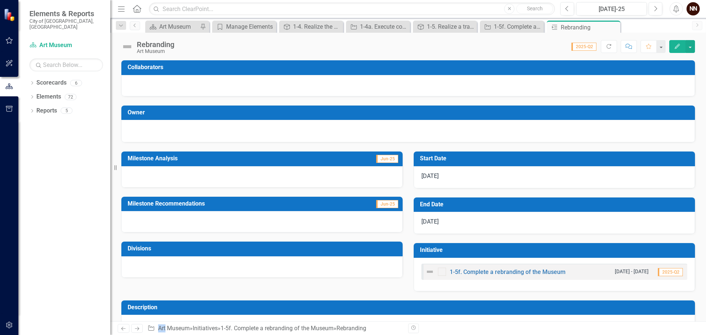
click at [450, 160] on h3 "Start Date" at bounding box center [555, 158] width 271 height 7
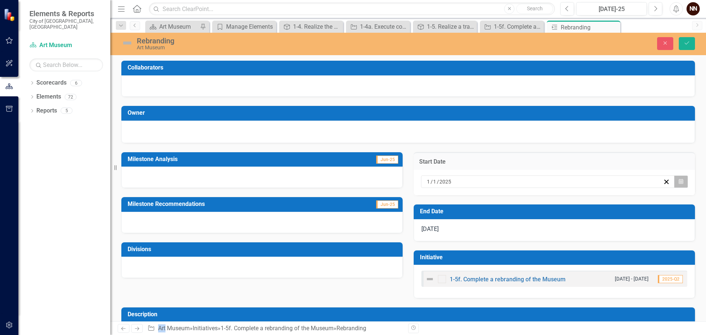
click at [681, 181] on button "Calendar" at bounding box center [681, 181] width 14 height 12
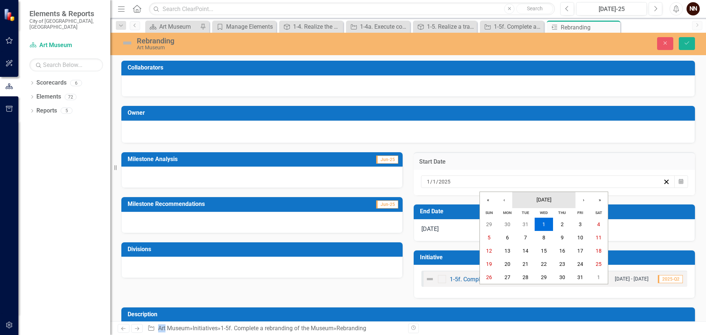
click at [562, 198] on button "January 2025" at bounding box center [543, 200] width 63 height 16
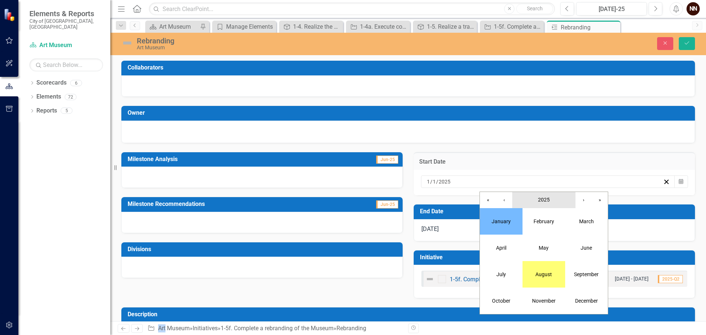
click at [545, 201] on span "2025" at bounding box center [544, 200] width 12 height 6
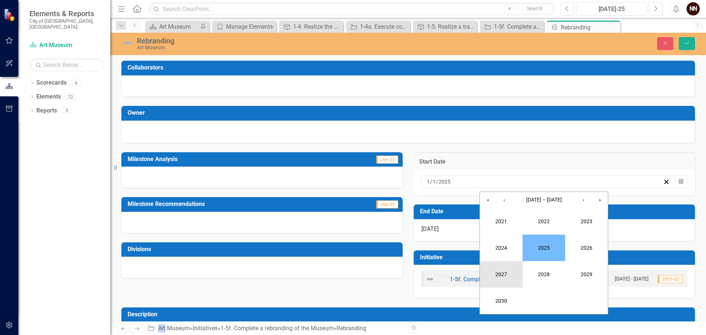
click at [499, 273] on button "2027" at bounding box center [501, 274] width 43 height 26
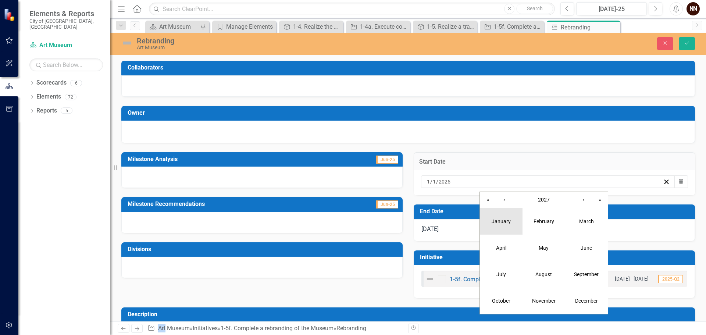
click at [508, 220] on abbr "January" at bounding box center [500, 221] width 19 height 6
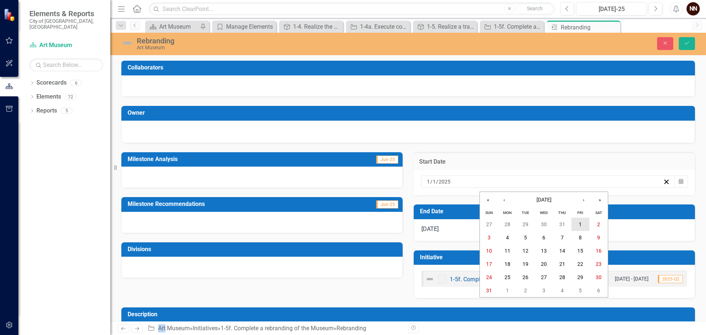
click at [574, 221] on button "1" at bounding box center [580, 224] width 18 height 13
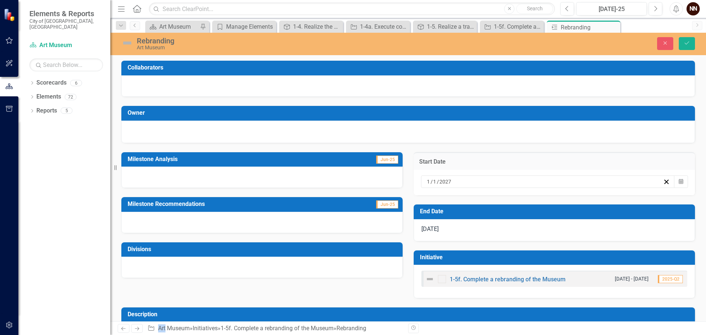
click at [691, 51] on div "Rebranding Art Museum Close Save" at bounding box center [407, 44] width 595 height 22
click at [689, 44] on icon "Save" at bounding box center [686, 42] width 7 height 5
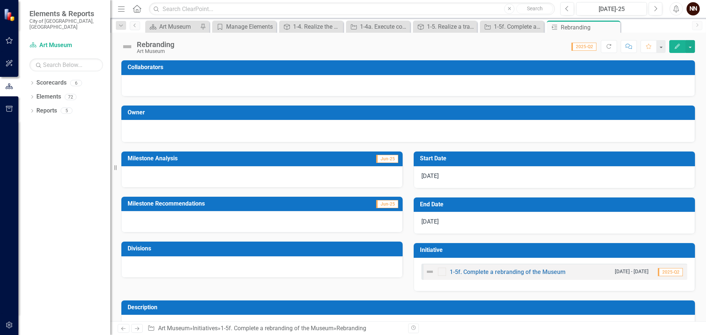
scroll to position [22, 0]
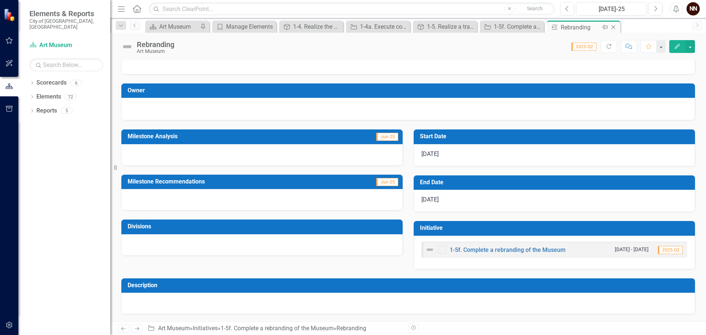
click at [613, 28] on icon "Close" at bounding box center [612, 27] width 7 height 6
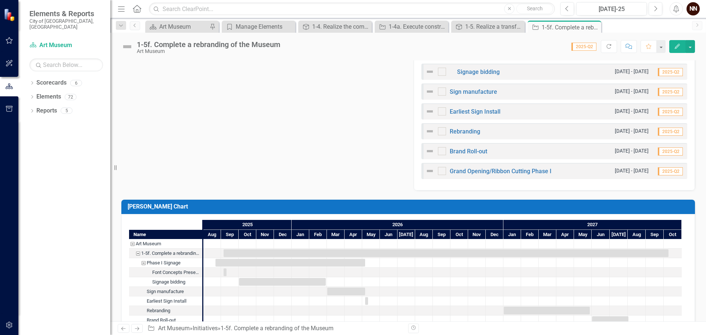
scroll to position [368, 0]
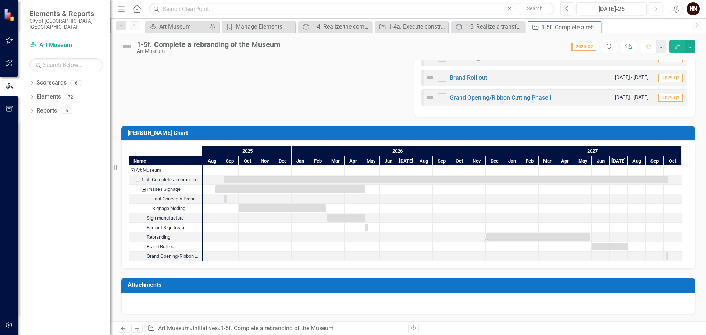
drag, startPoint x: 503, startPoint y: 236, endPoint x: 486, endPoint y: 237, distance: 17.3
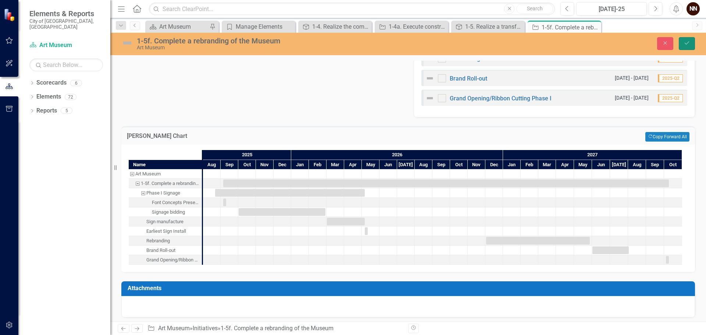
click at [688, 43] on icon "Save" at bounding box center [686, 42] width 7 height 5
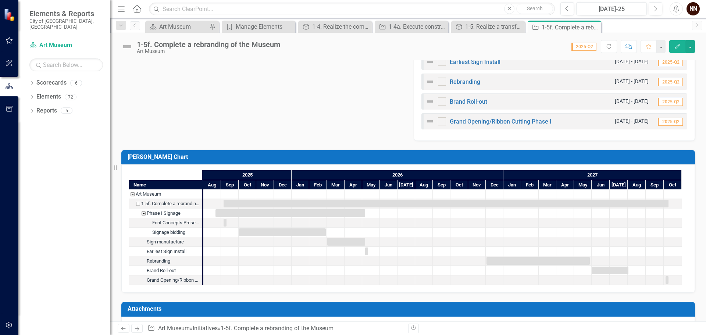
scroll to position [331, 0]
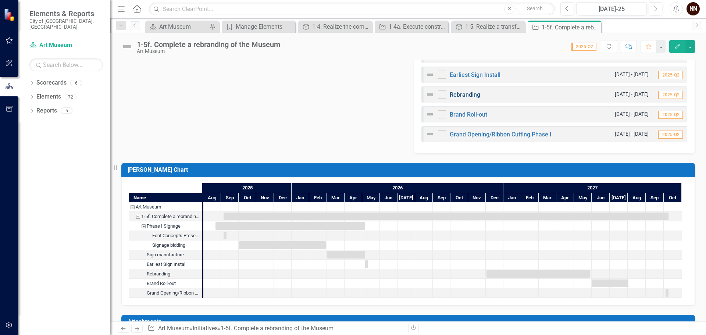
click at [466, 94] on link "Rebranding" at bounding box center [464, 94] width 31 height 7
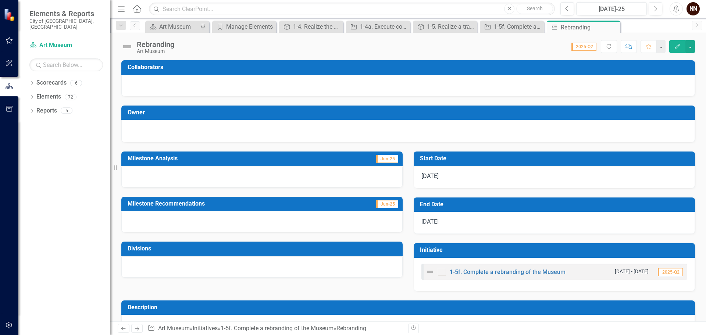
click at [515, 154] on td "Start Date" at bounding box center [555, 159] width 271 height 12
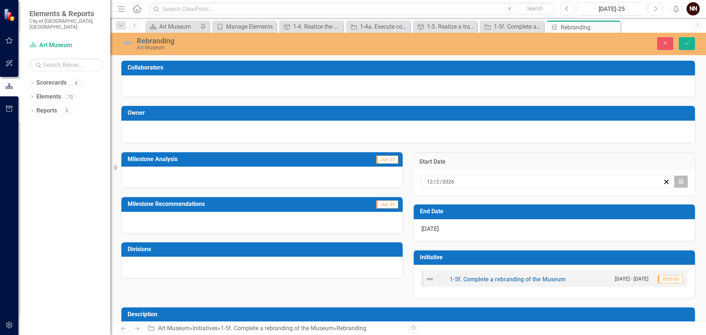
click at [678, 184] on icon "button" at bounding box center [680, 181] width 4 height 5
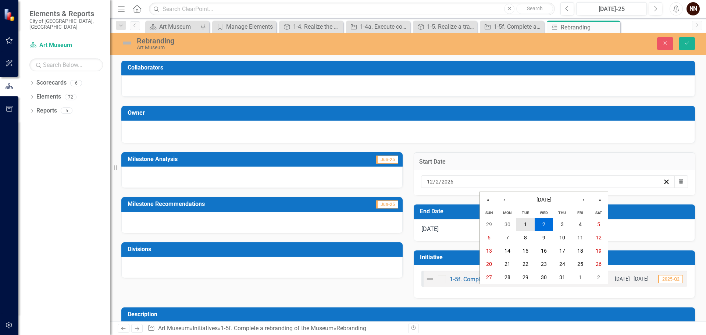
click at [526, 221] on button "1" at bounding box center [525, 224] width 18 height 13
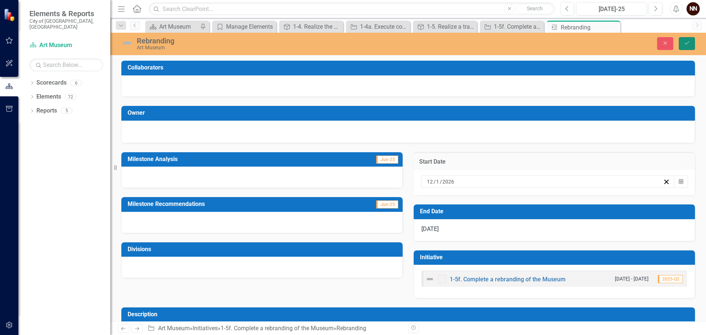
click at [686, 42] on icon "Save" at bounding box center [686, 42] width 7 height 5
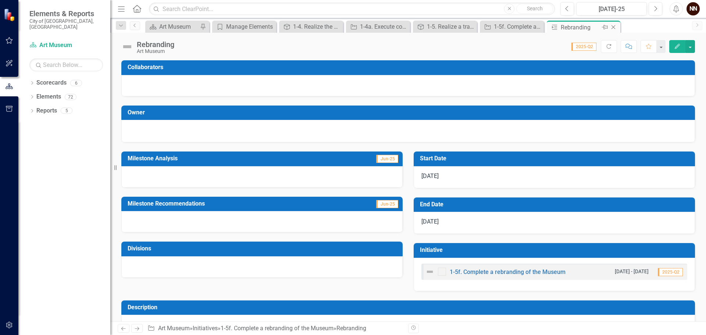
click at [614, 29] on icon "Close" at bounding box center [612, 27] width 7 height 6
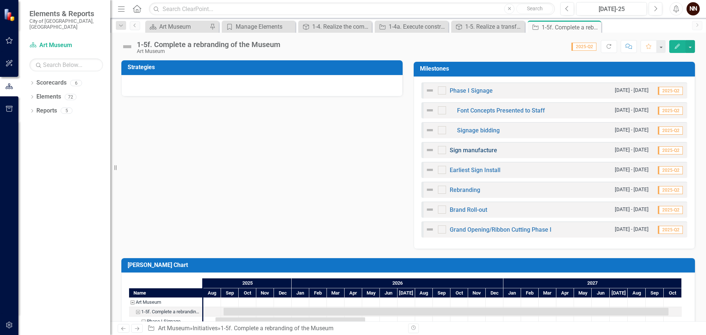
scroll to position [184, 0]
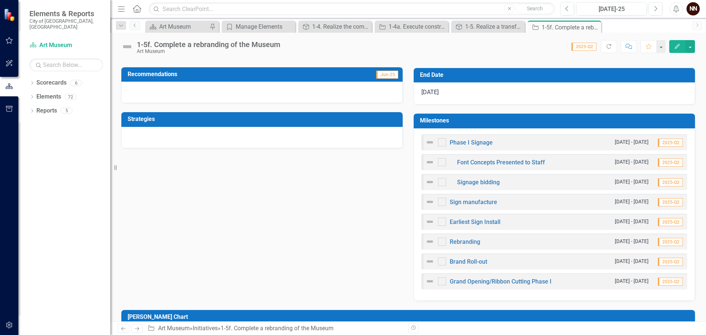
click at [590, 122] on h3 "Milestones" at bounding box center [555, 120] width 271 height 7
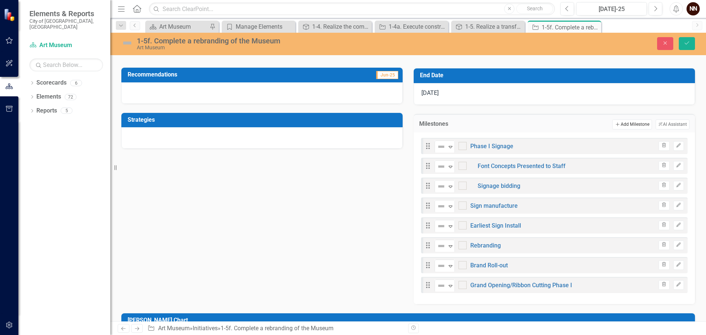
click at [614, 123] on icon "Add" at bounding box center [617, 124] width 6 height 4
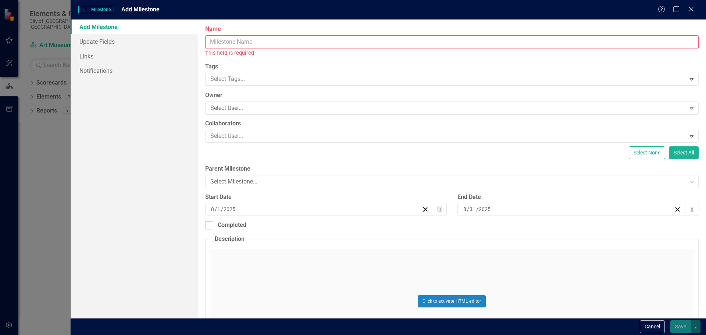
click at [414, 46] on input "Name" at bounding box center [451, 42] width 493 height 14
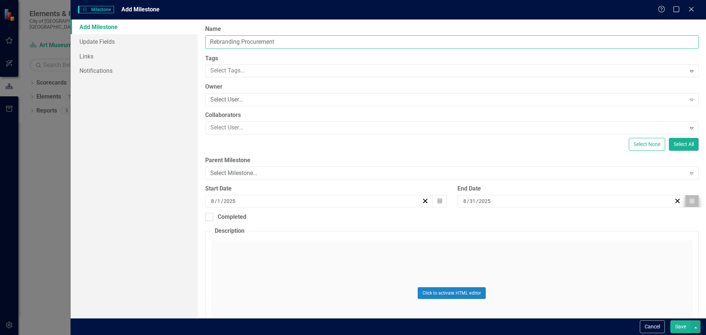
type input "Rebranding Procurement"
click at [689, 202] on icon "Calendar" at bounding box center [691, 200] width 4 height 5
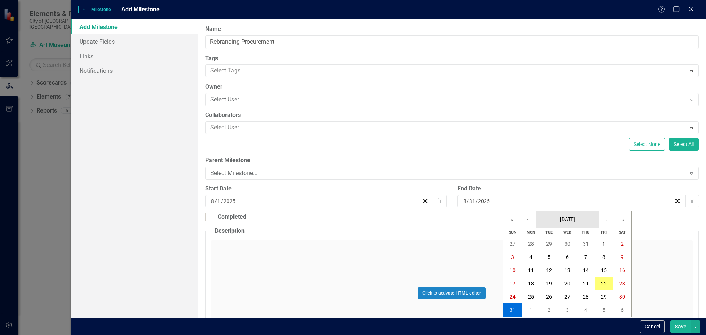
click at [578, 224] on button "August 2025" at bounding box center [566, 219] width 63 height 16
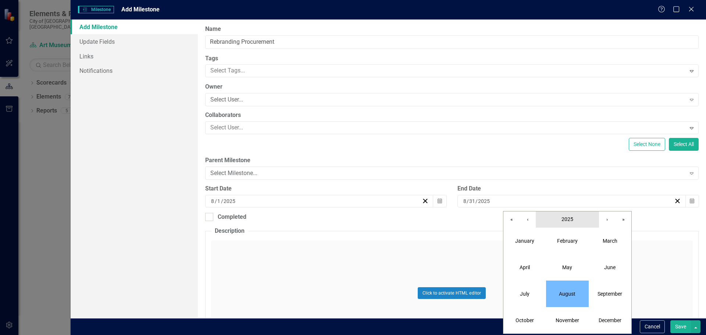
click at [576, 223] on button "2025" at bounding box center [566, 219] width 63 height 16
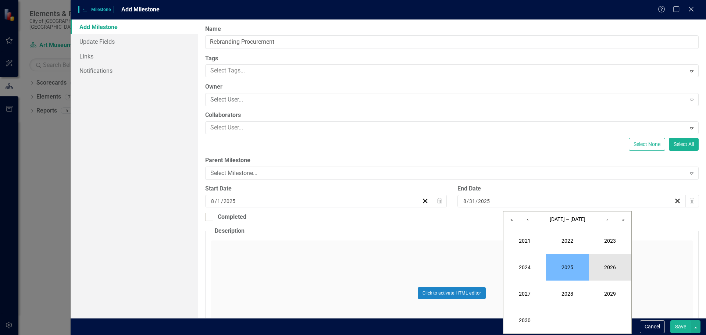
click at [610, 264] on button "2026" at bounding box center [609, 267] width 43 height 26
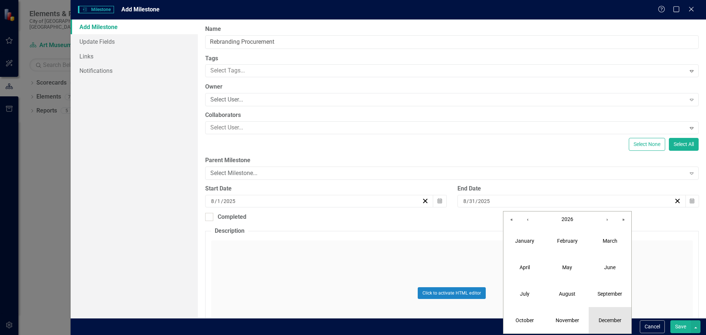
click at [603, 315] on button "December" at bounding box center [609, 320] width 43 height 26
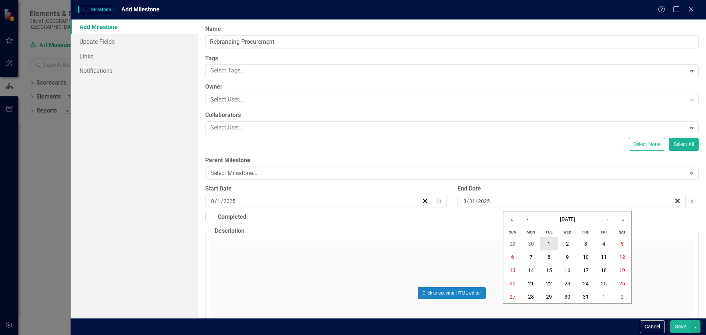
click at [548, 244] on abbr "1" at bounding box center [548, 244] width 3 height 6
click at [437, 202] on icon "Calendar" at bounding box center [439, 200] width 4 height 5
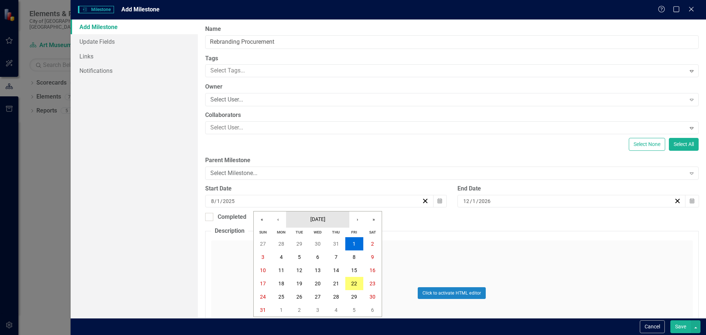
click at [310, 220] on span "August 2025" at bounding box center [317, 219] width 15 height 6
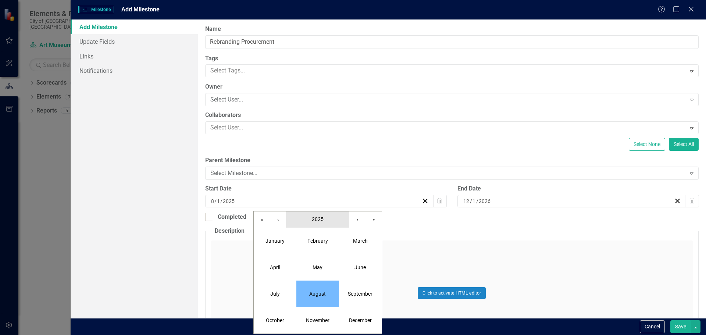
click at [324, 219] on button "2025" at bounding box center [317, 219] width 63 height 16
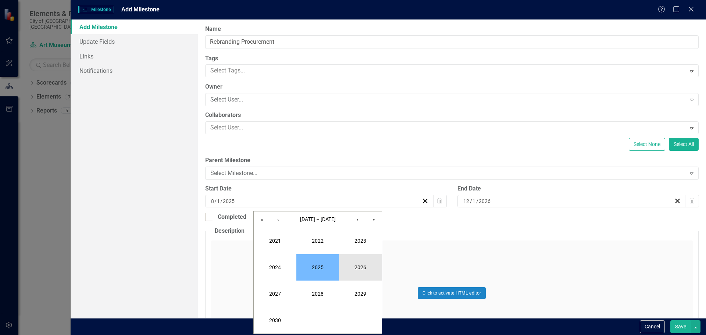
click at [359, 262] on button "2026" at bounding box center [360, 267] width 43 height 26
click at [359, 268] on abbr "June" at bounding box center [359, 267] width 11 height 6
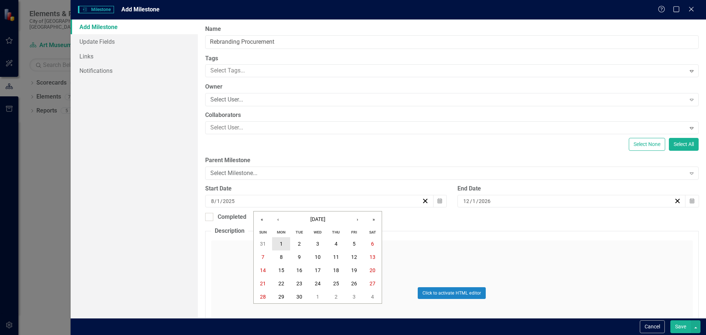
click at [284, 243] on button "1" at bounding box center [281, 243] width 18 height 13
click at [686, 325] on button "Save" at bounding box center [680, 326] width 21 height 13
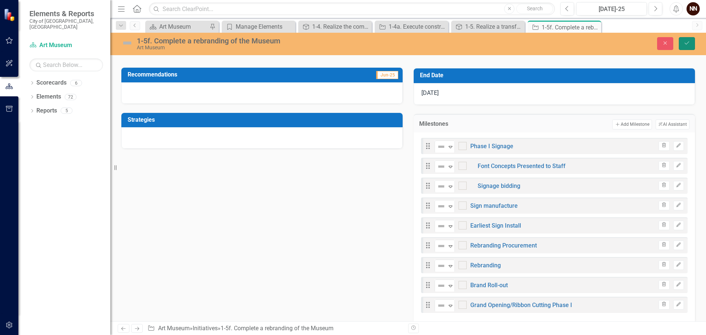
click at [690, 40] on button "Save" at bounding box center [686, 43] width 16 height 13
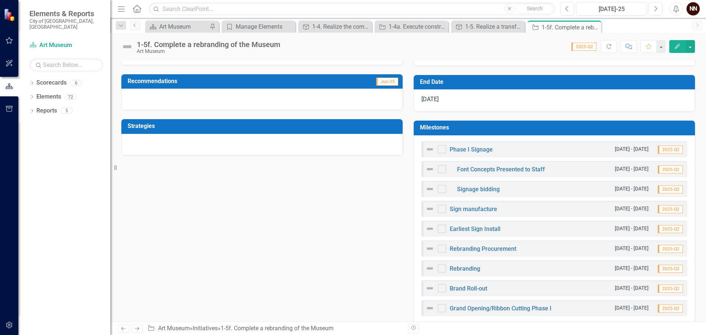
scroll to position [176, 0]
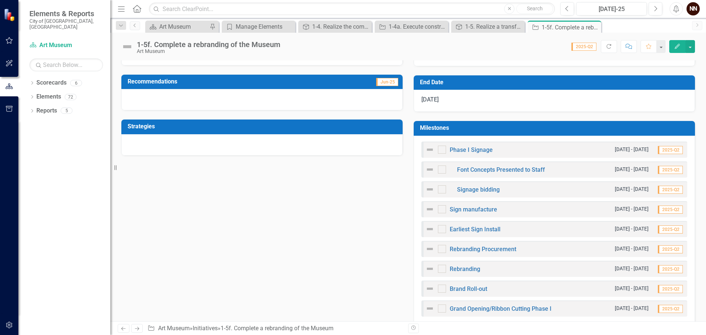
click at [622, 126] on h3 "Milestones" at bounding box center [555, 128] width 271 height 7
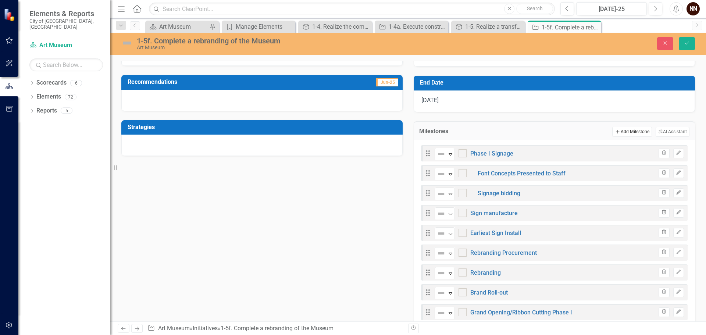
click at [627, 131] on button "Add Add Milestone" at bounding box center [631, 132] width 39 height 10
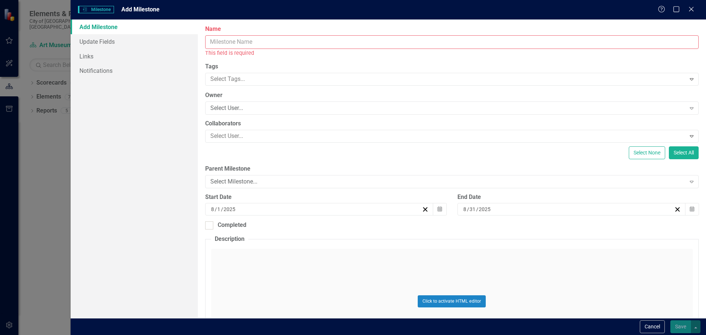
click at [493, 34] on div "Name This field is required" at bounding box center [451, 41] width 493 height 32
click at [496, 46] on input "Name" at bounding box center [451, 42] width 493 height 14
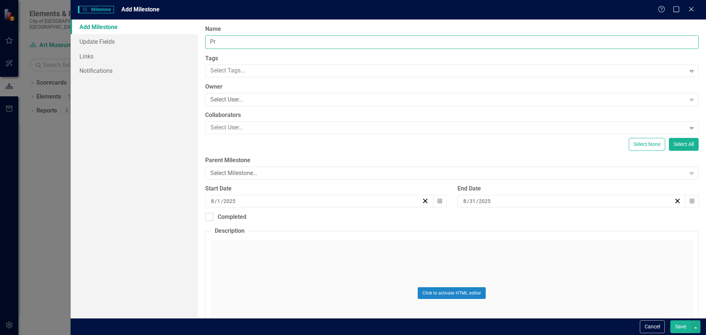
type input "P"
type input "Rebranding Prep Work"
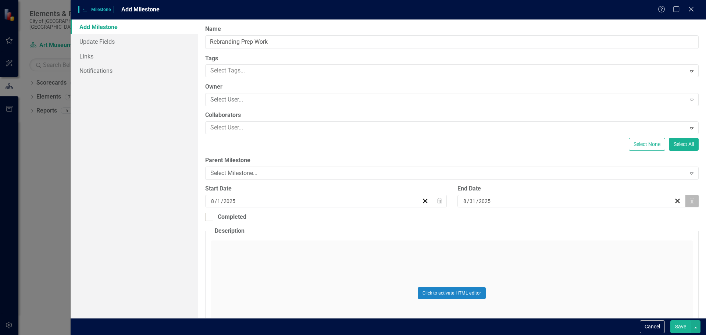
click at [689, 199] on icon "Calendar" at bounding box center [691, 200] width 4 height 5
click at [674, 326] on button "Save" at bounding box center [680, 326] width 21 height 13
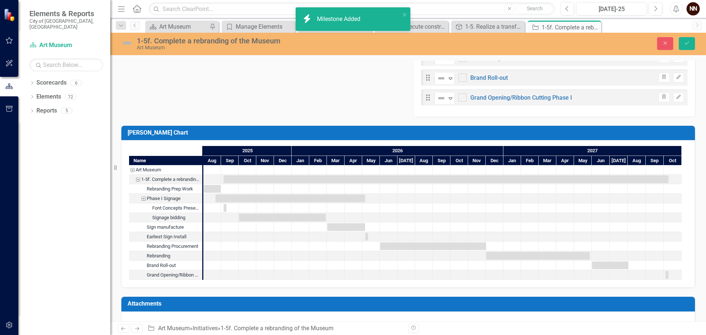
scroll to position [417, 0]
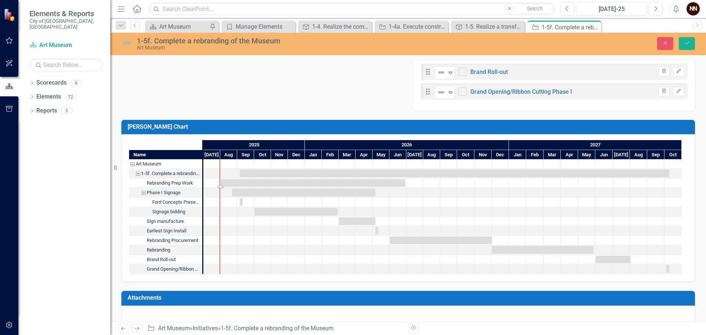
drag, startPoint x: 220, startPoint y: 183, endPoint x: 405, endPoint y: 187, distance: 184.5
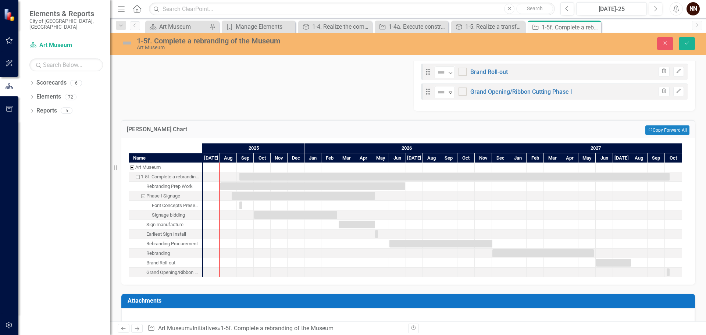
scroll to position [380, 0]
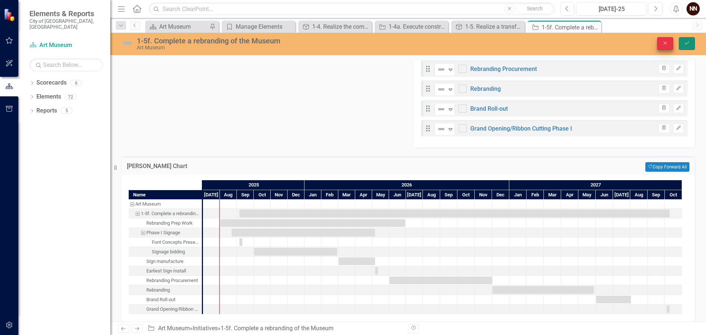
drag, startPoint x: 689, startPoint y: 43, endPoint x: 649, endPoint y: 49, distance: 40.2
click at [689, 43] on icon "Save" at bounding box center [686, 42] width 7 height 5
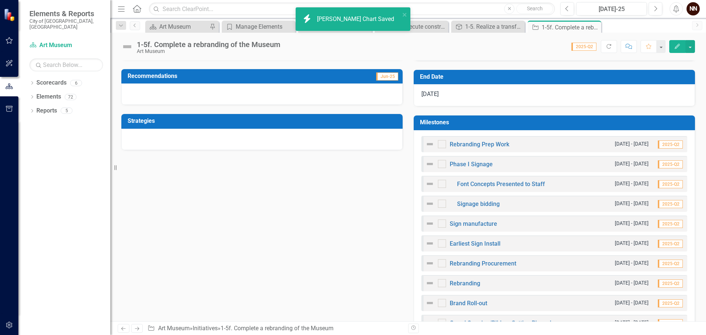
scroll to position [184, 0]
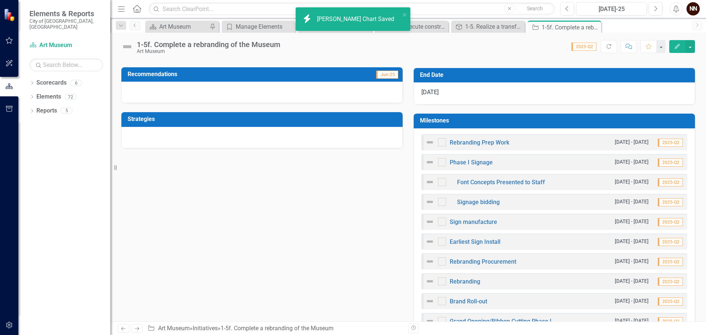
click at [530, 117] on td "Milestones" at bounding box center [555, 121] width 271 height 12
drag, startPoint x: 530, startPoint y: 117, endPoint x: 573, endPoint y: 121, distance: 42.9
click at [530, 117] on td "Milestones" at bounding box center [555, 121] width 271 height 12
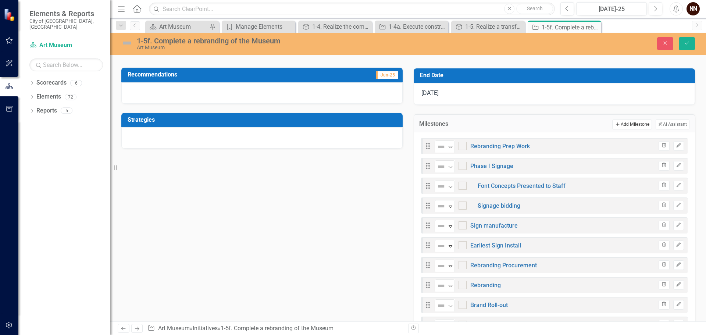
click at [627, 126] on button "Add Add Milestone" at bounding box center [631, 124] width 39 height 10
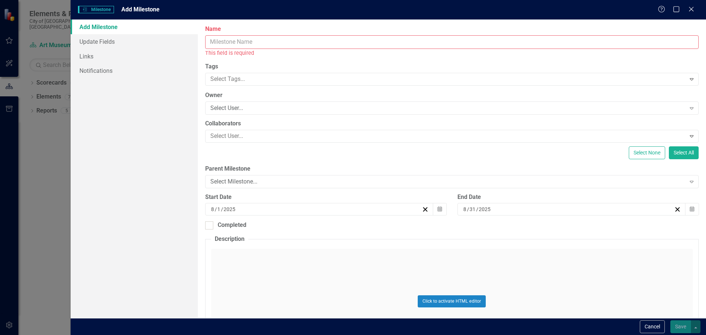
click at [457, 44] on input "Name" at bounding box center [451, 42] width 493 height 14
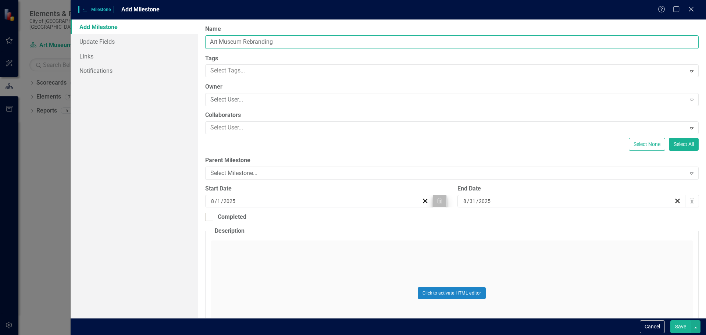
type input "Art Museum Rebranding"
click at [438, 199] on icon "button" at bounding box center [439, 200] width 4 height 5
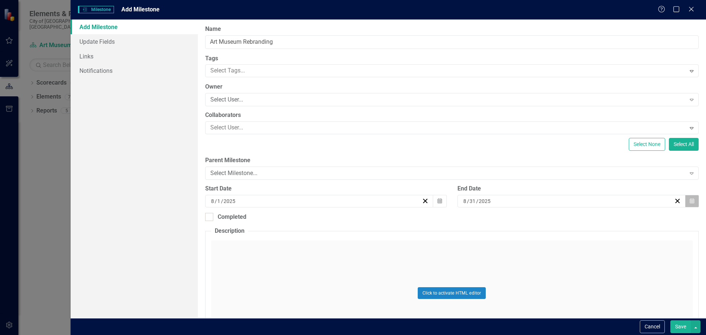
click at [692, 204] on button "Calendar" at bounding box center [692, 201] width 14 height 12
click at [560, 220] on span "August 2025" at bounding box center [567, 219] width 15 height 6
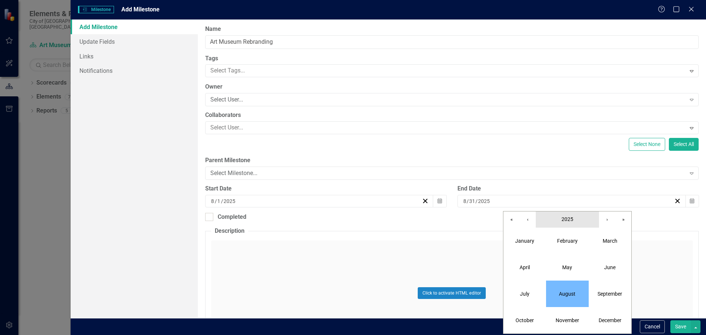
click at [566, 221] on span "2025" at bounding box center [567, 219] width 12 height 6
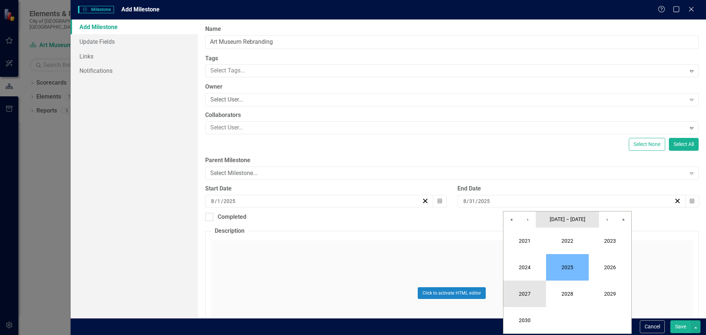
drag, startPoint x: 566, startPoint y: 221, endPoint x: 529, endPoint y: 286, distance: 74.6
click at [529, 286] on div "« ‹ 2021 – 2030 › » 2021 2022 2023 2024 2025 2026 2027 2028 2029 2030" at bounding box center [567, 272] width 129 height 123
click at [528, 289] on button "2027" at bounding box center [524, 293] width 43 height 26
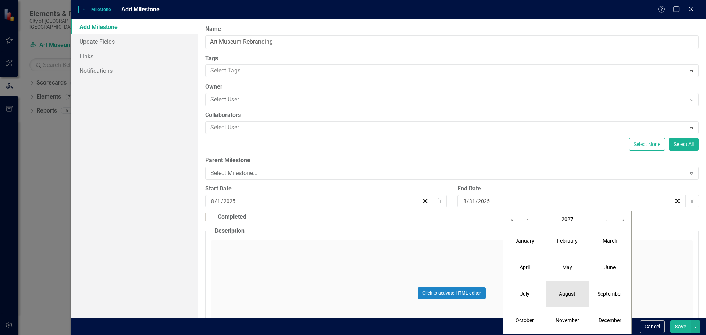
click at [562, 290] on button "August" at bounding box center [567, 293] width 43 height 26
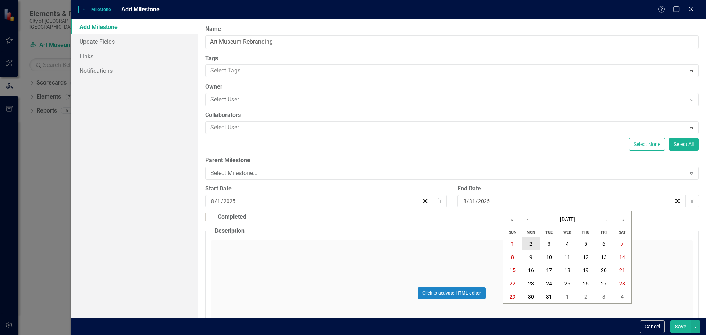
click at [528, 243] on button "2" at bounding box center [530, 243] width 18 height 13
click at [679, 325] on button "Save" at bounding box center [680, 326] width 21 height 13
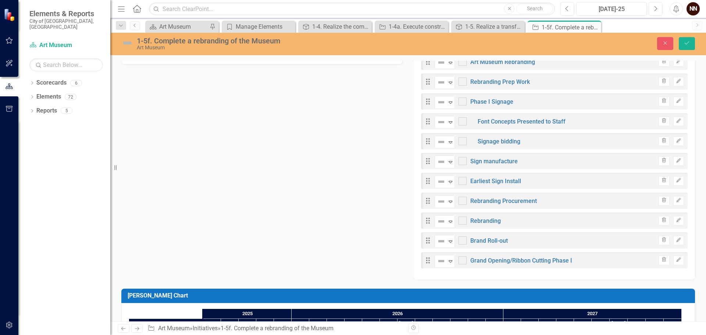
scroll to position [257, 0]
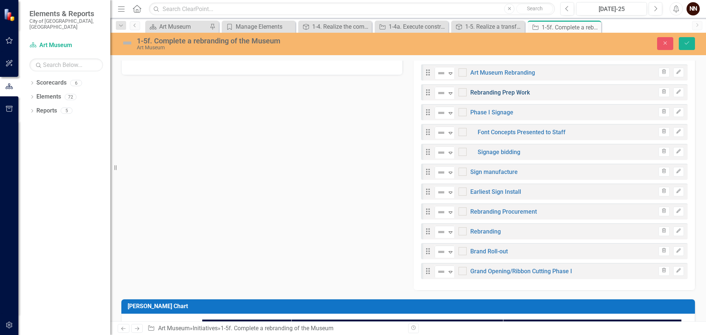
click at [501, 93] on link "Rebranding Prep Work" at bounding box center [500, 92] width 60 height 7
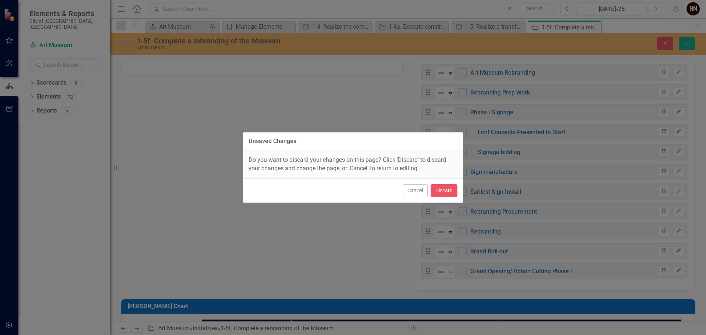
click at [501, 93] on div "Unsaved Changes Do you want to discard your changes on this page? Click 'Discar…" at bounding box center [353, 167] width 706 height 335
click at [417, 195] on button "Cancel" at bounding box center [414, 190] width 25 height 13
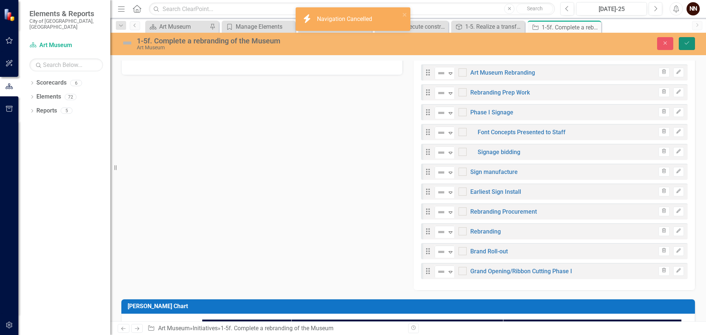
click at [686, 37] on button "Save" at bounding box center [686, 43] width 16 height 13
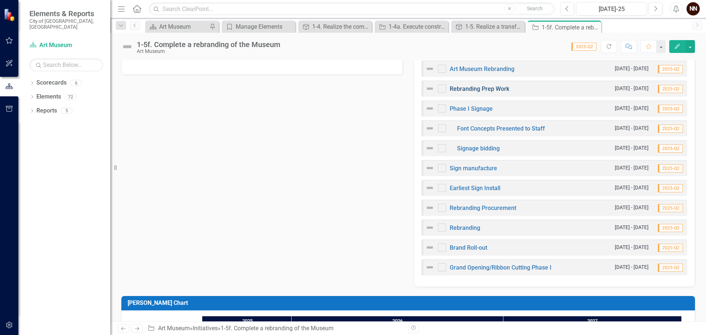
click at [469, 90] on link "Rebranding Prep Work" at bounding box center [479, 88] width 60 height 7
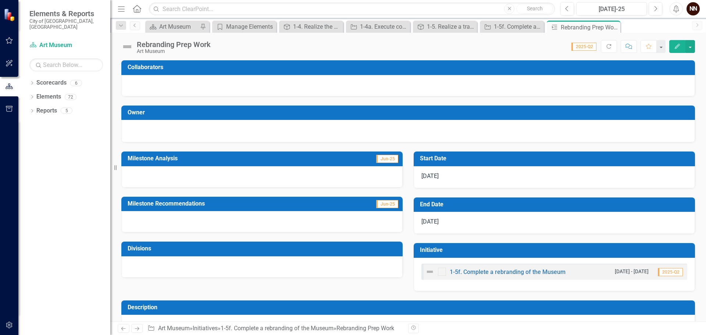
click at [677, 49] on icon "Edit" at bounding box center [677, 46] width 7 height 5
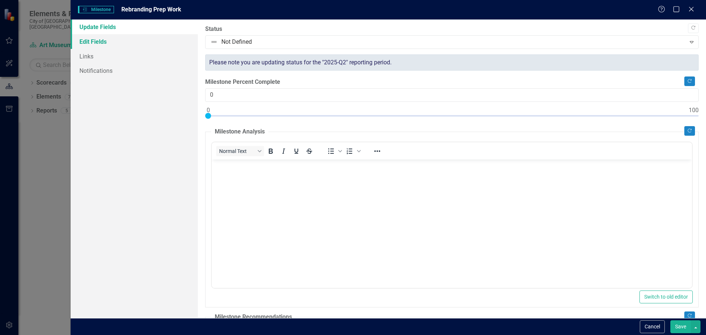
click at [99, 39] on link "Edit Fields" at bounding box center [134, 41] width 127 height 15
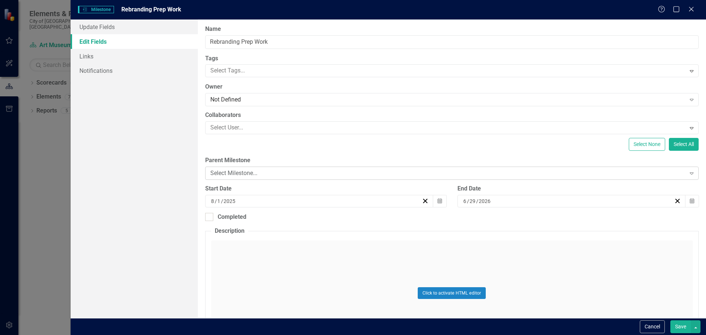
click at [524, 175] on div "Select Milestone..." at bounding box center [447, 173] width 475 height 8
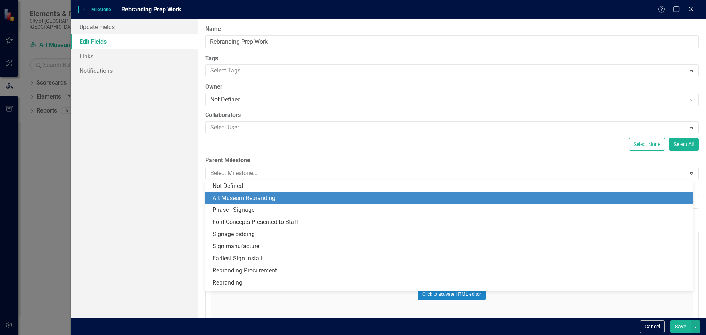
click at [307, 199] on div "Art Museum Rebranding" at bounding box center [450, 198] width 476 height 8
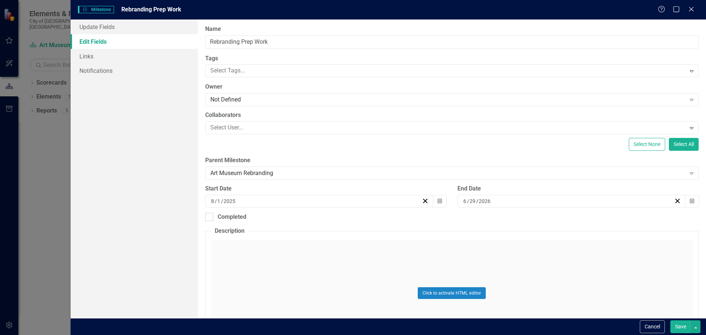
click at [681, 323] on button "Save" at bounding box center [680, 326] width 21 height 13
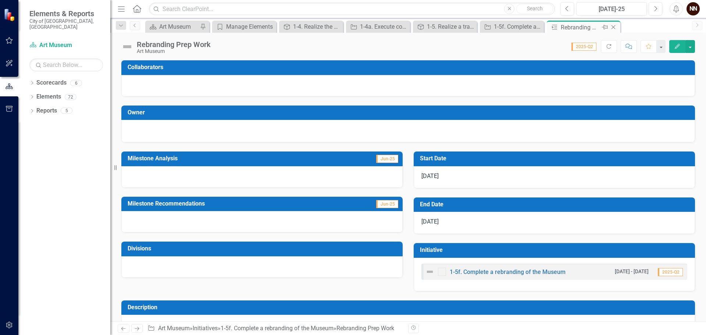
click at [616, 28] on icon "Close" at bounding box center [612, 27] width 7 height 6
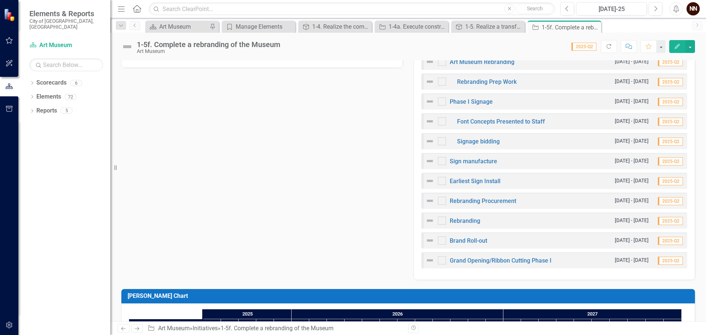
scroll to position [294, 0]
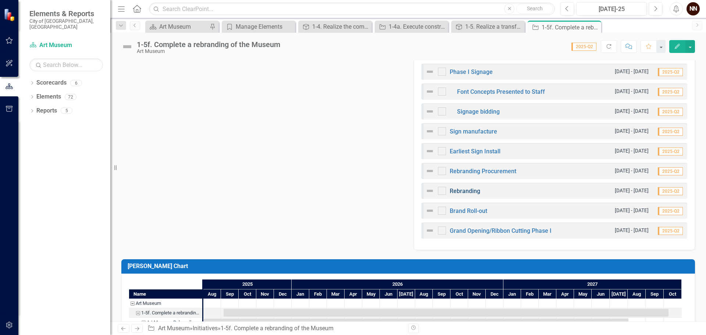
click at [469, 190] on link "Rebranding" at bounding box center [464, 190] width 31 height 7
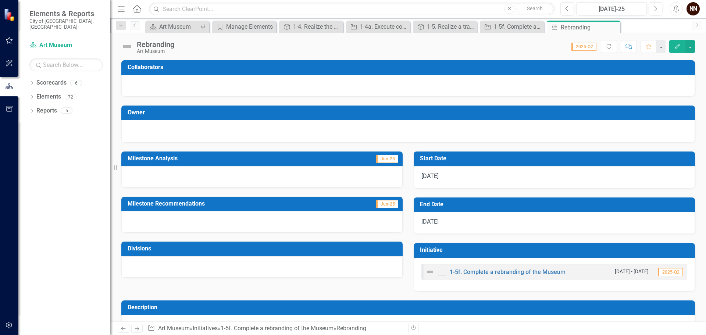
click at [681, 49] on button "Edit" at bounding box center [677, 46] width 16 height 13
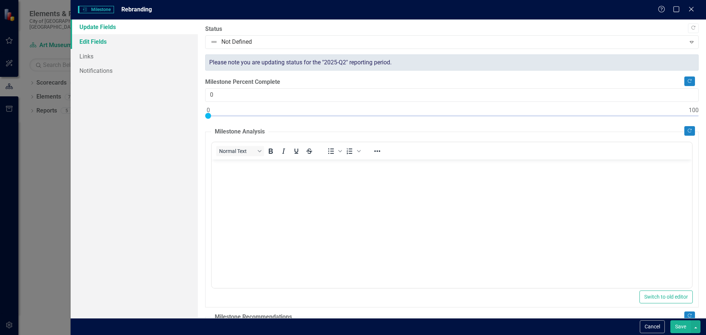
click at [116, 41] on link "Edit Fields" at bounding box center [134, 41] width 127 height 15
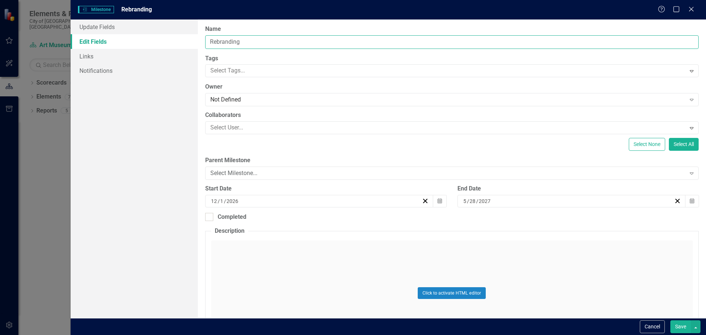
drag, startPoint x: 256, startPoint y: 42, endPoint x: 270, endPoint y: 36, distance: 15.2
click at [256, 42] on input "Rebranding" at bounding box center [451, 42] width 493 height 14
type input "Rebranding work with Firm"
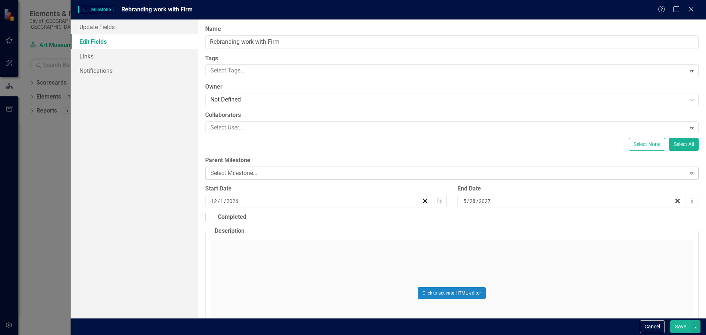
click at [306, 176] on div "Select Milestone..." at bounding box center [447, 173] width 475 height 8
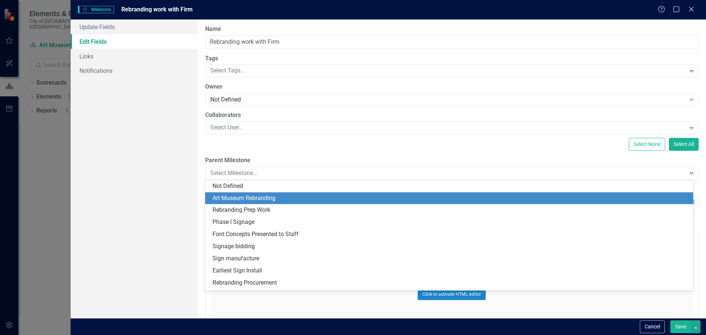
click at [278, 200] on div "Art Museum Rebranding" at bounding box center [450, 198] width 476 height 8
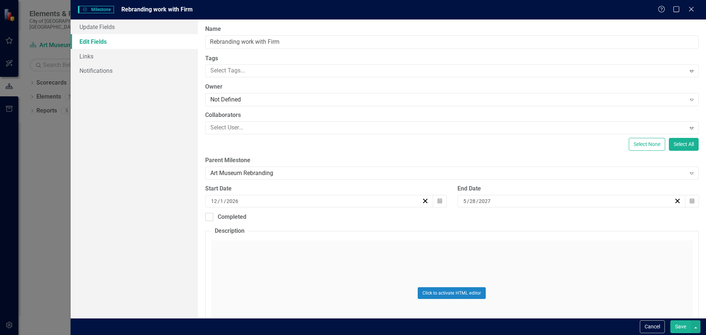
click at [684, 326] on button "Save" at bounding box center [680, 326] width 21 height 13
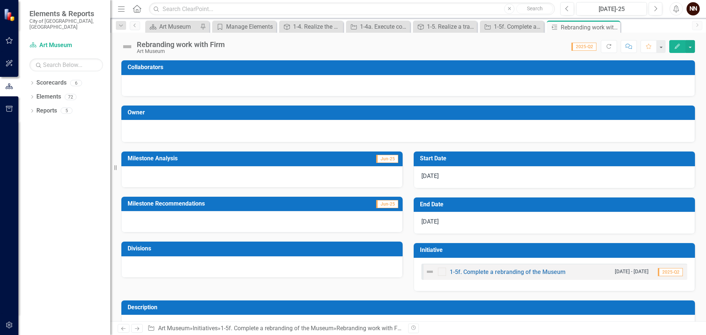
click at [0, 0] on icon "Close" at bounding box center [0, 0] width 0 height 0
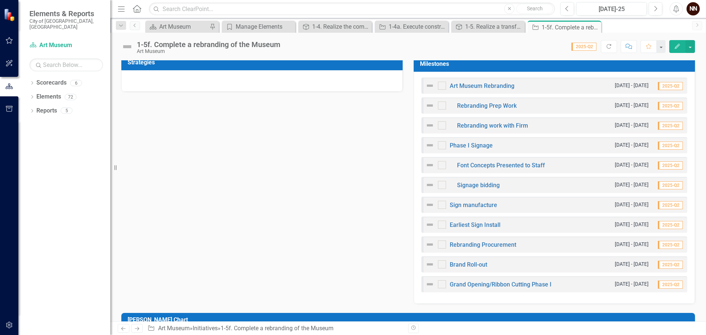
scroll to position [257, 0]
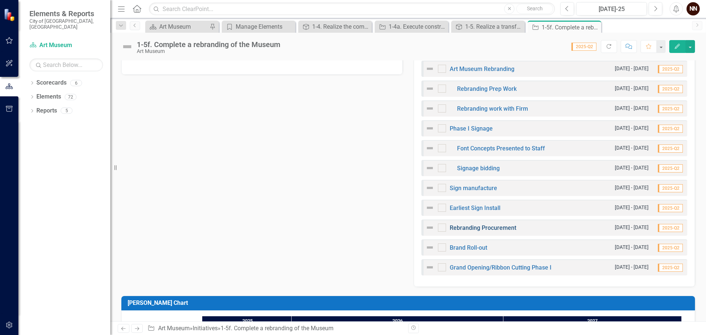
click at [473, 228] on link "Rebranding Procurement" at bounding box center [482, 227] width 67 height 7
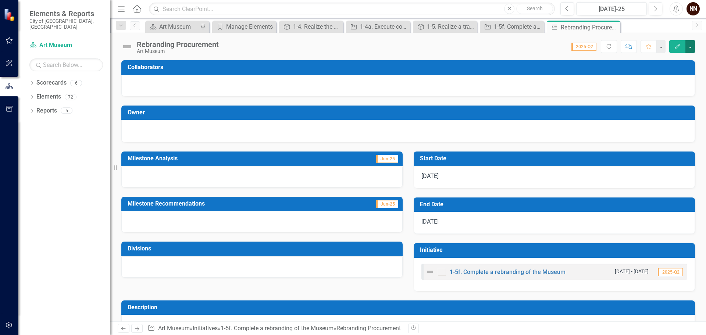
click at [692, 45] on button "button" at bounding box center [690, 46] width 10 height 13
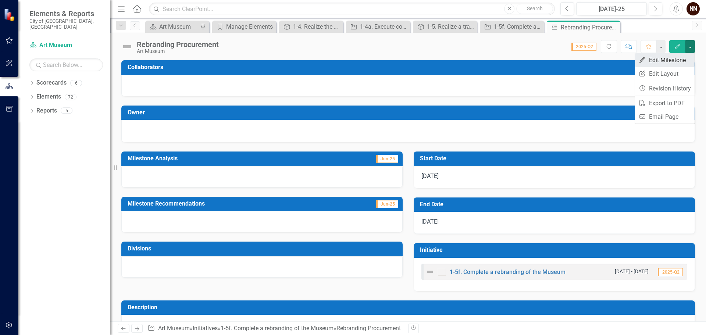
click at [675, 57] on link "Edit Edit Milestone" at bounding box center [665, 60] width 60 height 14
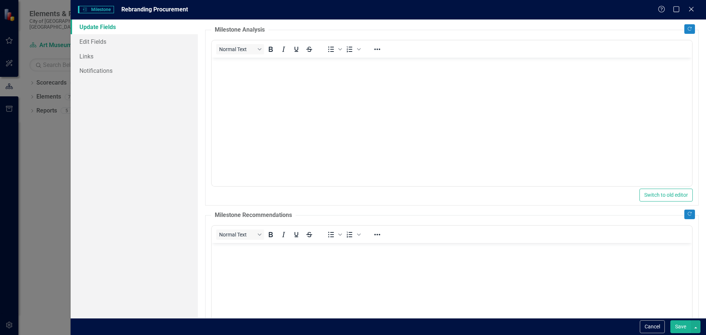
scroll to position [110, 0]
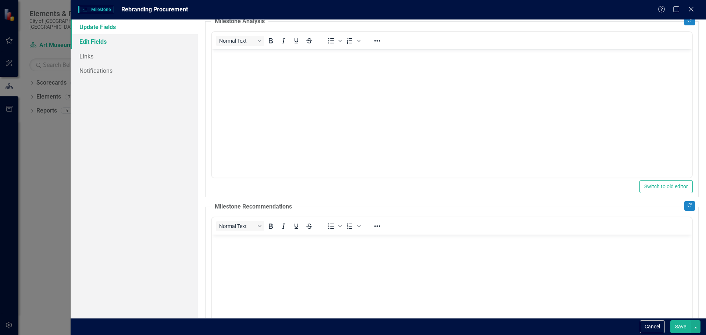
click at [82, 36] on link "Edit Fields" at bounding box center [134, 41] width 127 height 15
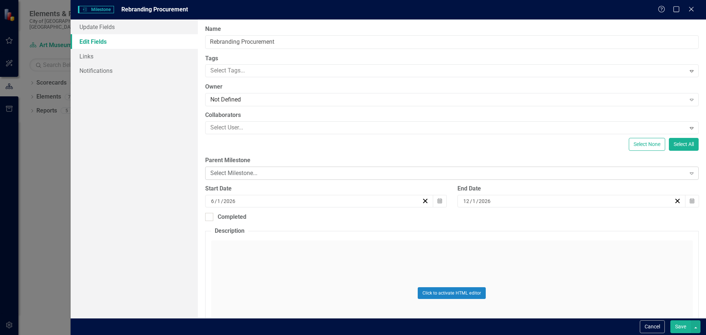
click at [323, 174] on div "Select Milestone..." at bounding box center [447, 173] width 475 height 8
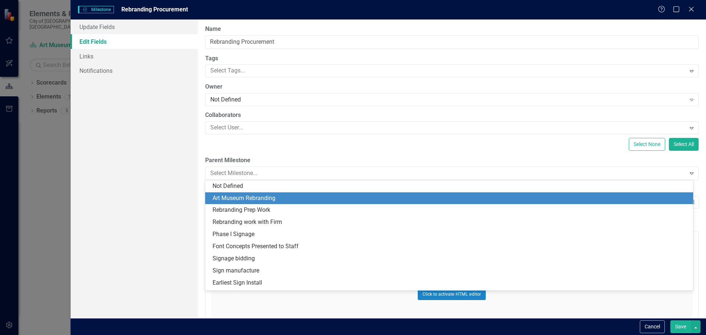
click at [272, 199] on div "Art Museum Rebranding" at bounding box center [450, 198] width 476 height 8
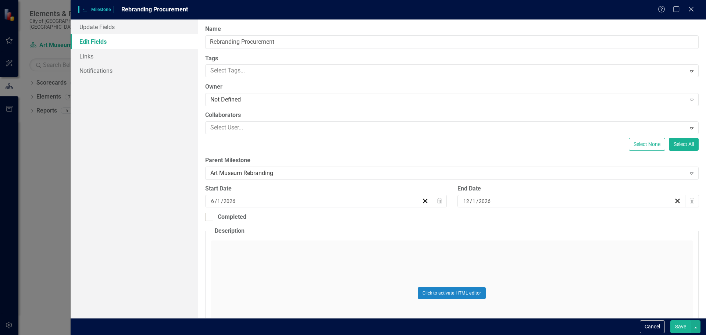
click at [676, 327] on button "Save" at bounding box center [680, 326] width 21 height 13
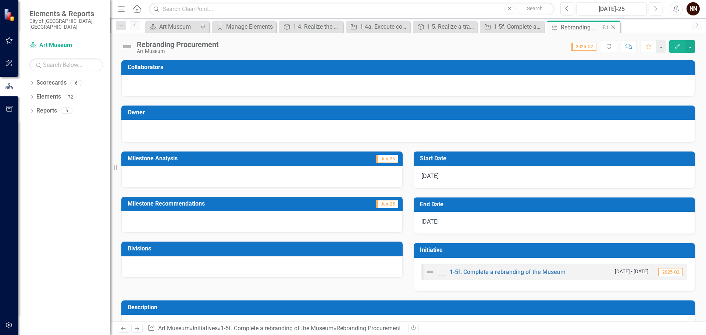
click at [615, 26] on icon "Close" at bounding box center [612, 27] width 7 height 6
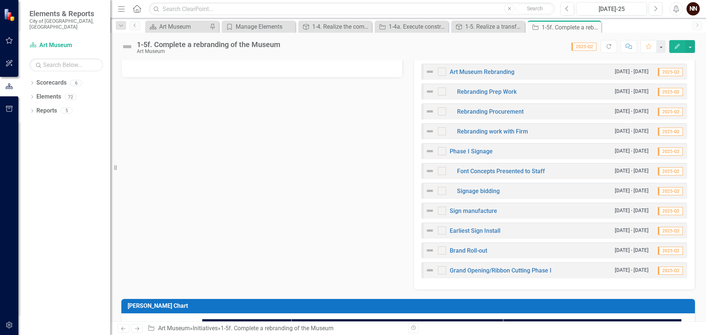
scroll to position [257, 0]
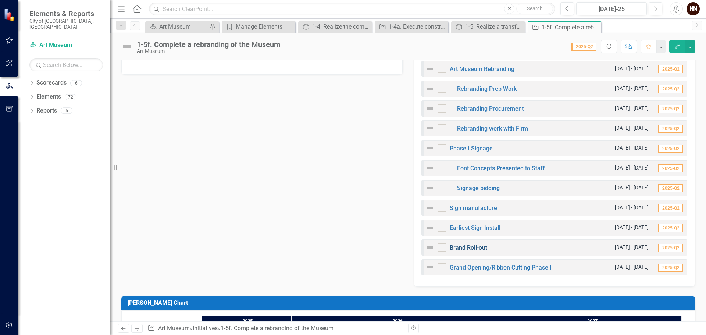
click at [473, 247] on link "Brand Roll-out" at bounding box center [467, 247] width 37 height 7
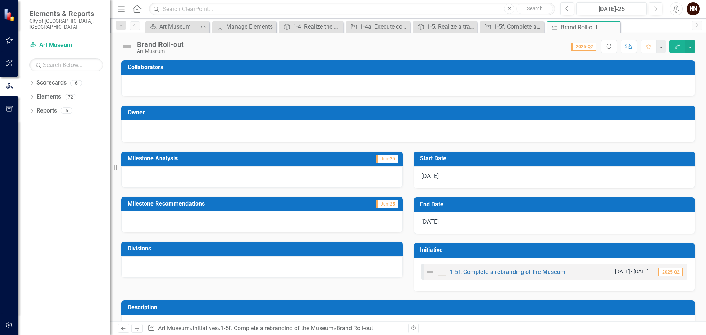
click at [681, 47] on button "Edit" at bounding box center [677, 46] width 16 height 13
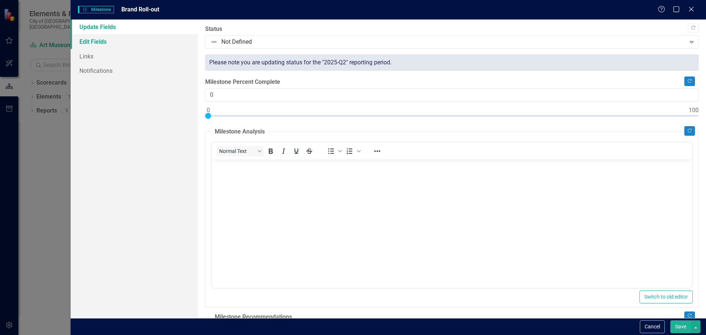
click at [99, 42] on link "Edit Fields" at bounding box center [134, 41] width 127 height 15
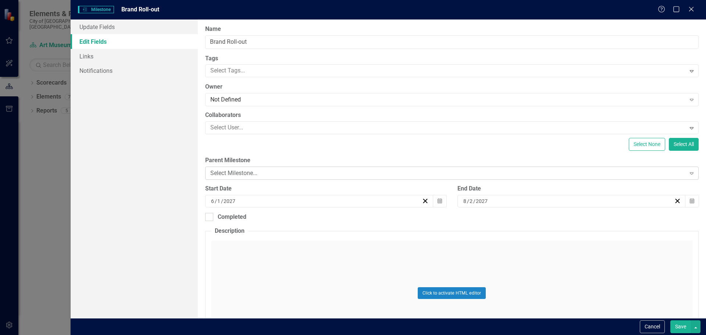
click at [301, 173] on div "Select Milestone..." at bounding box center [447, 173] width 475 height 8
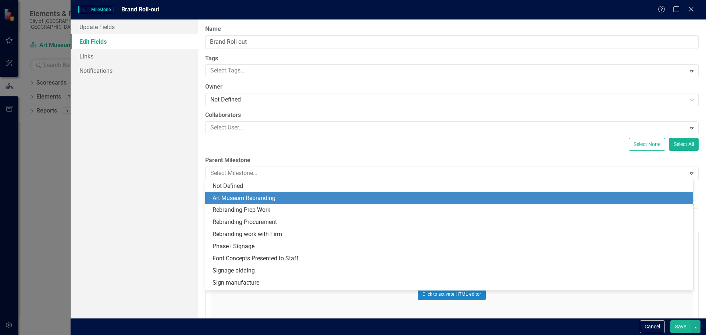
click at [291, 198] on div "Art Museum Rebranding" at bounding box center [450, 198] width 476 height 8
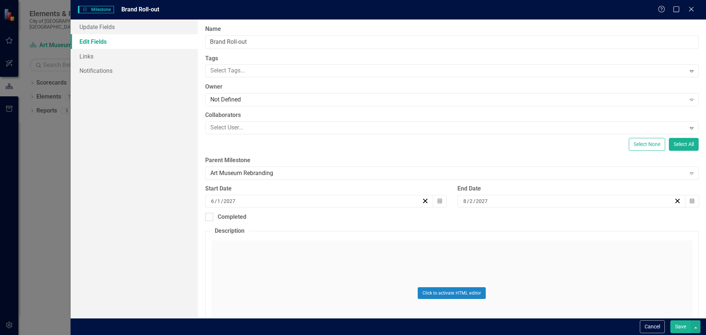
click at [682, 333] on div "Cancel Save" at bounding box center [388, 326] width 635 height 17
click at [681, 329] on button "Save" at bounding box center [680, 326] width 21 height 13
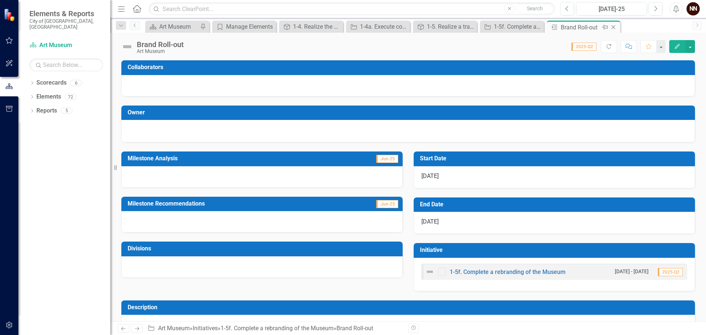
click at [612, 26] on icon "Close" at bounding box center [612, 27] width 7 height 6
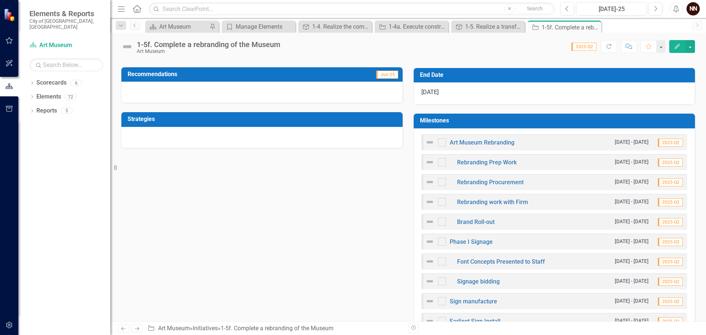
scroll to position [257, 0]
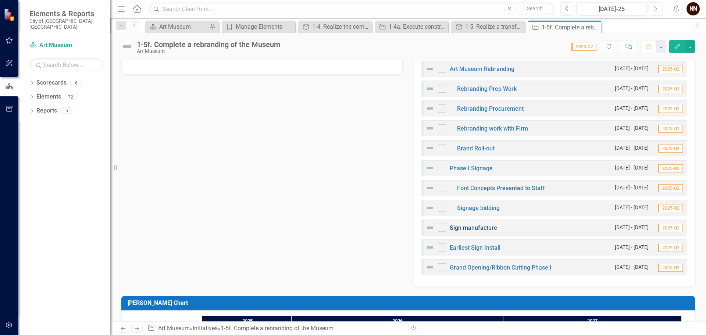
click at [475, 226] on link "Sign manufacture" at bounding box center [472, 227] width 47 height 7
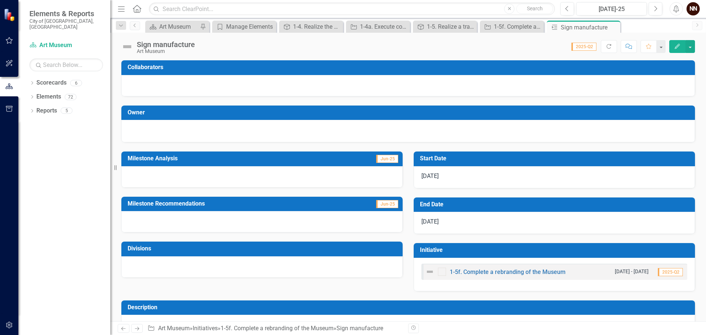
click at [675, 46] on icon "Edit" at bounding box center [677, 46] width 7 height 5
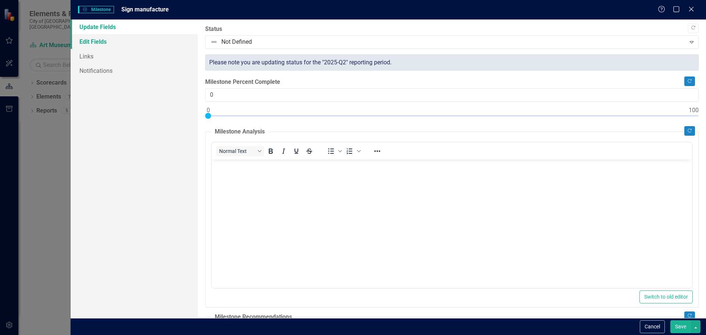
click at [113, 39] on link "Edit Fields" at bounding box center [134, 41] width 127 height 15
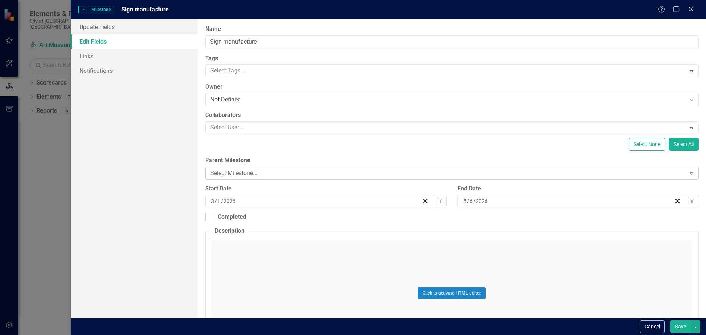
click at [278, 172] on div "Select Milestone..." at bounding box center [447, 173] width 475 height 8
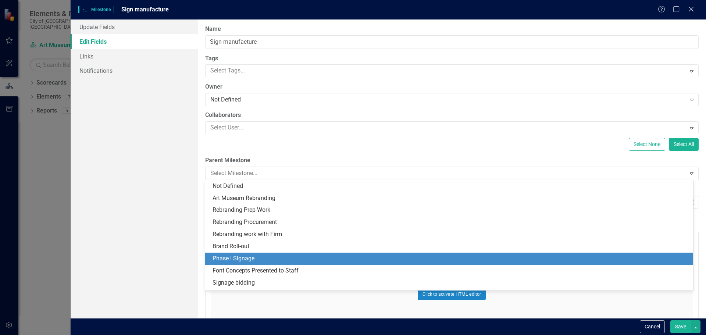
click at [260, 257] on div "Phase I Signage" at bounding box center [450, 258] width 476 height 8
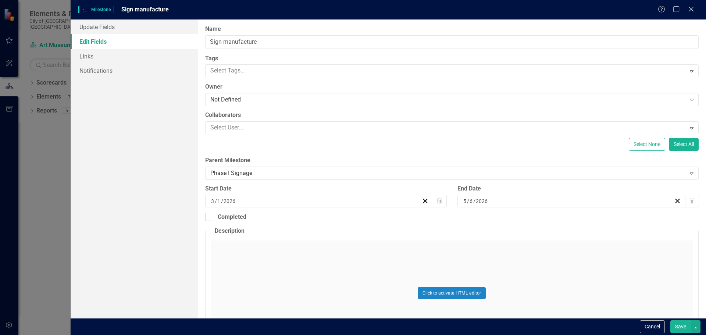
click at [674, 326] on button "Save" at bounding box center [680, 326] width 21 height 13
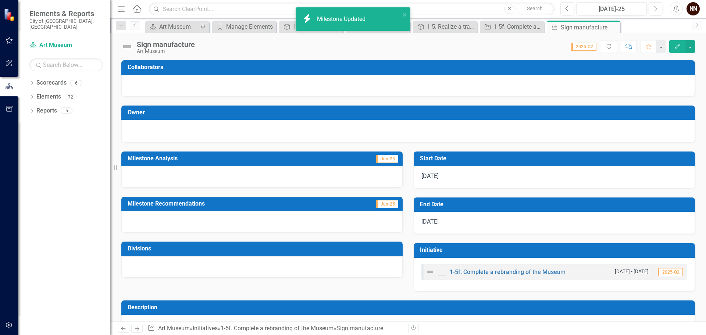
scroll to position [22, 0]
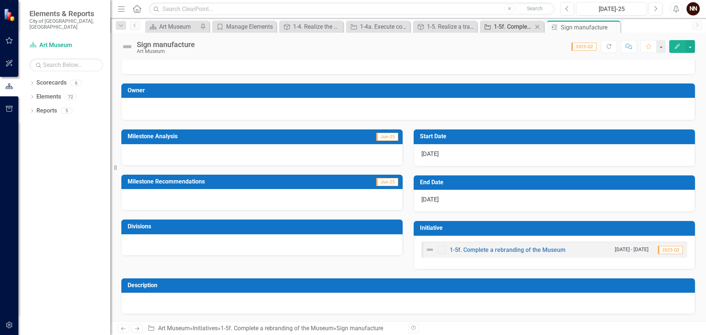
click at [502, 25] on div "1-5f. Complete a rebranding of the Museum" at bounding box center [513, 26] width 39 height 9
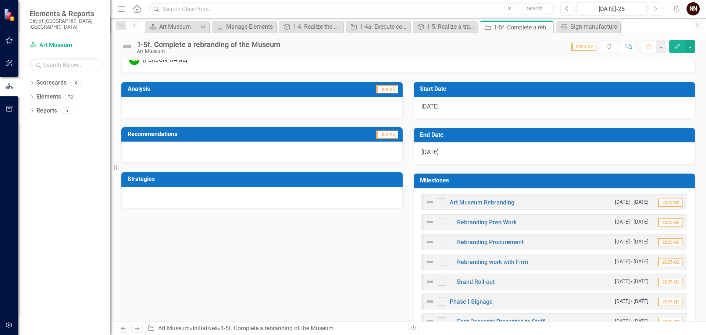
scroll to position [221, 0]
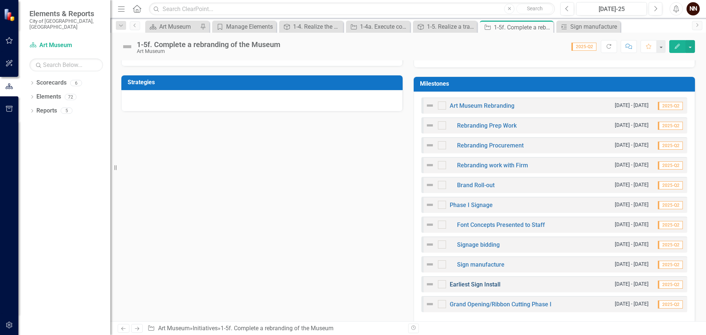
click at [480, 283] on link "Earliest Sign Install" at bounding box center [474, 284] width 51 height 7
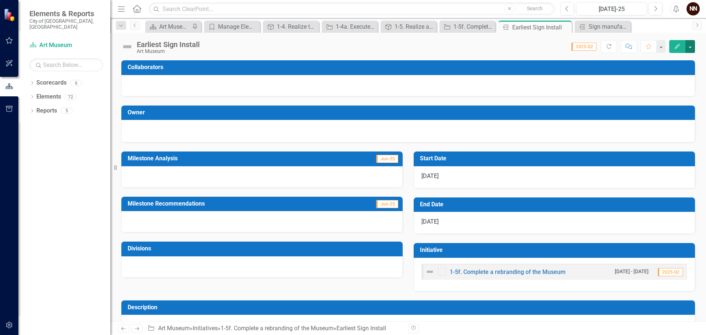
click at [685, 47] on button "button" at bounding box center [690, 46] width 10 height 13
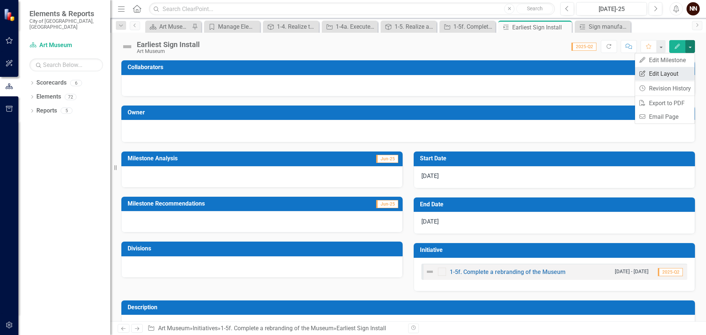
click at [662, 69] on link "Edit Report Edit Layout" at bounding box center [665, 74] width 60 height 14
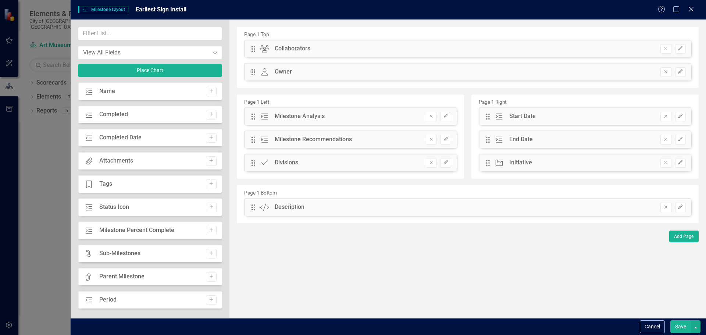
drag, startPoint x: 657, startPoint y: 328, endPoint x: 705, endPoint y: 231, distance: 108.1
click at [657, 327] on button "Cancel" at bounding box center [651, 326] width 25 height 13
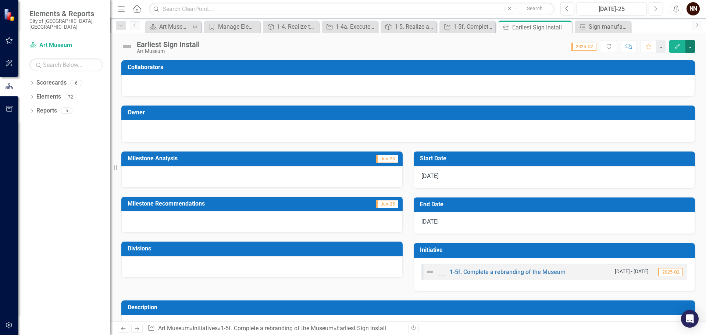
click at [690, 44] on button "button" at bounding box center [690, 46] width 10 height 13
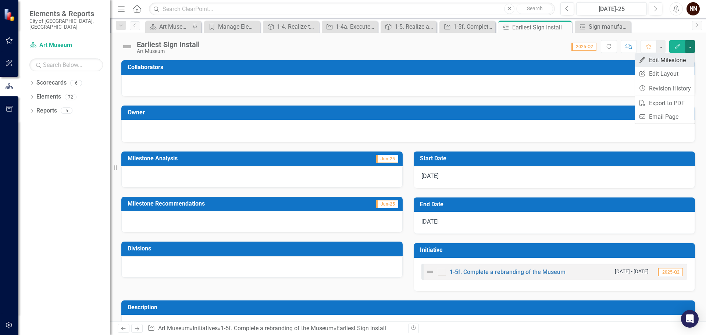
click at [671, 59] on link "Edit Edit Milestone" at bounding box center [665, 60] width 60 height 14
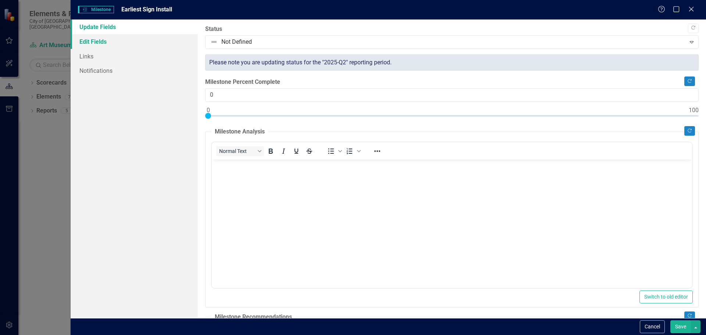
click at [102, 42] on link "Edit Fields" at bounding box center [134, 41] width 127 height 15
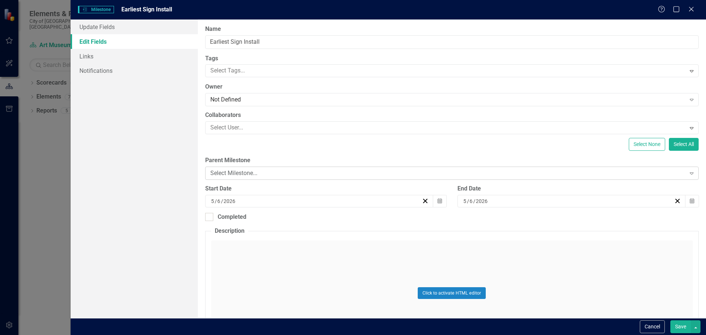
click at [265, 175] on div "Select Milestone..." at bounding box center [447, 173] width 475 height 8
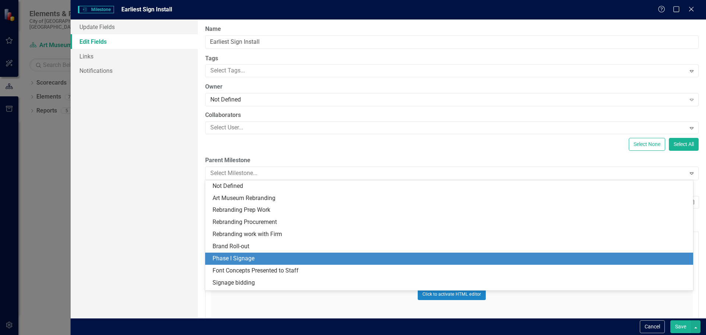
click at [258, 255] on div "Phase I Signage" at bounding box center [450, 258] width 476 height 8
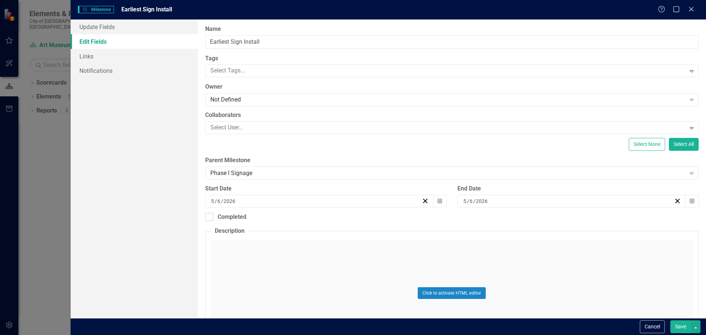
click at [678, 327] on button "Save" at bounding box center [680, 326] width 21 height 13
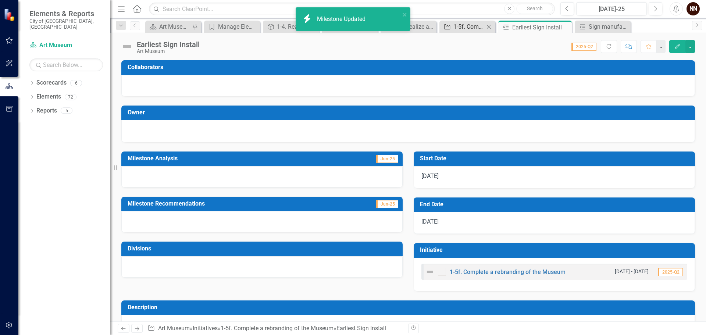
click at [465, 25] on div "1-5f. Complete a rebranding of the Museum" at bounding box center [468, 26] width 31 height 9
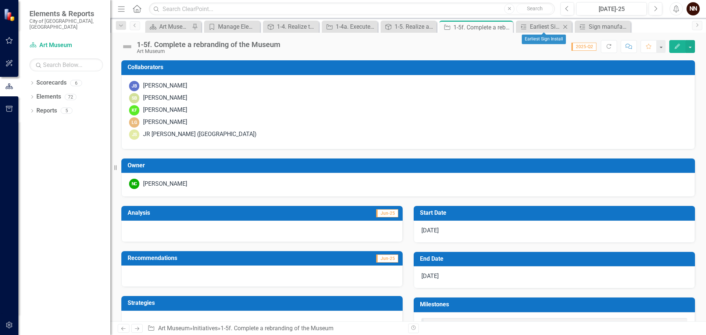
click at [563, 25] on icon "Close" at bounding box center [564, 27] width 7 height 6
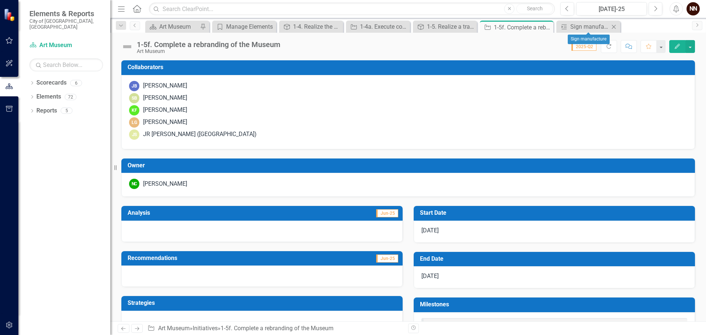
click at [611, 25] on icon "Close" at bounding box center [613, 27] width 7 height 6
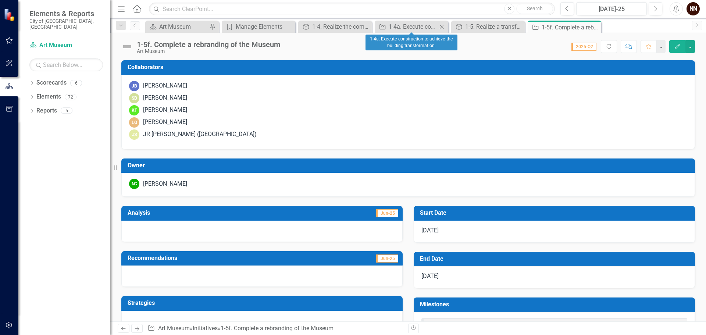
click at [442, 26] on icon at bounding box center [442, 27] width 4 height 4
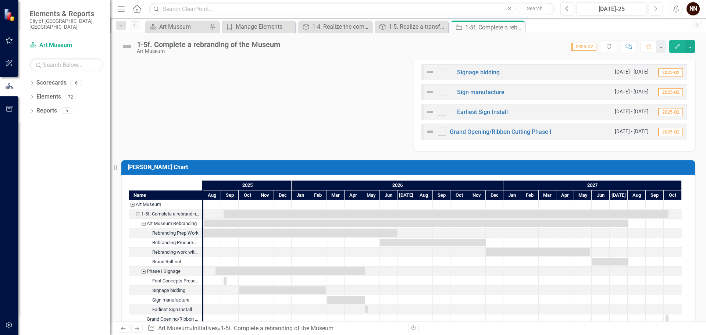
scroll to position [404, 0]
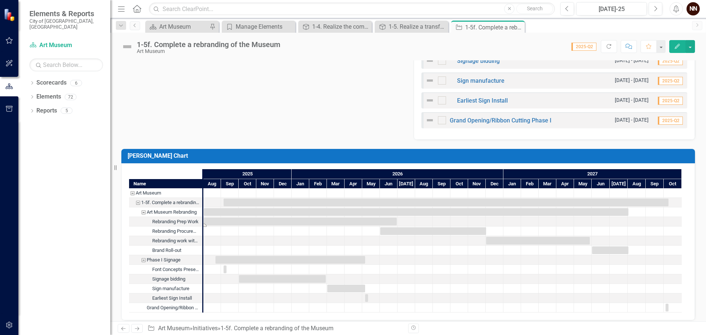
click at [392, 219] on div "Task: Start date: 2025-08-01 End date: 2026-06-29" at bounding box center [300, 222] width 193 height 8
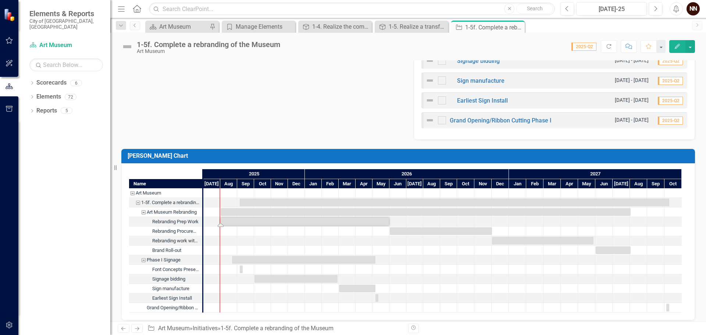
drag, startPoint x: 397, startPoint y: 221, endPoint x: 390, endPoint y: 220, distance: 7.7
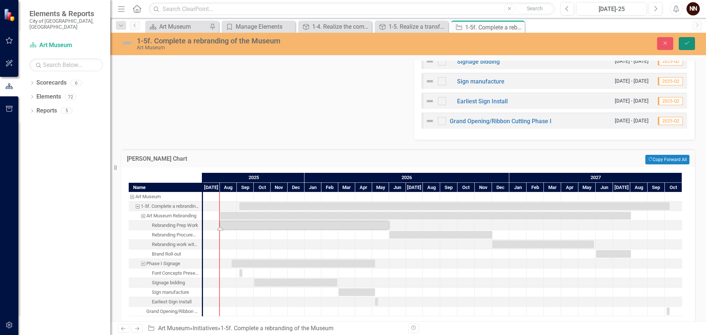
click at [683, 40] on button "Save" at bounding box center [686, 43] width 16 height 13
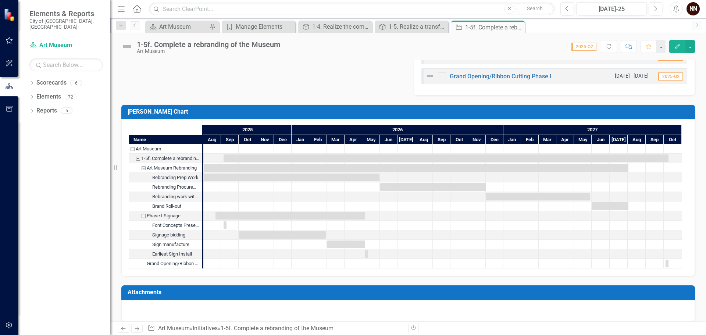
scroll to position [456, 0]
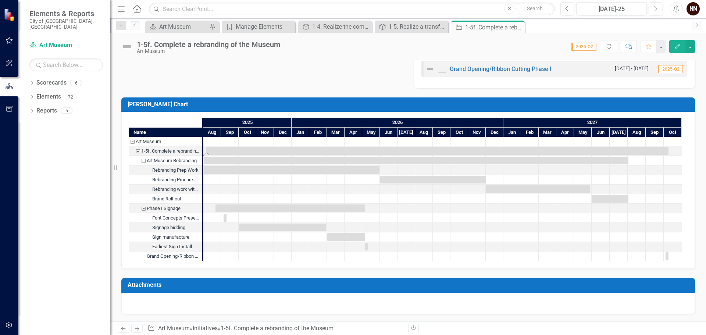
drag, startPoint x: 223, startPoint y: 148, endPoint x: 199, endPoint y: 150, distance: 24.4
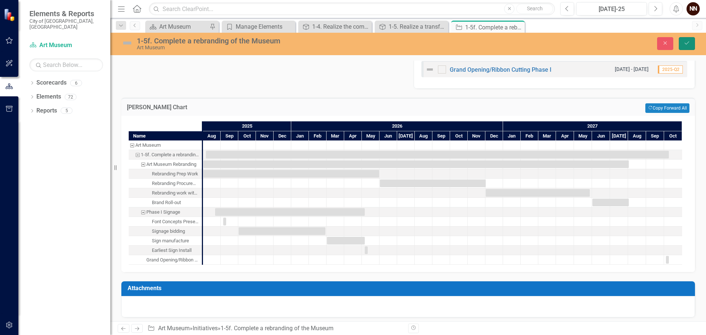
click at [691, 41] on button "Save" at bounding box center [686, 43] width 16 height 13
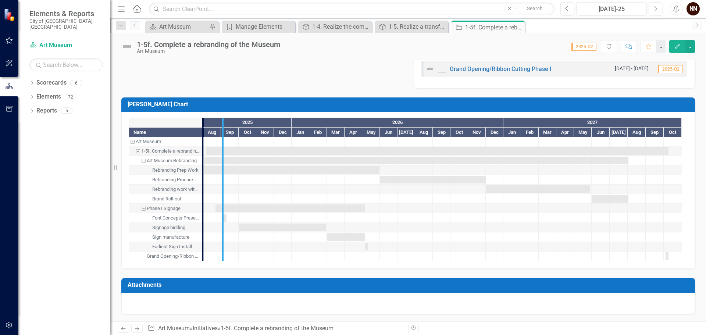
drag, startPoint x: 202, startPoint y: 142, endPoint x: 222, endPoint y: 142, distance: 19.8
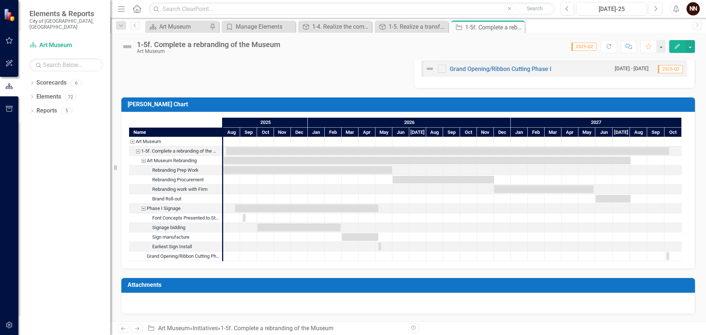
click at [541, 283] on h3 "Attachments" at bounding box center [409, 285] width 563 height 7
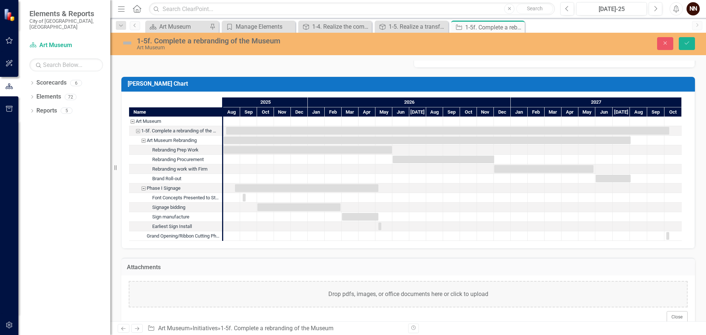
scroll to position [493, 0]
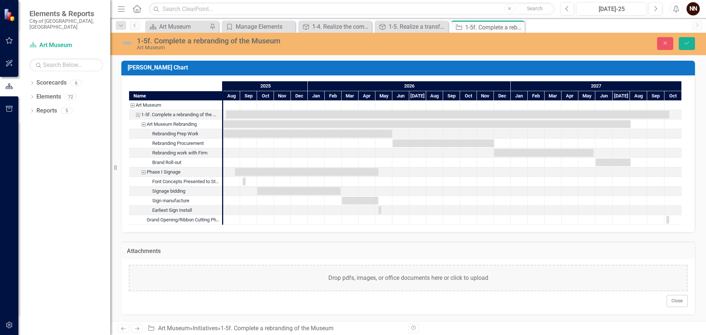
click at [470, 238] on div "Attachments Drop pdfs, images, or office documents here or click to upload Close" at bounding box center [408, 273] width 584 height 82
click at [673, 301] on button "Close" at bounding box center [676, 301] width 21 height 12
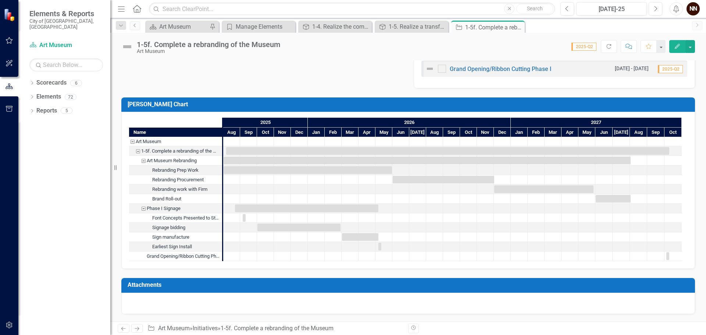
scroll to position [456, 0]
click at [266, 26] on div "Manage Elements" at bounding box center [260, 26] width 49 height 9
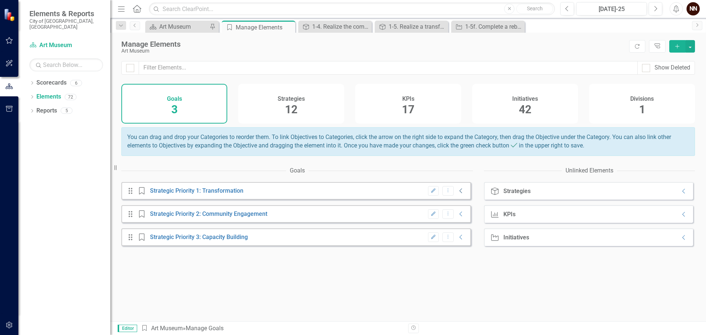
click at [457, 194] on icon "Collapse" at bounding box center [460, 191] width 7 height 6
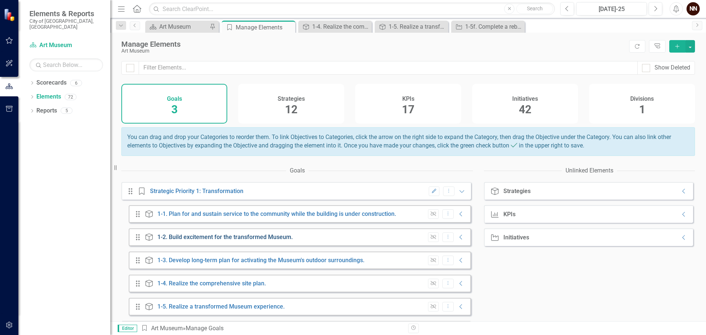
click at [269, 240] on link "1-2. Build excitement for the transformed Museum." at bounding box center [224, 236] width 135 height 7
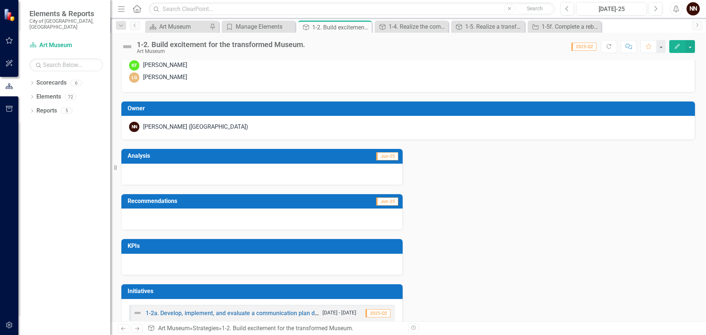
scroll to position [115, 0]
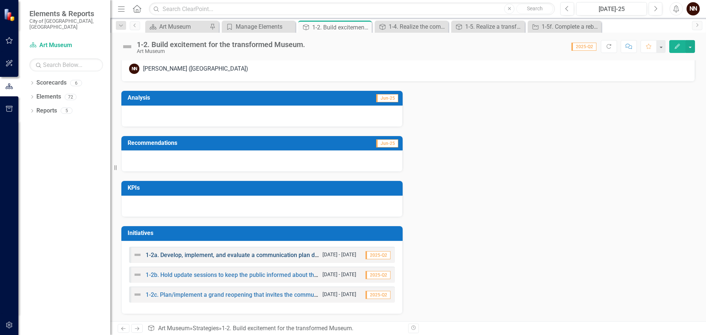
click at [264, 256] on link "1-2a. Develop, implement, and evaluate a communication plan during closure." at bounding box center [248, 254] width 205 height 7
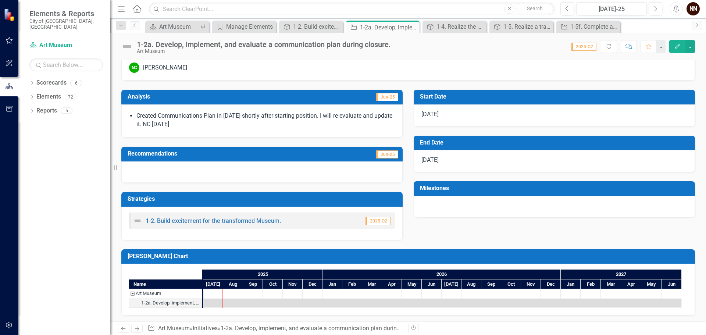
scroll to position [118, 0]
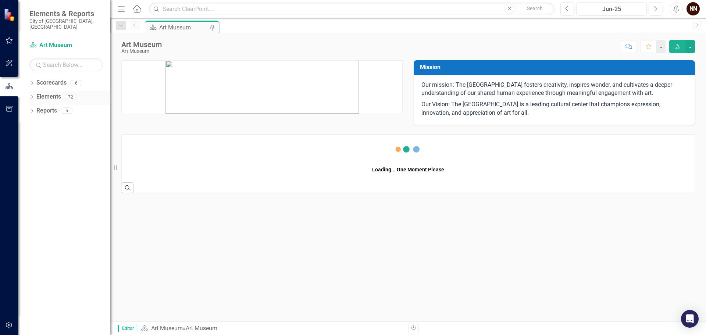
click at [50, 93] on link "Elements" at bounding box center [48, 97] width 25 height 8
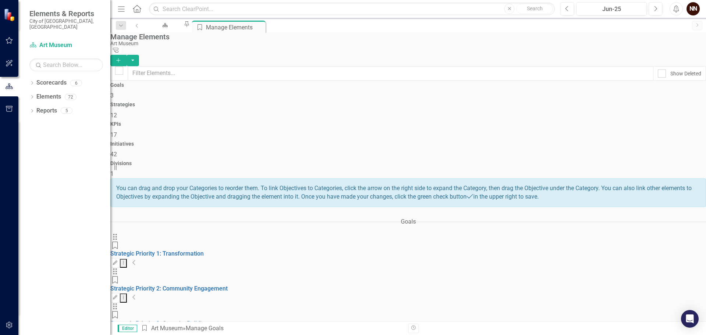
click at [117, 151] on span "42" at bounding box center [113, 154] width 7 height 7
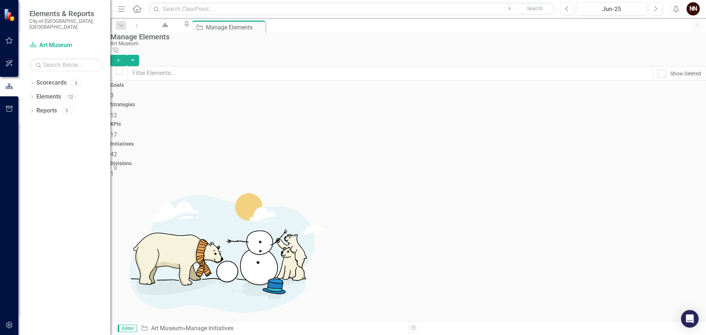
checkbox input "false"
click at [126, 55] on button "Add" at bounding box center [118, 60] width 16 height 11
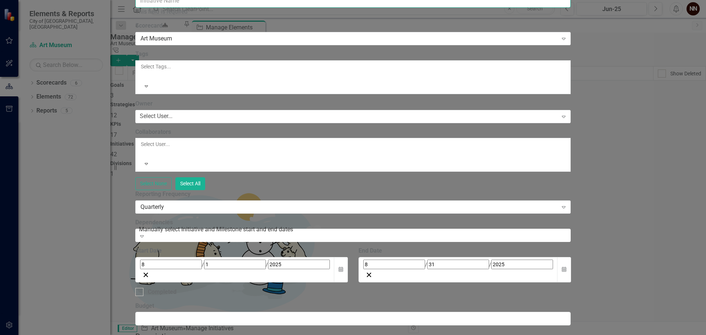
click at [306, 8] on input "Name" at bounding box center [352, 1] width 435 height 14
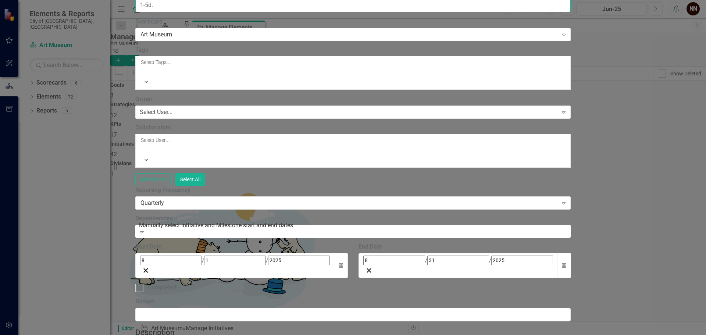
paste input "Prepare for reaccreditation with the American Alliance of Museums in [DATE]."
type input "1-5d. Prepare for reaccreditation with the American Alliance of Museums in [DAT…"
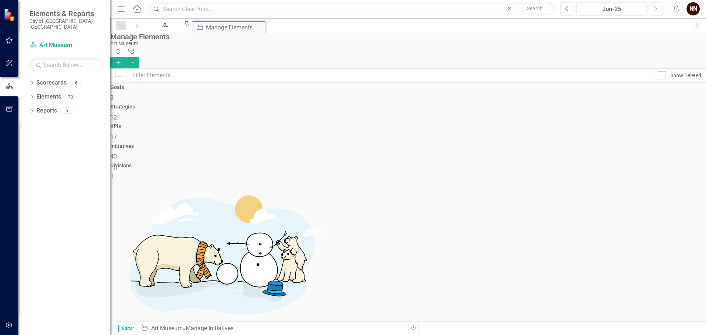
scroll to position [331, 0]
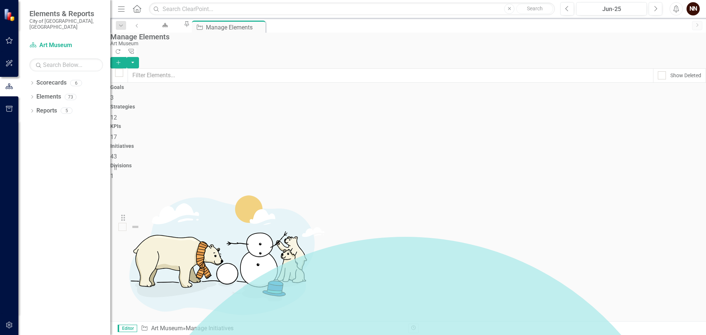
drag, startPoint x: 128, startPoint y: 206, endPoint x: 125, endPoint y: 224, distance: 18.6
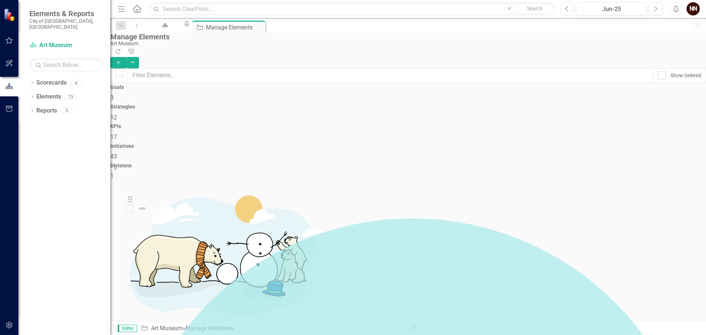
scroll to position [319, 0]
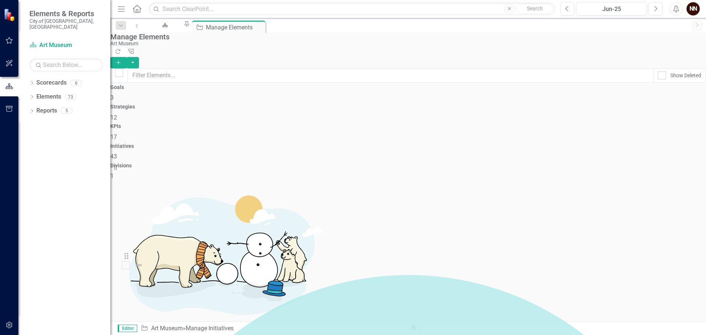
drag, startPoint x: 130, startPoint y: 306, endPoint x: 130, endPoint y: 260, distance: 45.9
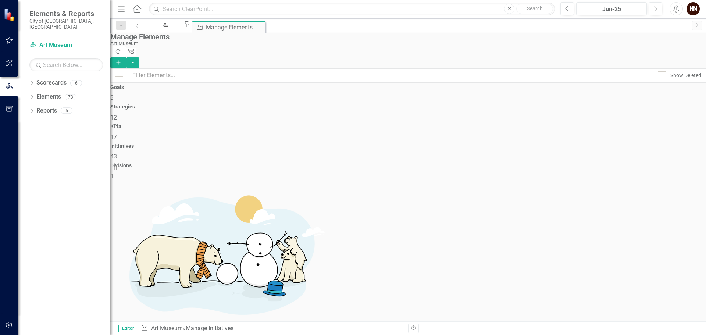
scroll to position [147, 0]
click at [122, 60] on icon "Add" at bounding box center [118, 62] width 7 height 5
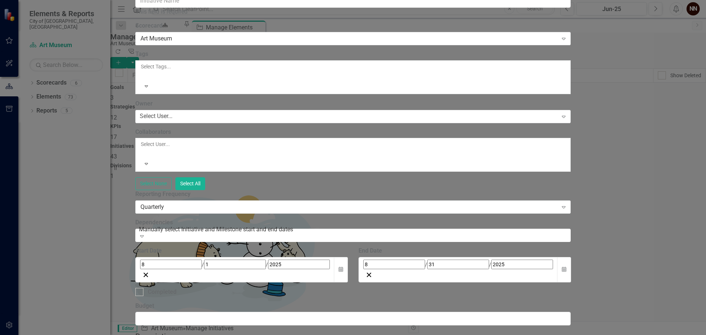
click at [449, 16] on div "This field is required" at bounding box center [352, 12] width 435 height 8
click at [443, 8] on input "Name" at bounding box center [352, 1] width 435 height 14
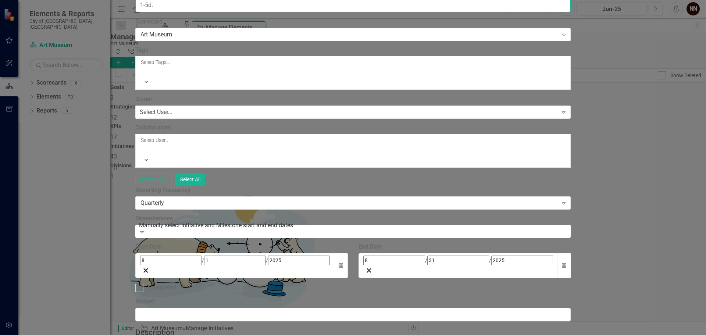
paste input "Define role and relationship of special events (e.g., Art in Bloom) to other pu…"
type input "1-5d. Define role and relationship of special events (e.g., Art in Bloom) to ot…"
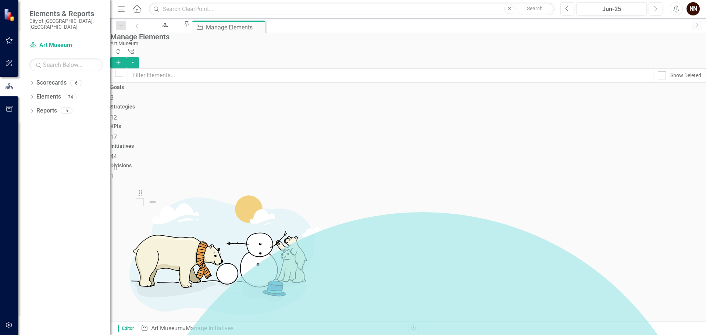
scroll to position [401, 0]
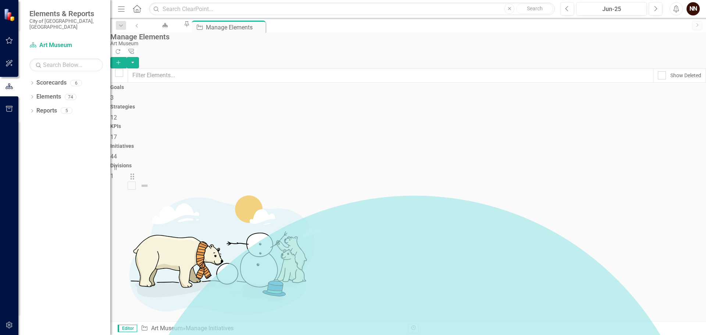
drag, startPoint x: 128, startPoint y: 308, endPoint x: 134, endPoint y: 183, distance: 125.5
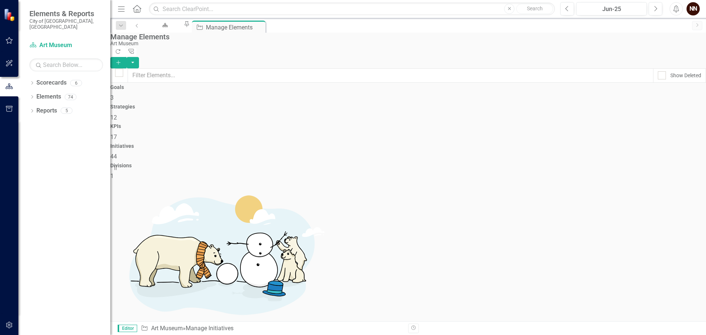
scroll to position [368, 0]
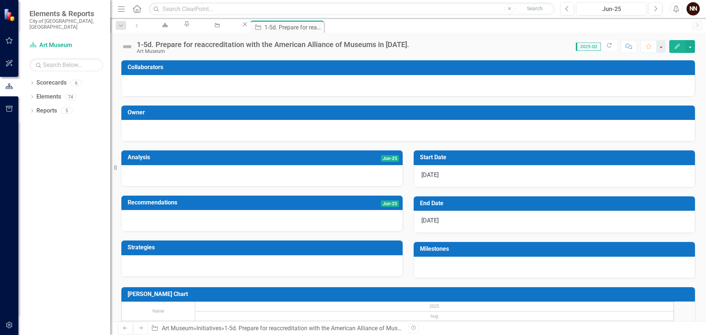
click at [300, 44] on div "1-5d. Prepare for reaccreditation with the American Alliance of Museums in [DAT…" at bounding box center [273, 44] width 272 height 8
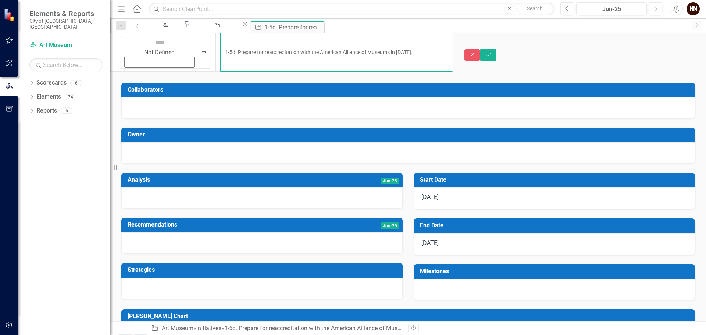
drag, startPoint x: 159, startPoint y: 42, endPoint x: 155, endPoint y: 44, distance: 4.2
click at [220, 44] on input "1-5d. Prepare for reaccreditation with the American Alliance of Museums in [DAT…" at bounding box center [336, 52] width 233 height 39
type input "1-5e. Prepare for reaccreditation with the American Alliance of Museums in [DAT…"
click at [491, 52] on icon "Save" at bounding box center [488, 54] width 7 height 5
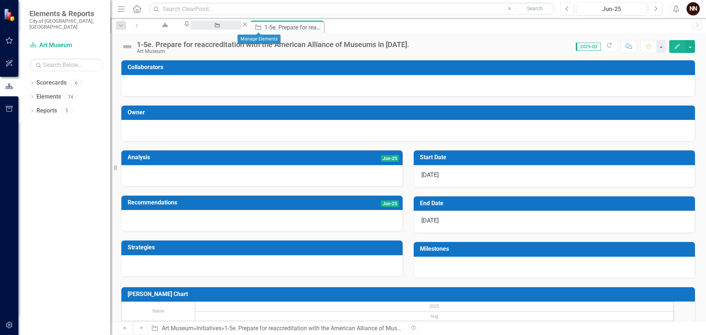
click at [234, 28] on div "Manage Elements" at bounding box center [215, 32] width 37 height 9
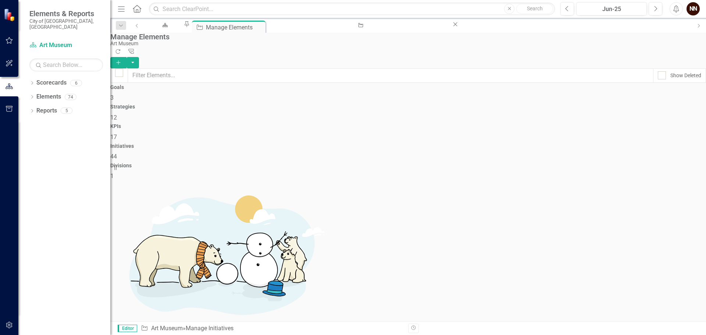
click at [289, 104] on h4 "Strategies" at bounding box center [407, 107] width 595 height 6
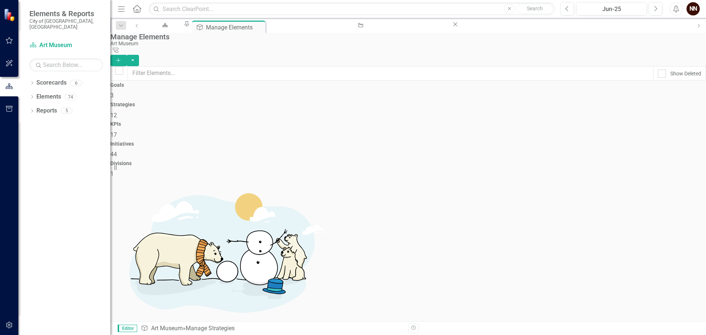
click at [184, 100] on div "Goals 3" at bounding box center [407, 91] width 595 height 18
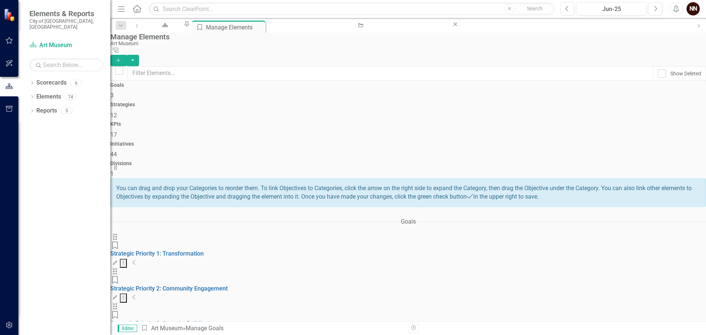
click at [136, 259] on icon "Collapse" at bounding box center [134, 262] width 4 height 6
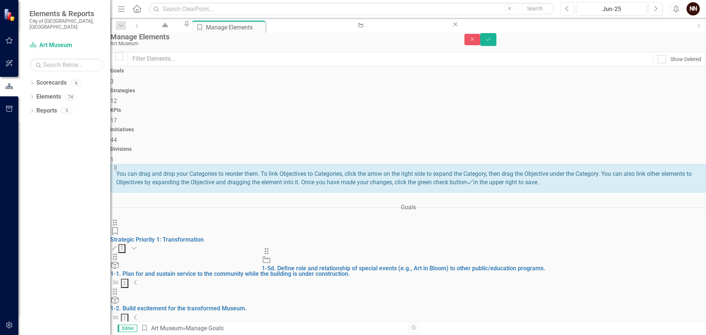
drag, startPoint x: 499, startPoint y: 266, endPoint x: 270, endPoint y: 256, distance: 229.5
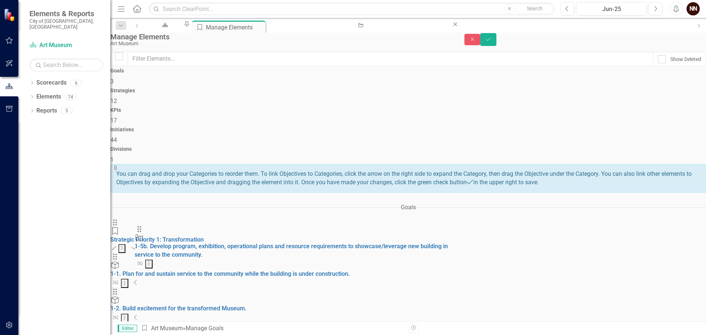
drag, startPoint x: 145, startPoint y: 283, endPoint x: 143, endPoint y: 234, distance: 48.9
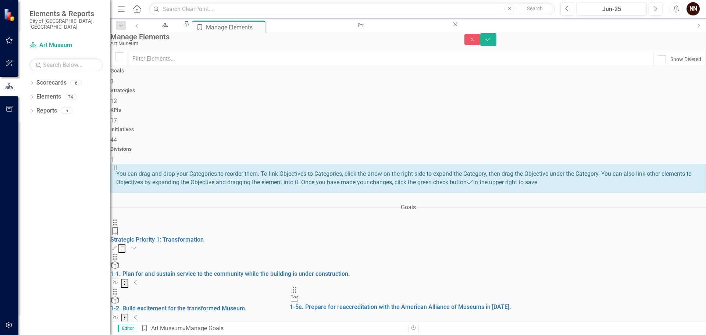
scroll to position [143, 0]
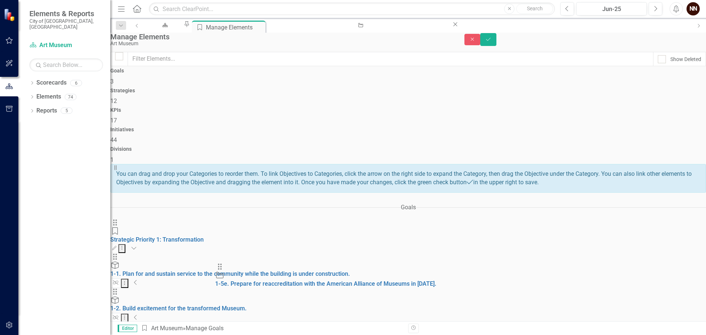
drag, startPoint x: 500, startPoint y: 266, endPoint x: 224, endPoint y: 272, distance: 276.1
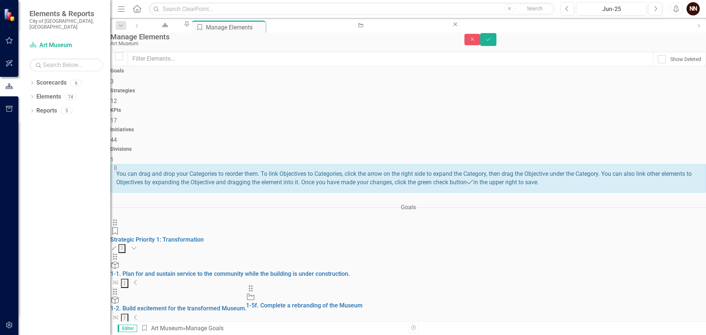
scroll to position [166, 0]
drag, startPoint x: 499, startPoint y: 265, endPoint x: 236, endPoint y: 270, distance: 262.8
click at [496, 46] on button "Save" at bounding box center [488, 39] width 16 height 13
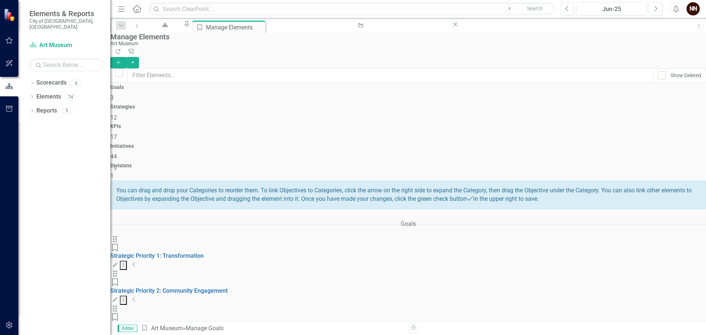
click at [136, 331] on icon "Collapse" at bounding box center [134, 334] width 4 height 6
click at [305, 104] on div "Strategies 12" at bounding box center [407, 113] width 595 height 18
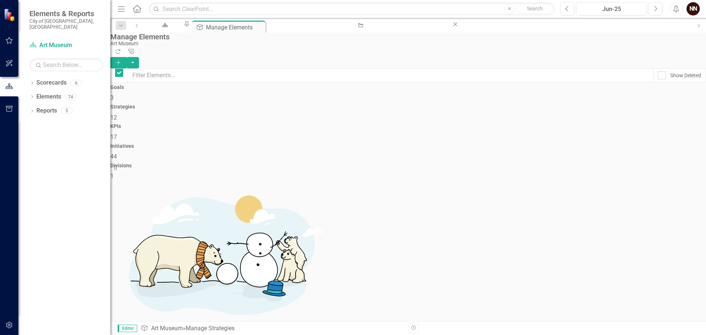
checkbox input "false"
click at [126, 57] on button "Add" at bounding box center [118, 62] width 16 height 11
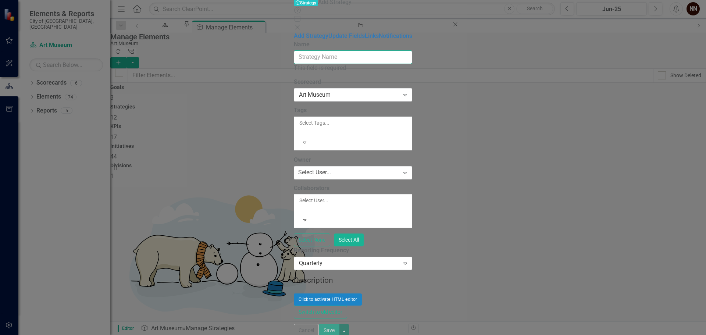
click at [406, 50] on input "Name" at bounding box center [353, 57] width 118 height 14
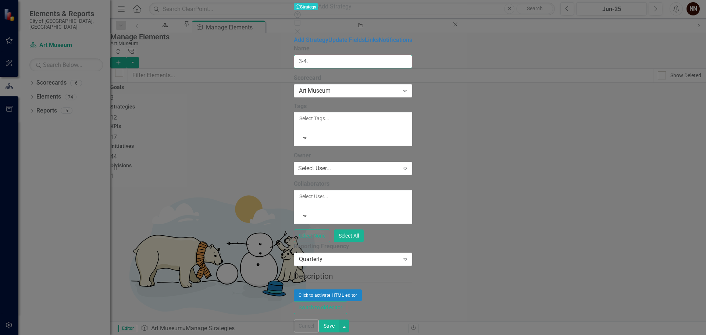
type input "3-4. Identify and implement tools, training and support to facilitate our succe…"
click at [339, 327] on button "Save" at bounding box center [329, 325] width 21 height 13
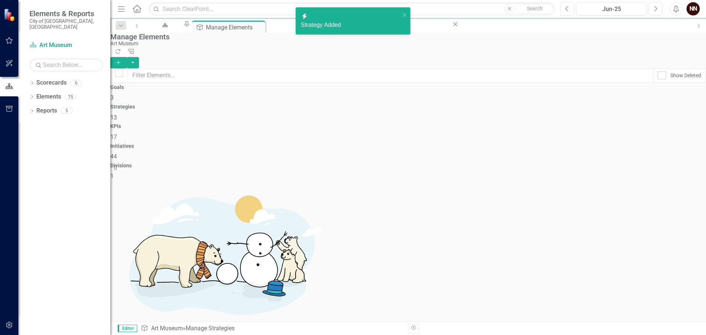
scroll to position [112, 0]
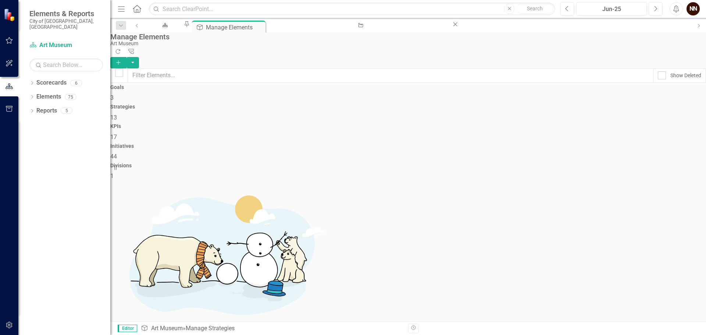
click at [656, 291] on link "Trash Delete Strategy" at bounding box center [655, 295] width 65 height 14
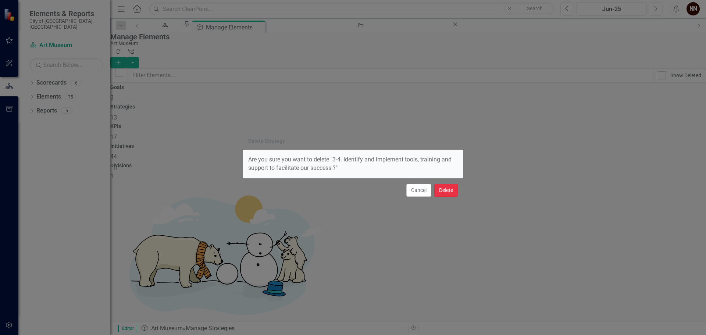
click at [451, 189] on button "Delete" at bounding box center [446, 190] width 24 height 13
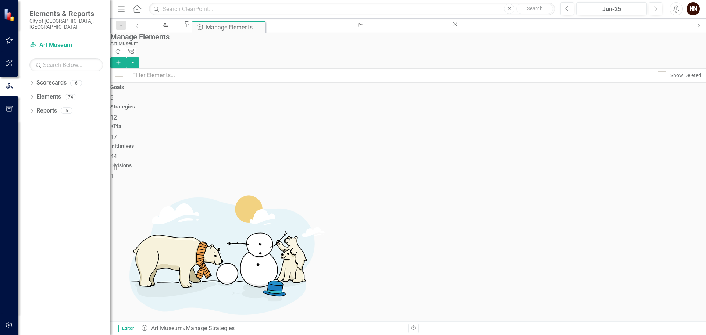
scroll to position [89, 0]
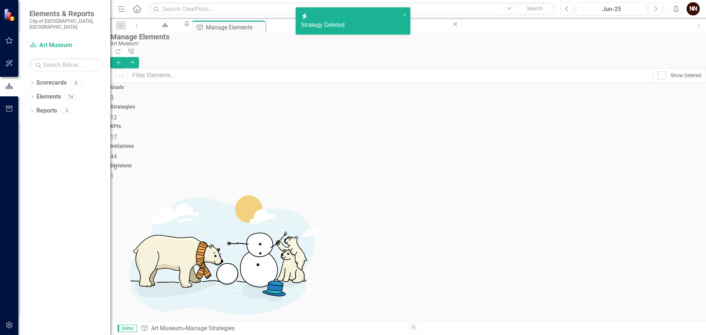
click at [178, 102] on div "Goals 3" at bounding box center [407, 94] width 595 height 18
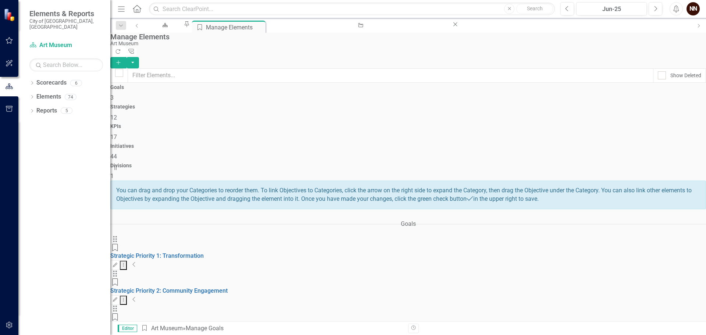
click at [136, 331] on icon "Collapse" at bounding box center [134, 334] width 4 height 6
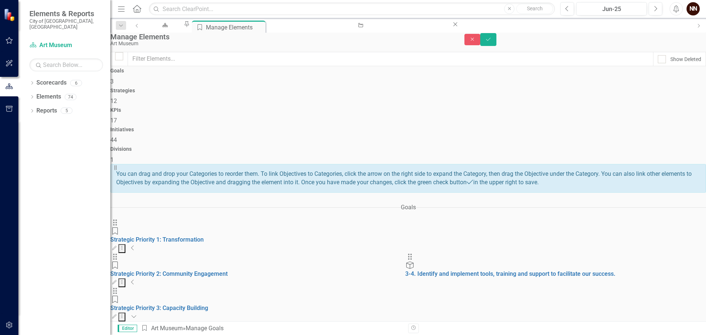
scroll to position [22, 0]
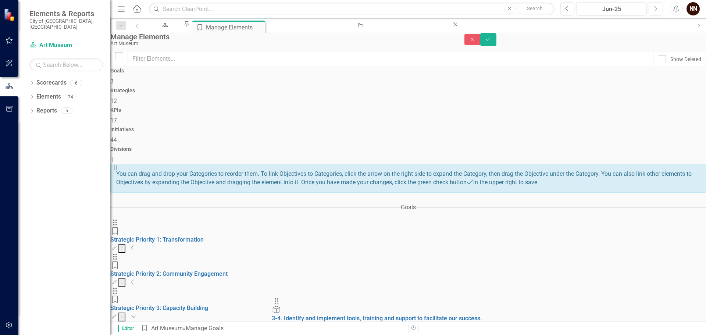
drag, startPoint x: 499, startPoint y: 218, endPoint x: 280, endPoint y: 304, distance: 235.9
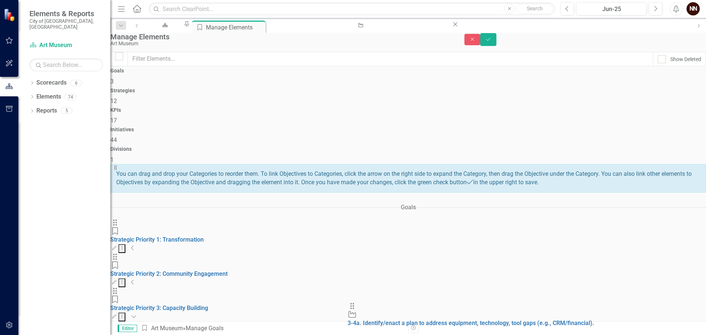
drag, startPoint x: 501, startPoint y: 278, endPoint x: 358, endPoint y: 313, distance: 147.9
drag, startPoint x: 498, startPoint y: 277, endPoint x: 398, endPoint y: 311, distance: 106.3
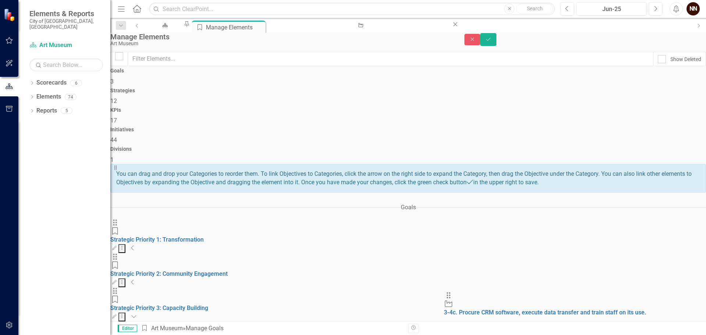
scroll to position [161, 0]
drag, startPoint x: 501, startPoint y: 277, endPoint x: 441, endPoint y: 305, distance: 65.8
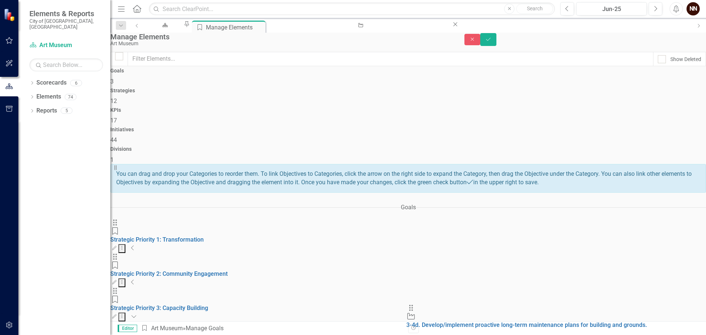
drag, startPoint x: 500, startPoint y: 277, endPoint x: 415, endPoint y: 313, distance: 92.5
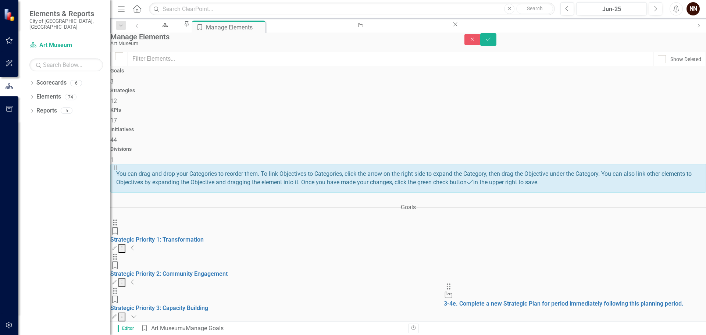
scroll to position [207, 0]
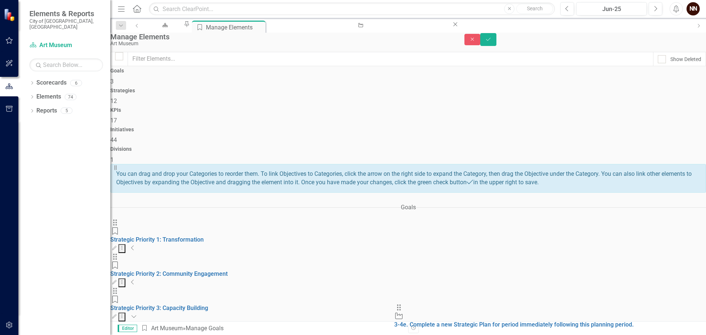
drag, startPoint x: 497, startPoint y: 277, endPoint x: 400, endPoint y: 314, distance: 103.6
click at [496, 44] on button "Save" at bounding box center [488, 39] width 16 height 13
